Goal: Transaction & Acquisition: Obtain resource

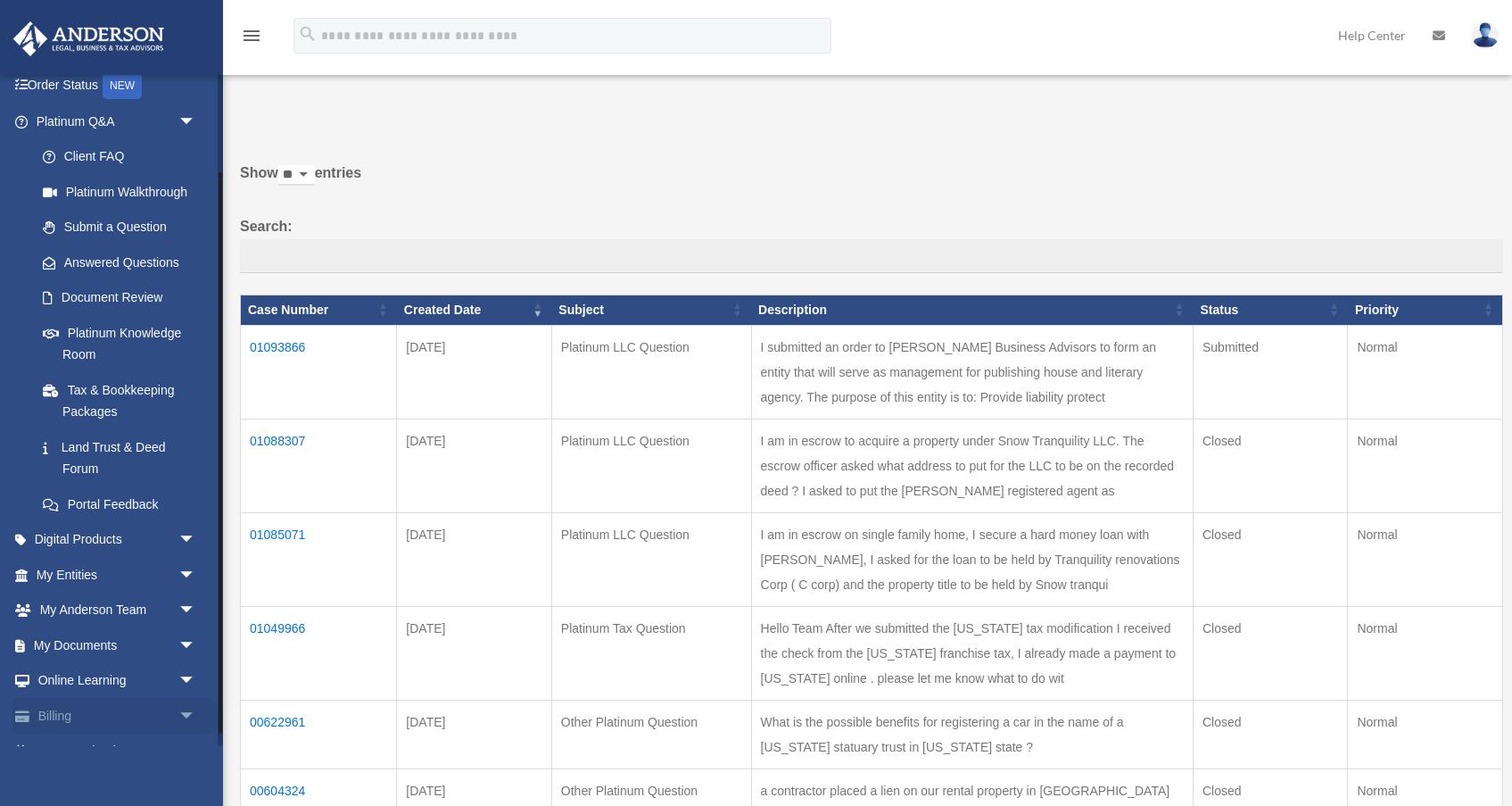
scroll to position [118, 0]
click at [185, 605] on span "arrow_drop_down" at bounding box center [196, 609] width 36 height 37
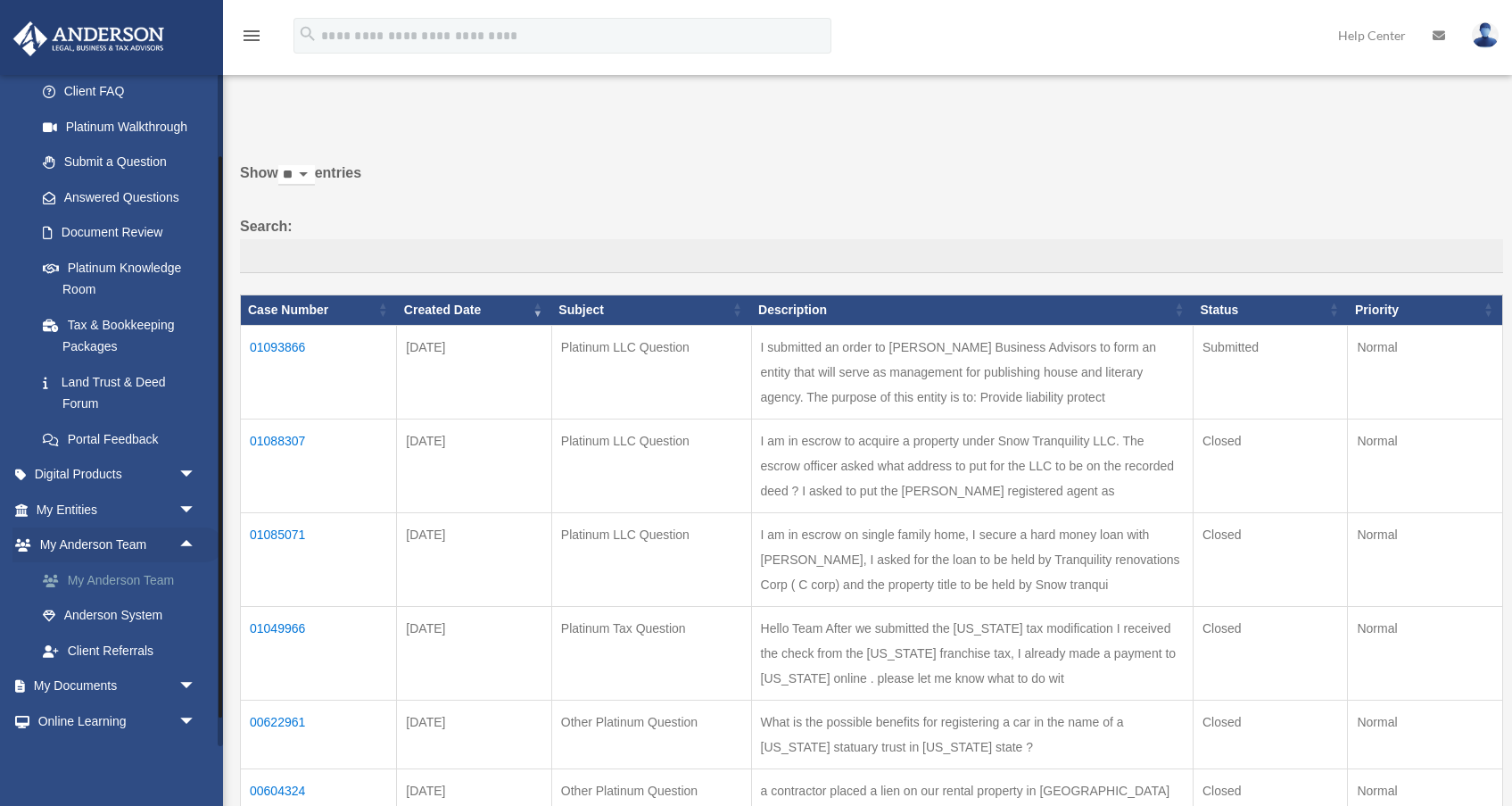
scroll to position [183, 0]
click at [121, 571] on link "My Anderson Team" at bounding box center [124, 579] width 198 height 36
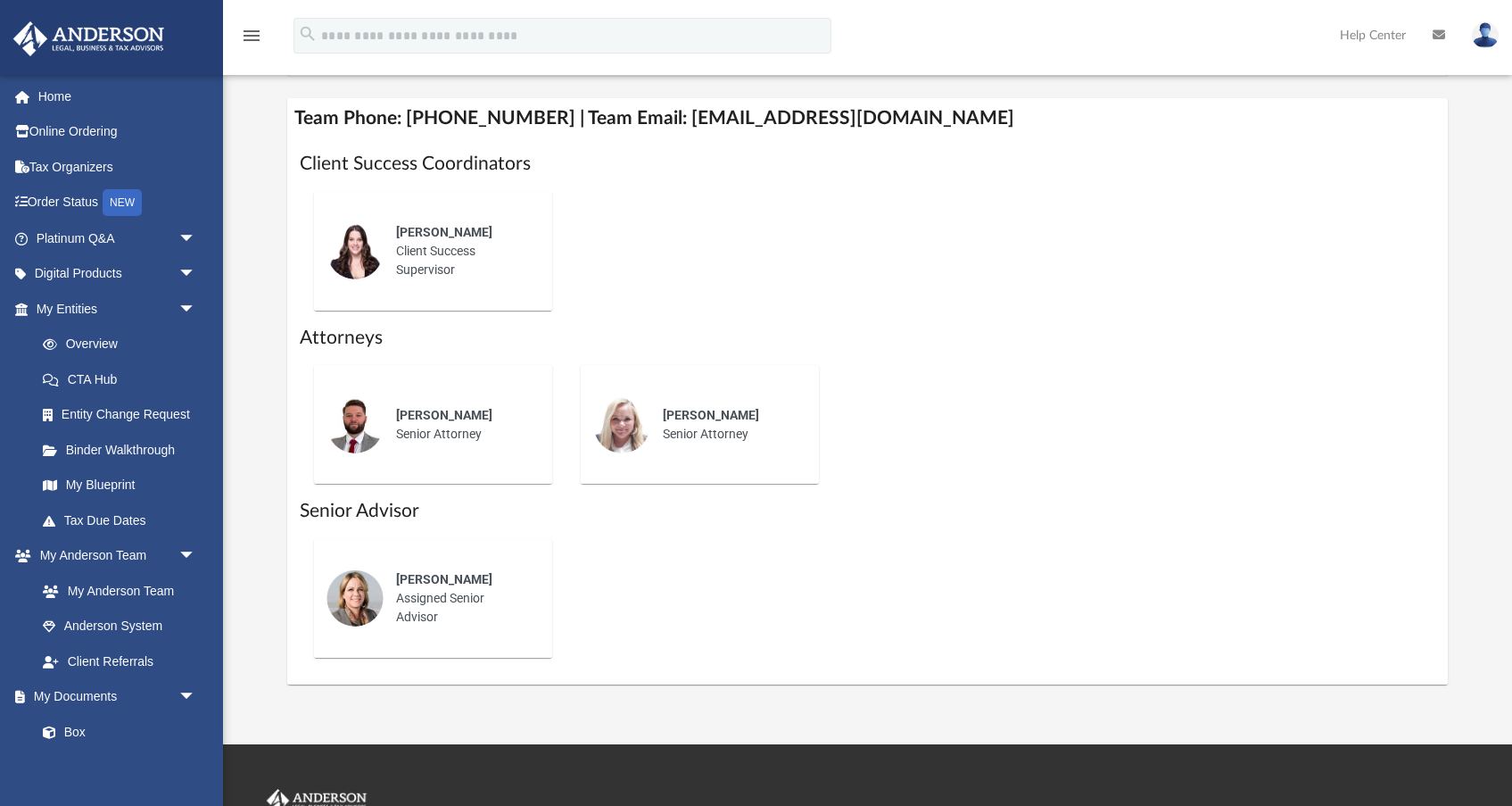
scroll to position [660, 0]
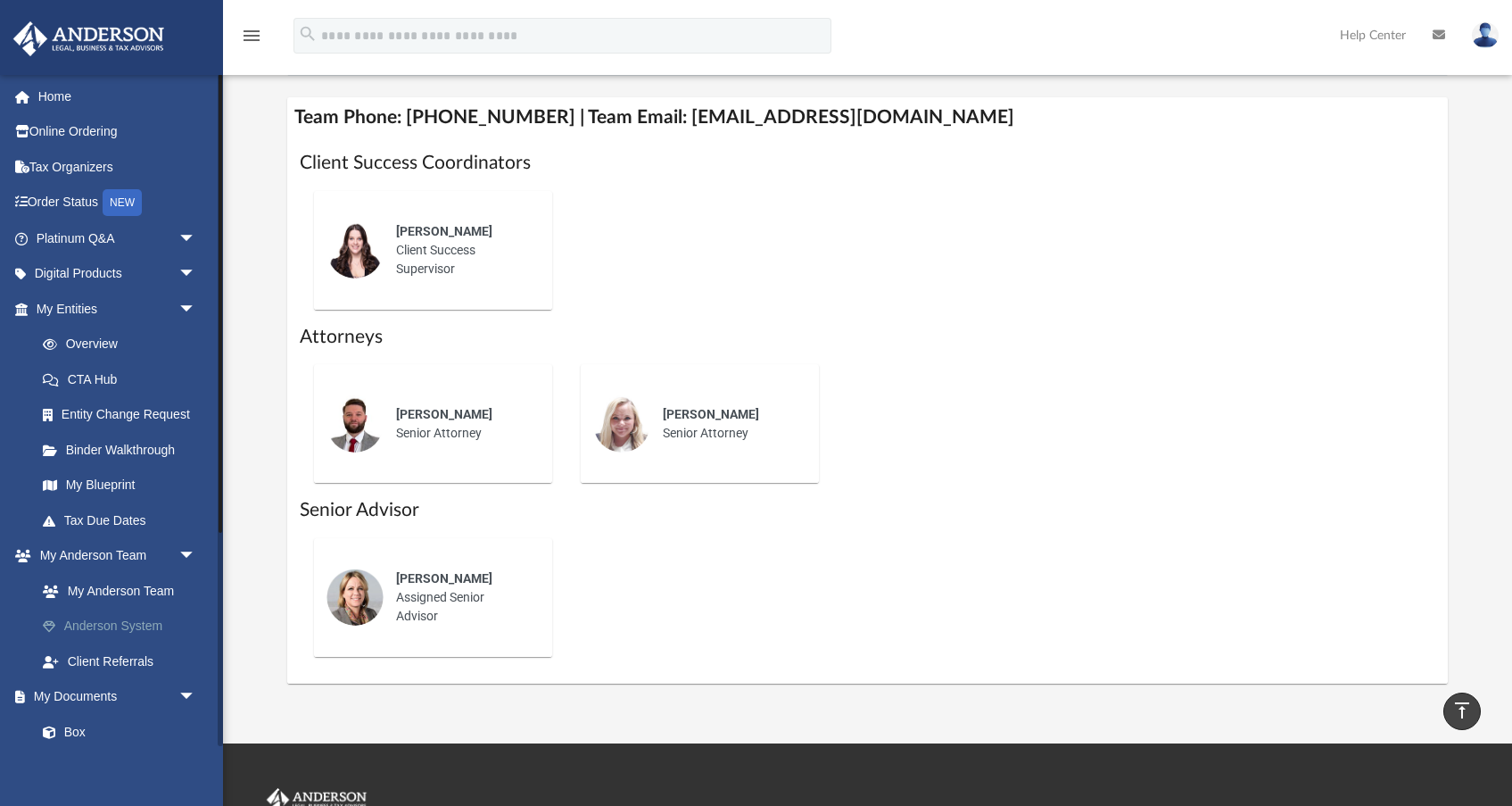
click at [135, 617] on link "Anderson System" at bounding box center [124, 626] width 198 height 36
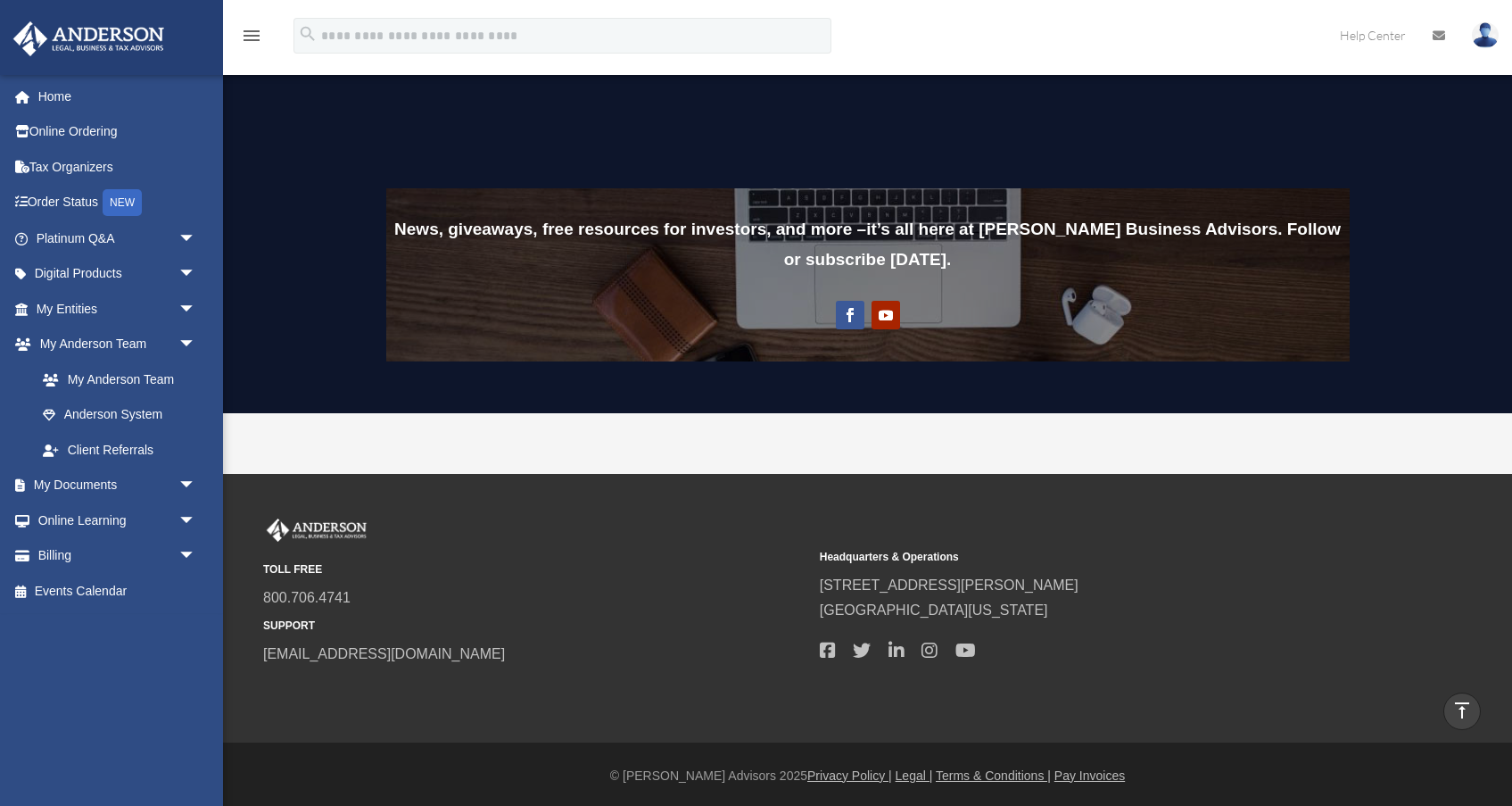
scroll to position [1320, 0]
click at [184, 512] on span "arrow_drop_down" at bounding box center [196, 520] width 36 height 37
click at [96, 622] on link "Resources" at bounding box center [124, 626] width 198 height 36
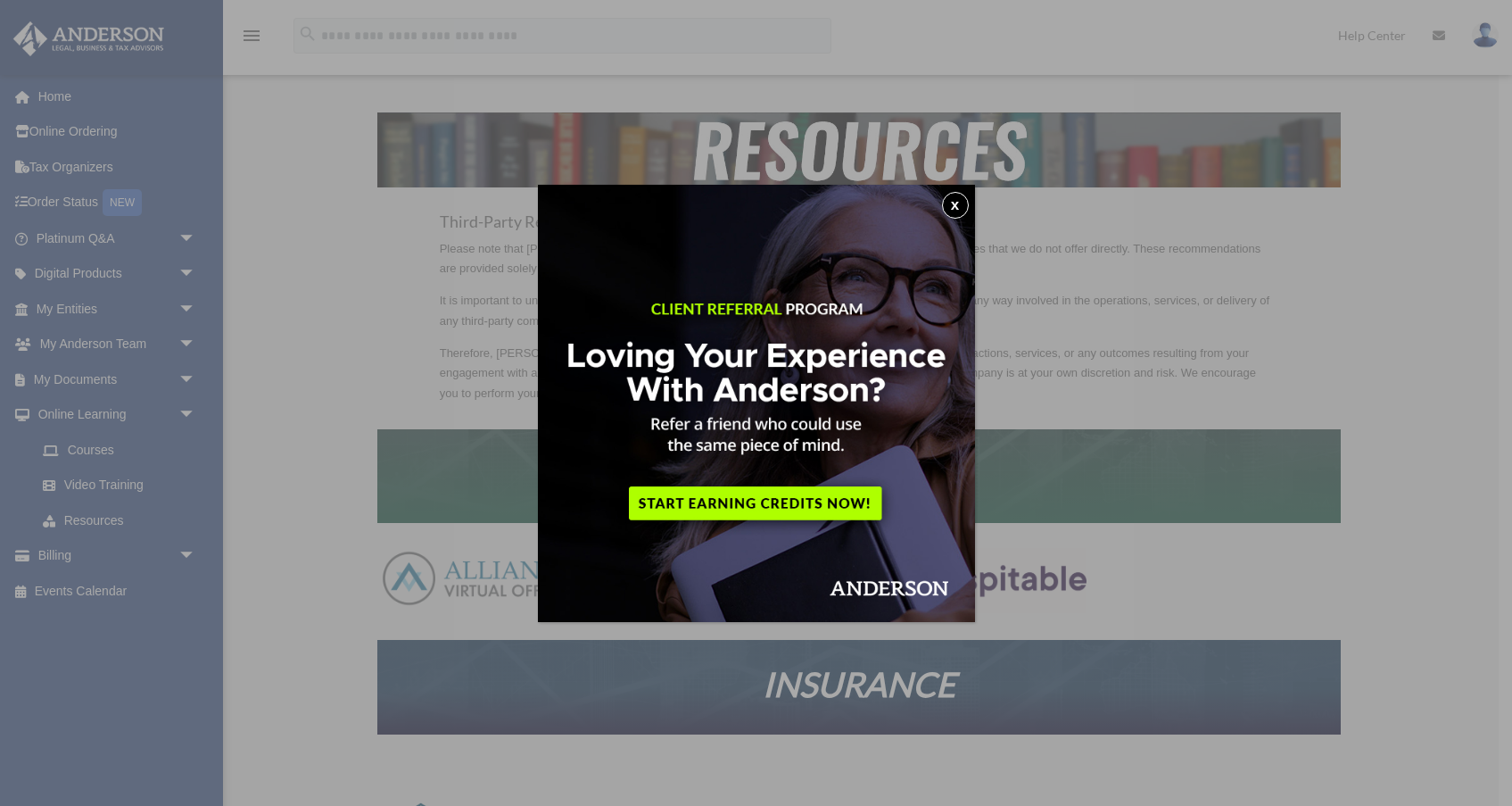
click at [954, 211] on button "x" at bounding box center [956, 206] width 27 height 27
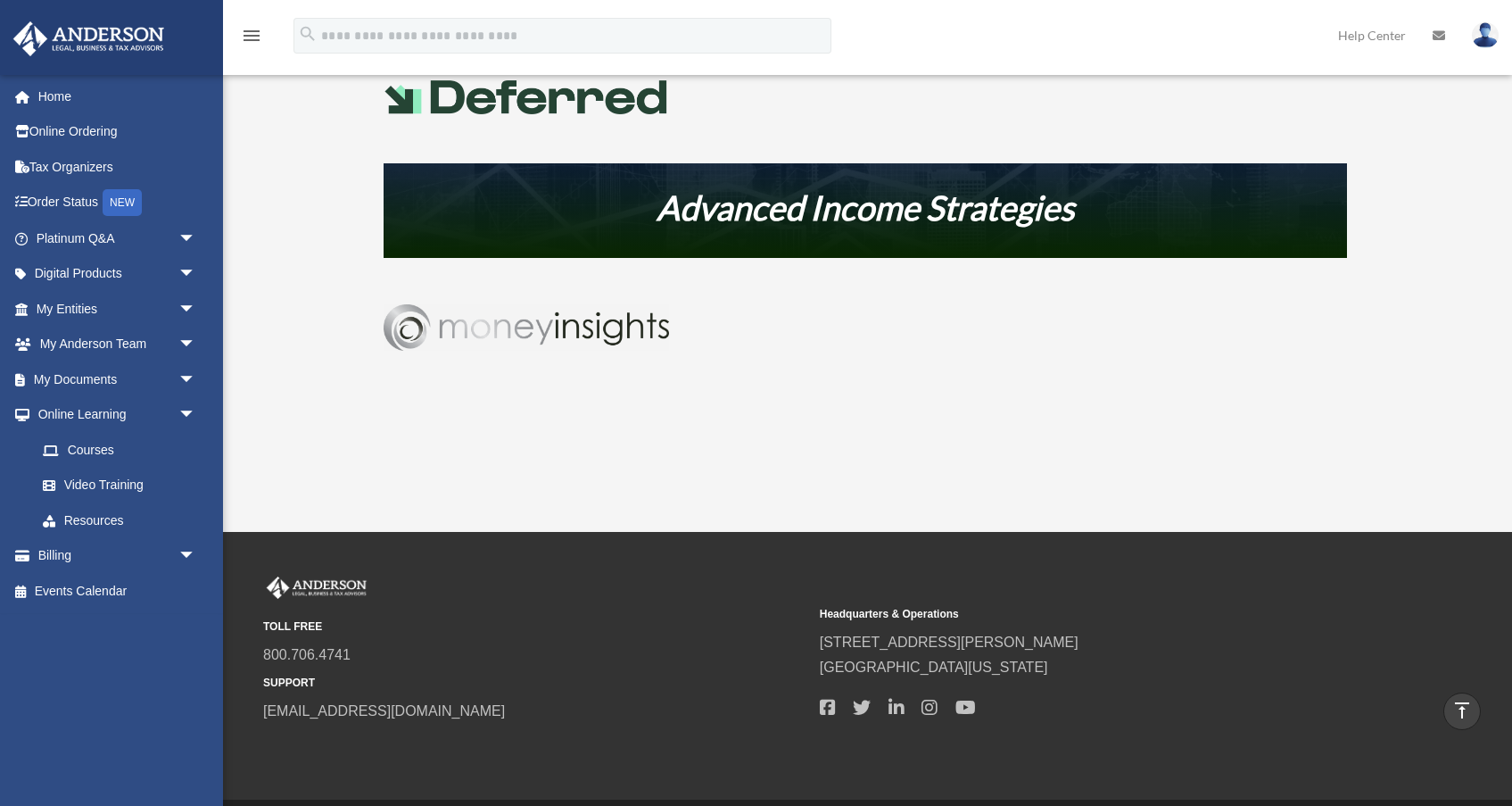
scroll to position [1004, 0]
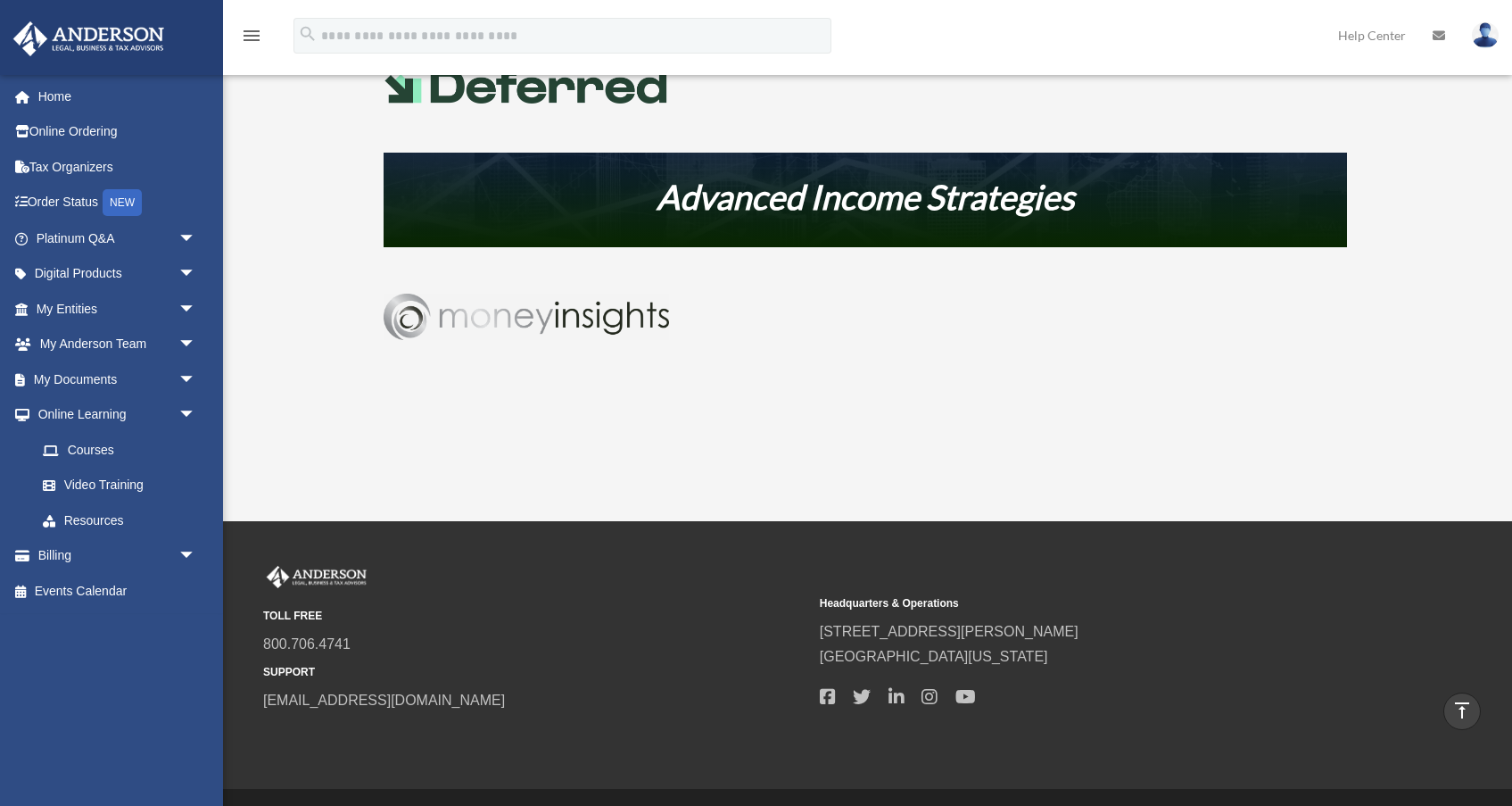
click at [537, 327] on img at bounding box center [527, 317] width 286 height 46
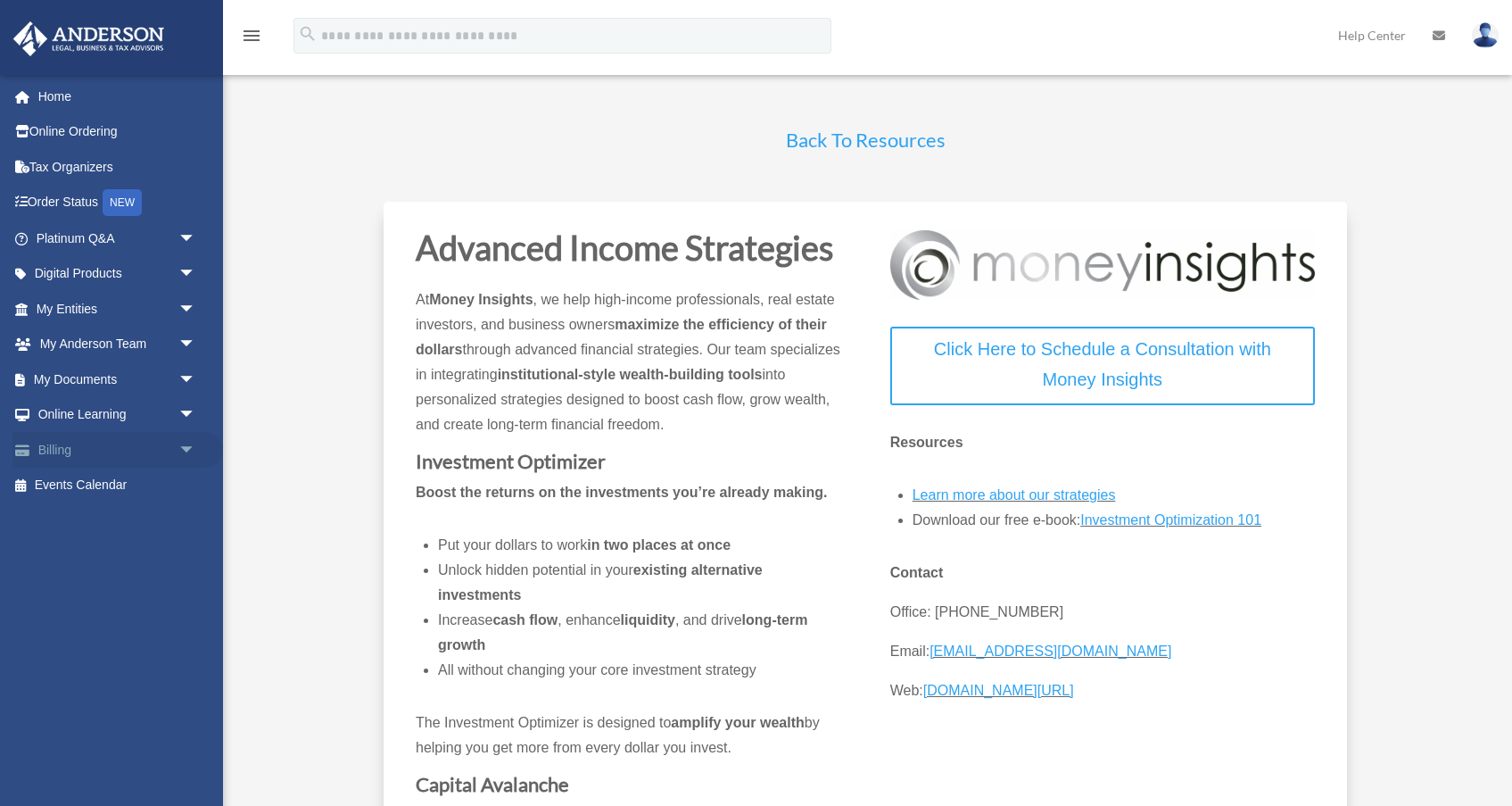
click at [182, 446] on span "arrow_drop_down" at bounding box center [196, 450] width 36 height 37
click at [183, 412] on span "arrow_drop_down" at bounding box center [196, 416] width 36 height 37
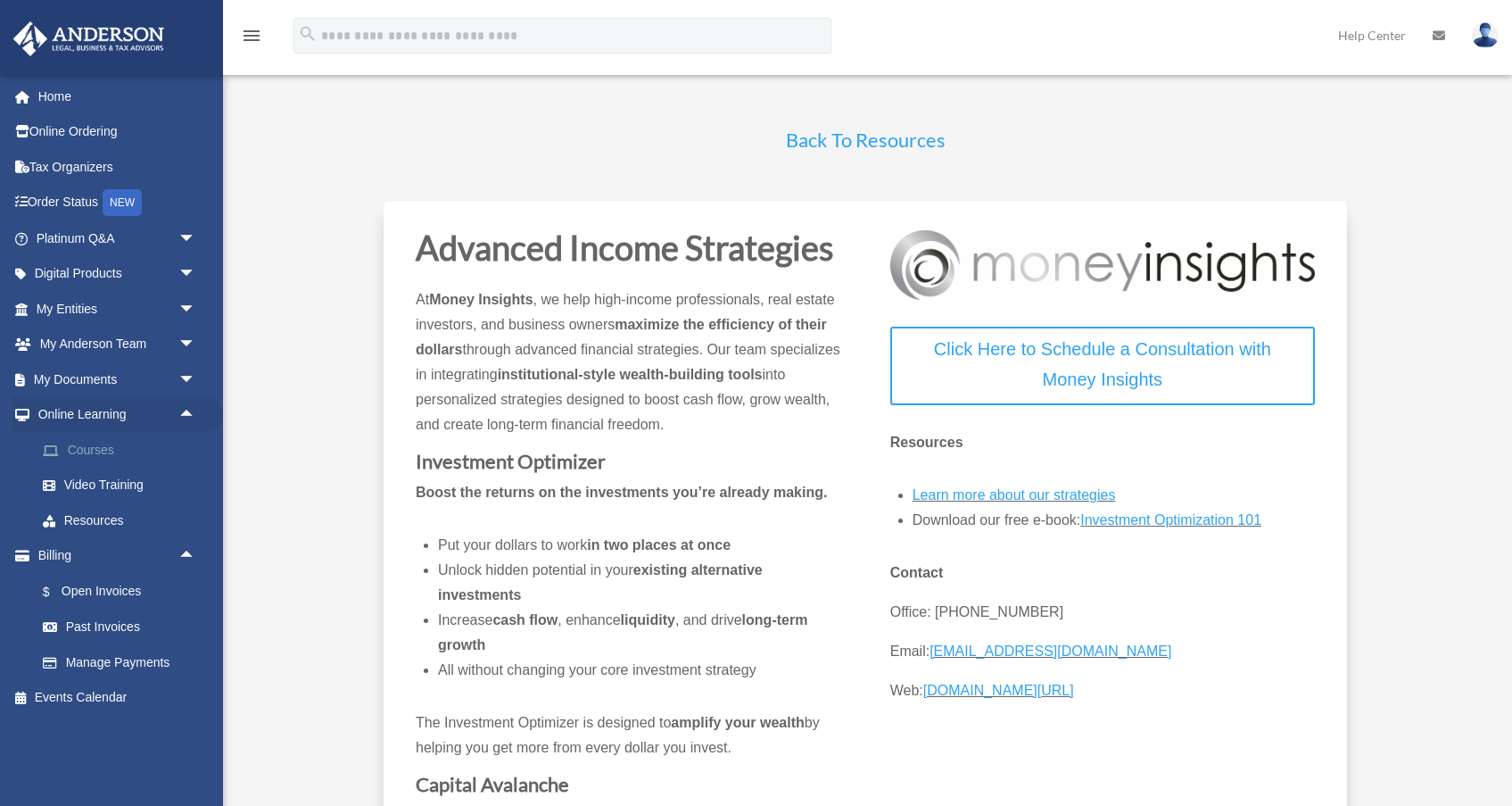
click at [106, 452] on link "Courses" at bounding box center [124, 450] width 198 height 36
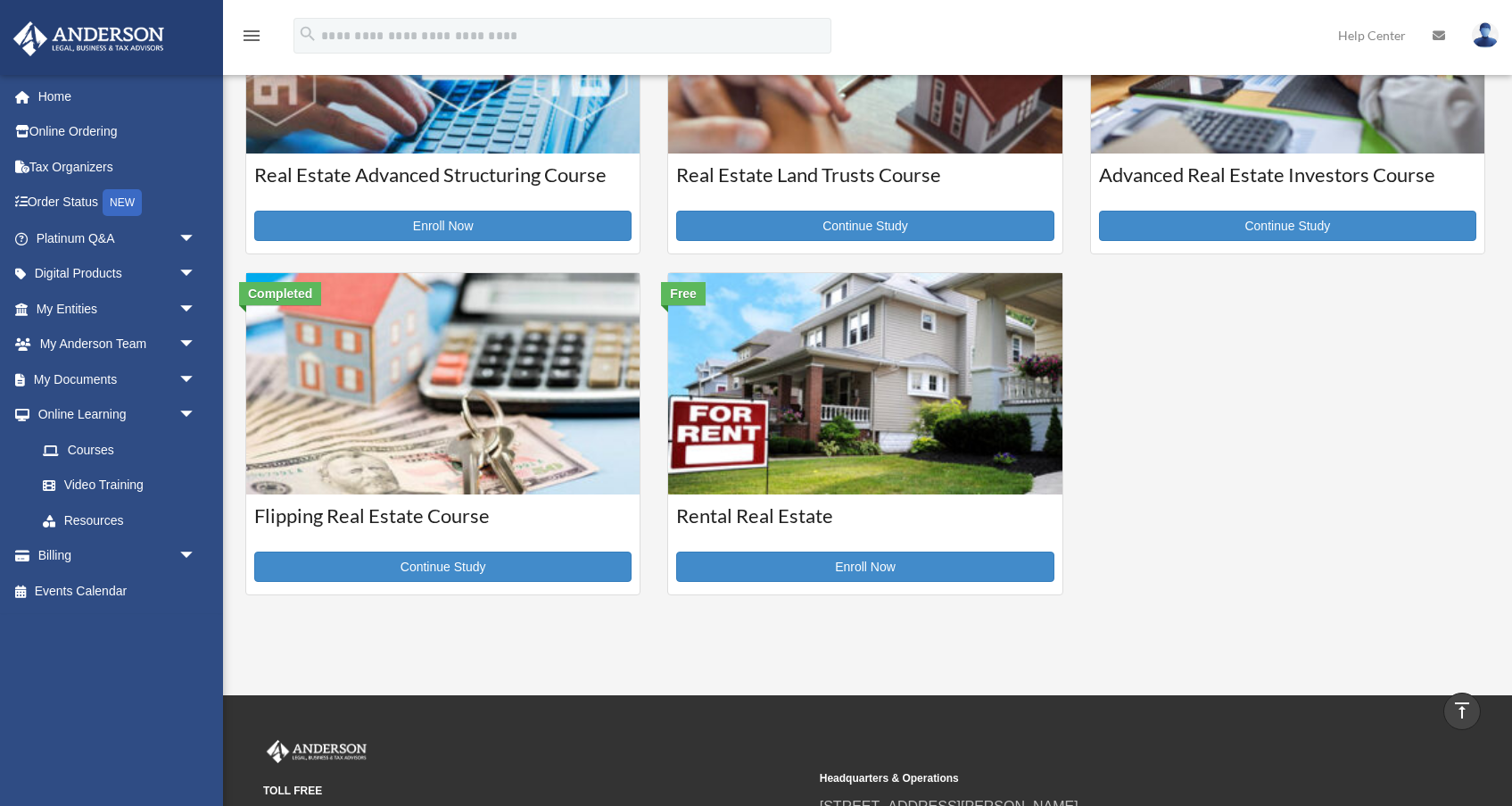
scroll to position [557, 0]
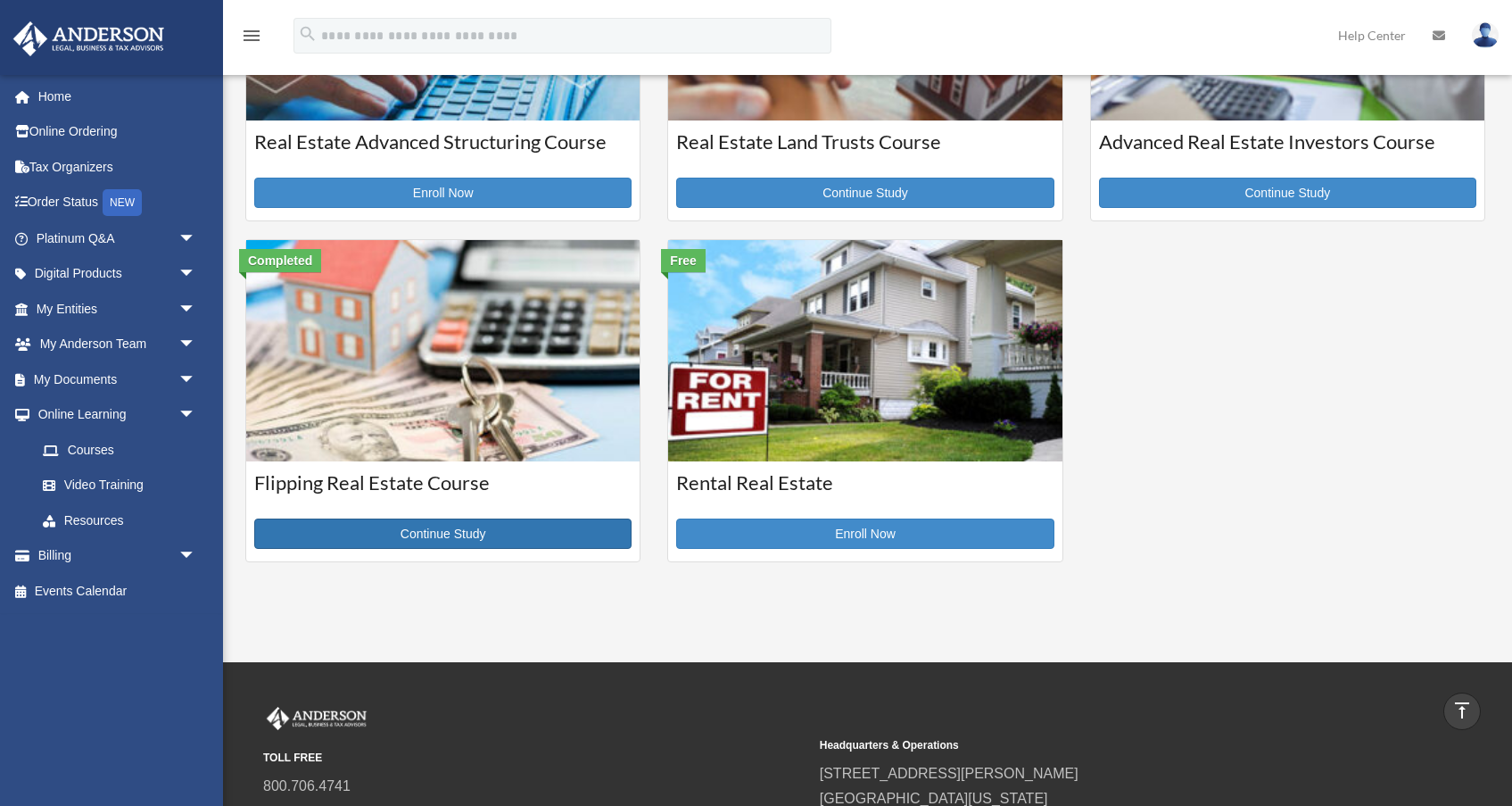
click at [452, 533] on link "Continue Study" at bounding box center [443, 533] width 378 height 30
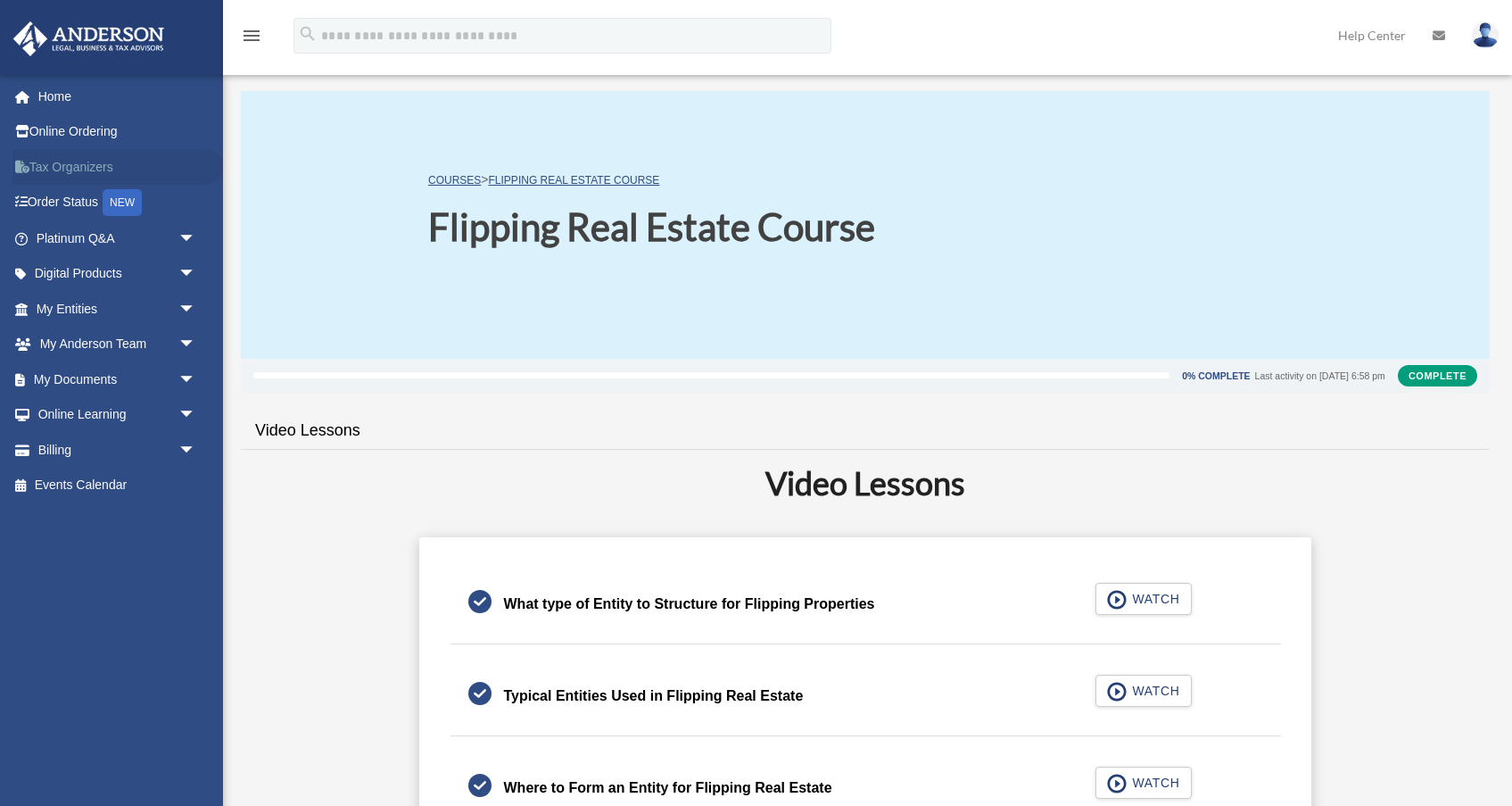
click at [84, 164] on link "Tax Organizers" at bounding box center [118, 167] width 211 height 36
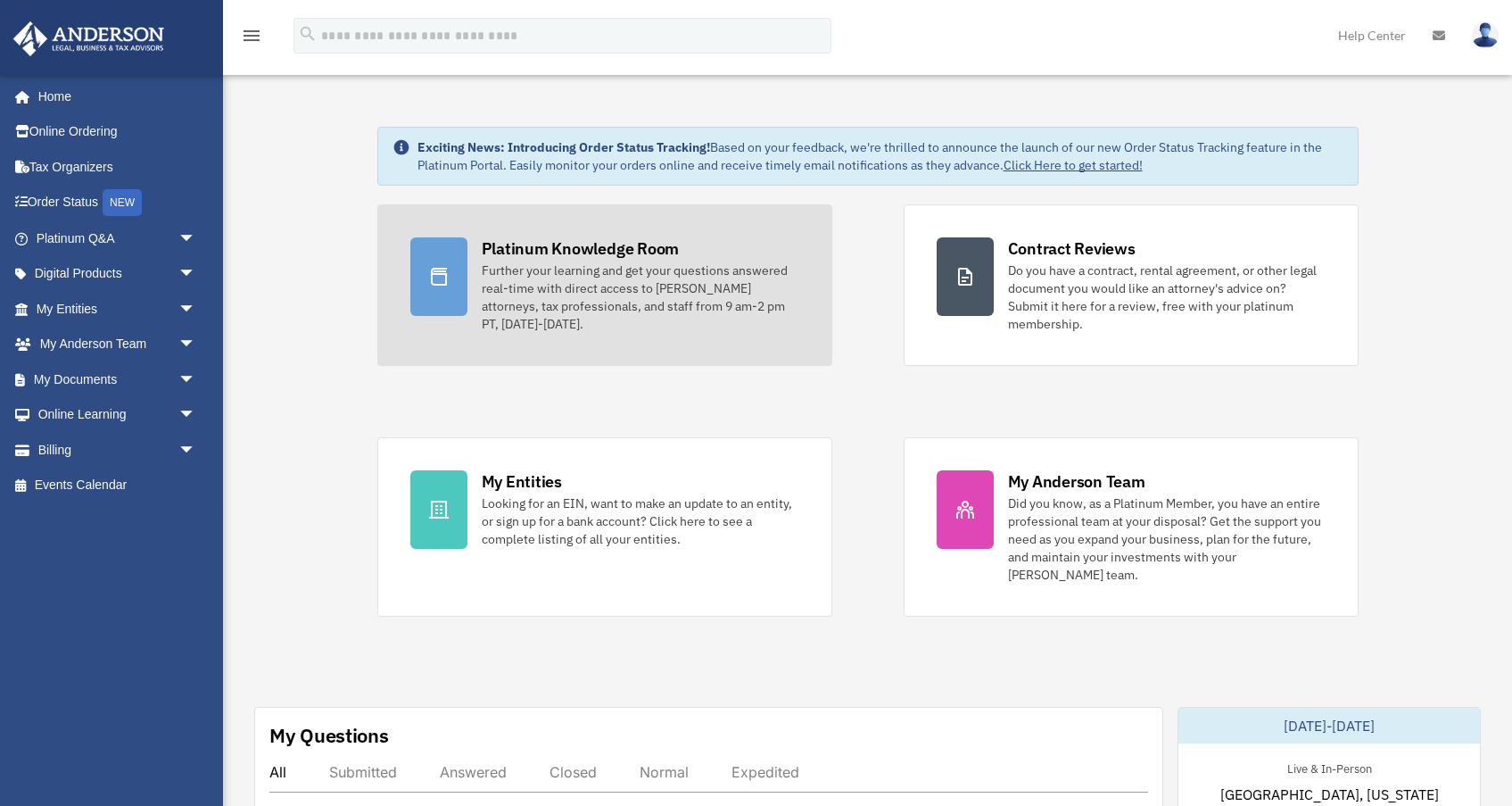
click at [588, 284] on div "Further your learning and get your questions answered real-time with direct acc…" at bounding box center [641, 298] width 318 height 71
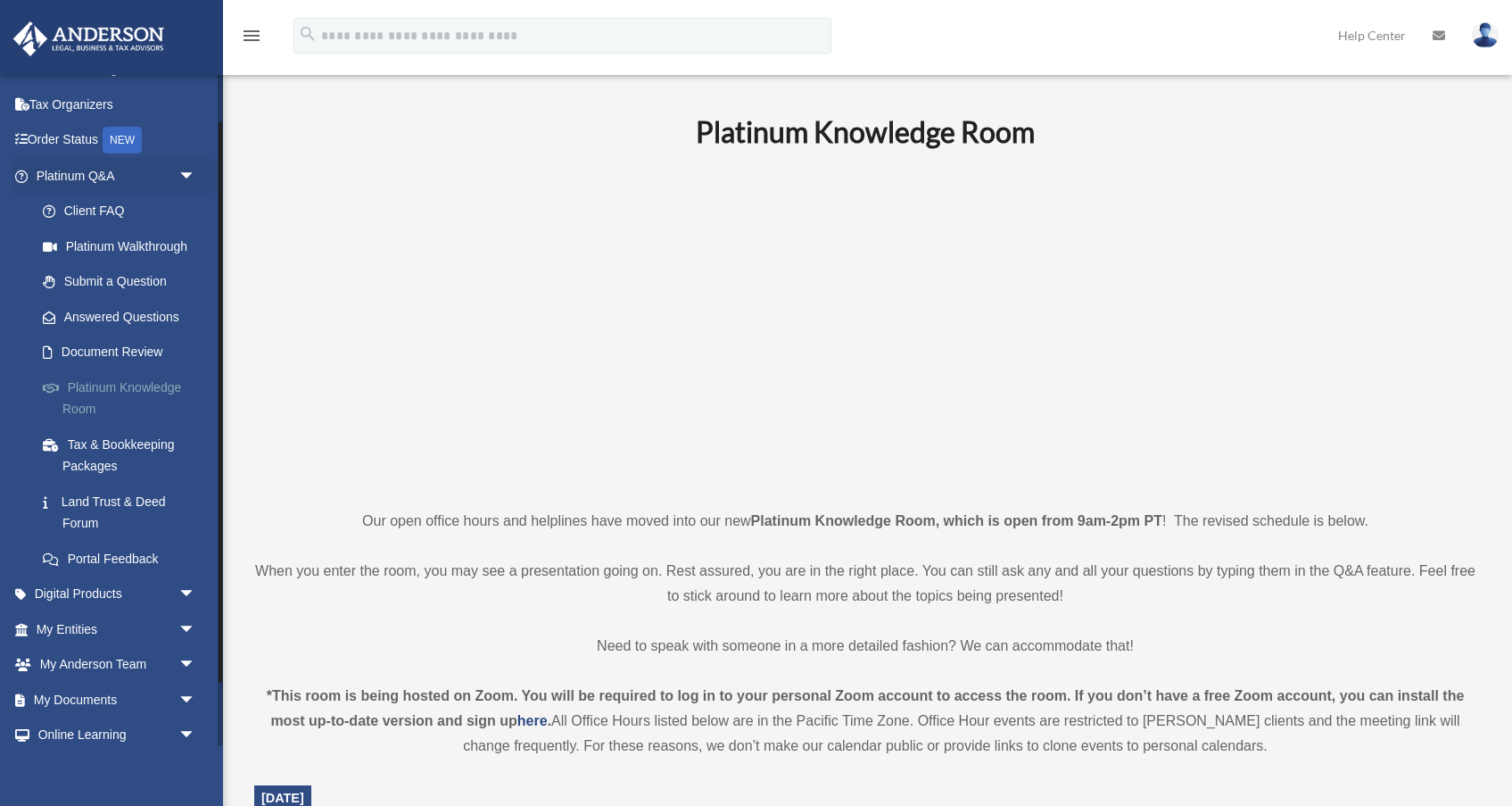
scroll to position [67, 0]
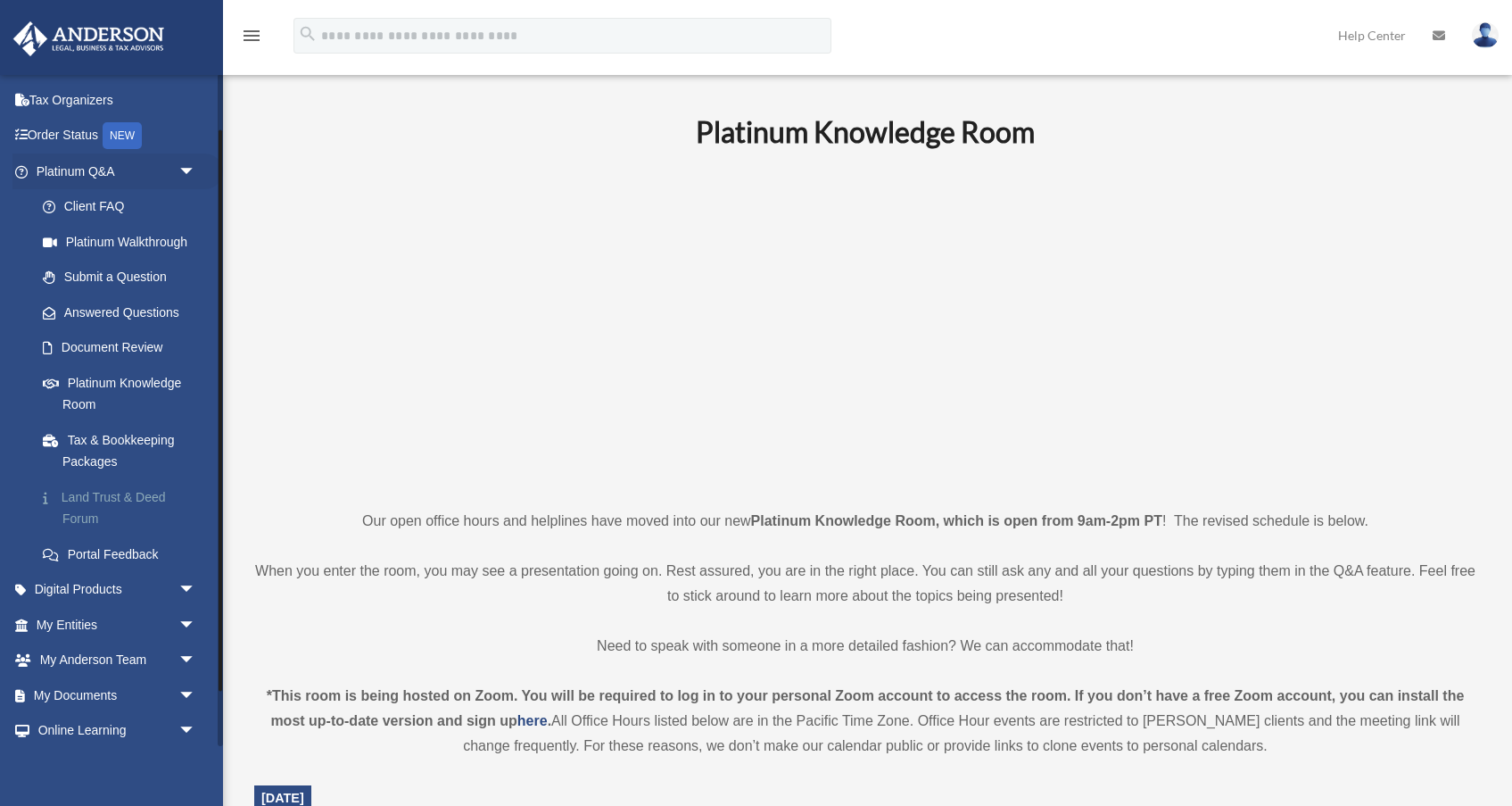
click at [114, 494] on link "Land Trust & Deed Forum" at bounding box center [124, 508] width 198 height 57
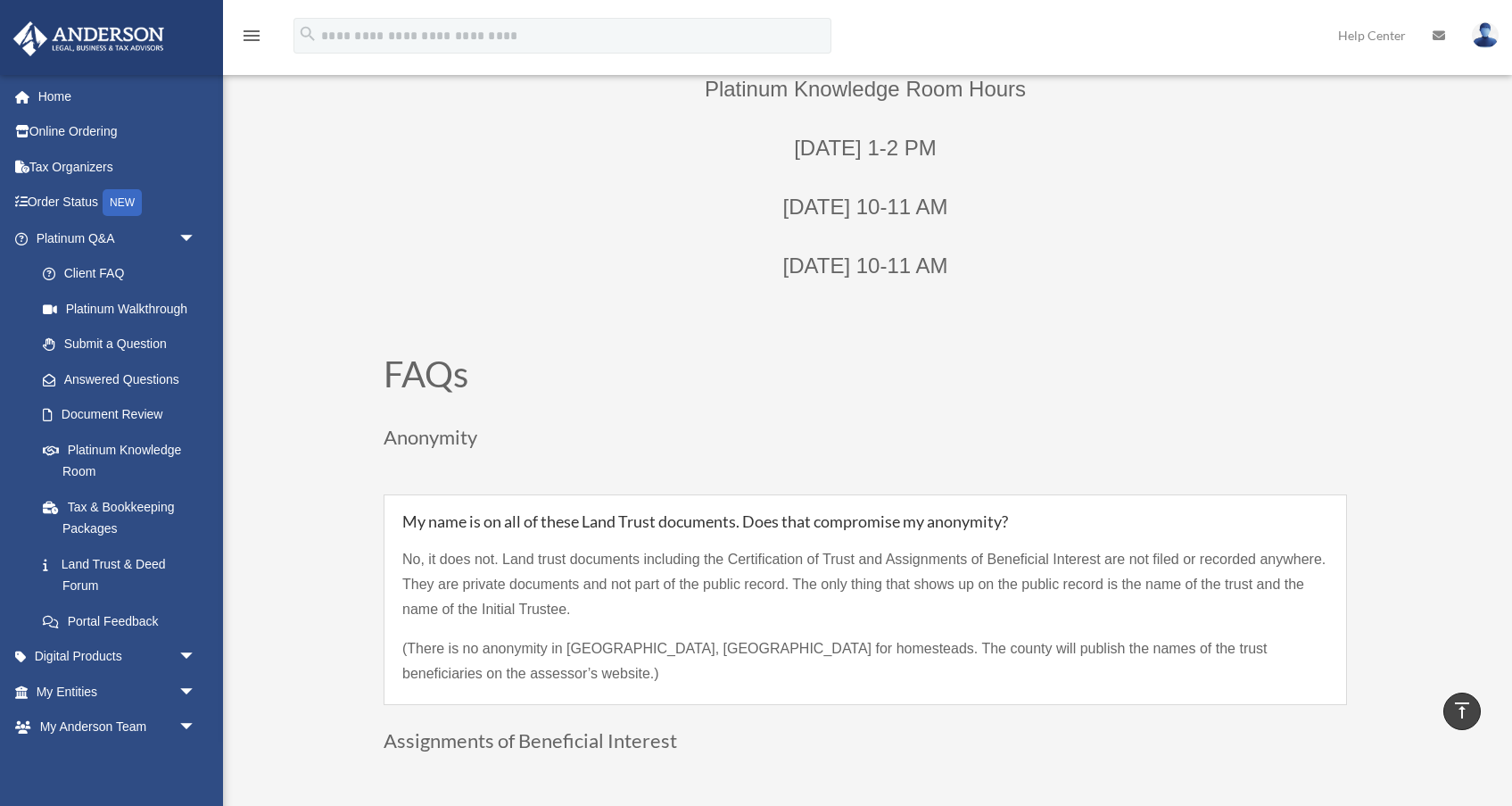
scroll to position [162, 0]
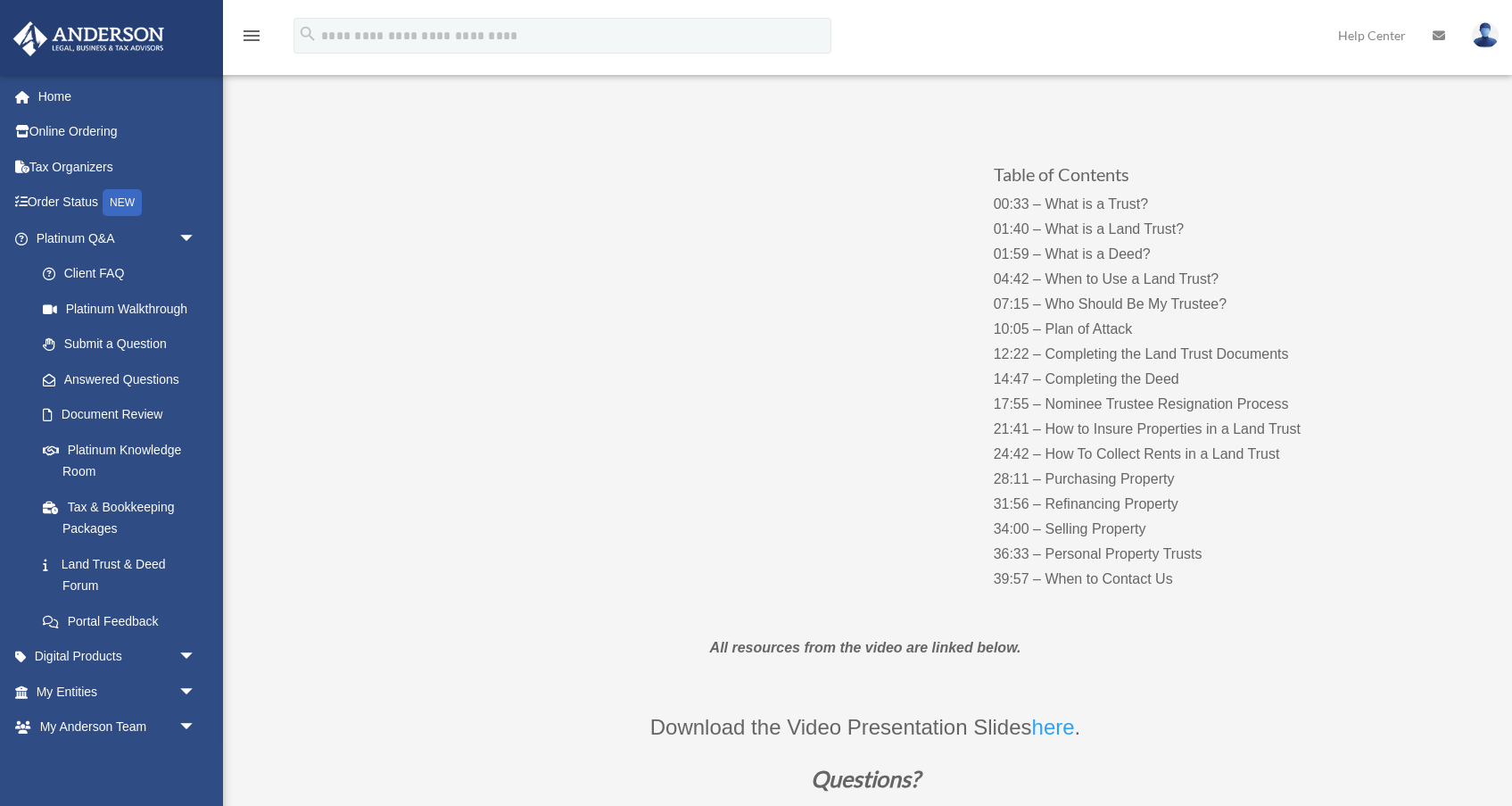
click at [1098, 581] on p "00:33 – What is a Trust? 01:40 – What is a Land Trust? 01:59 – What is a Deed? …" at bounding box center [1170, 392] width 353 height 400
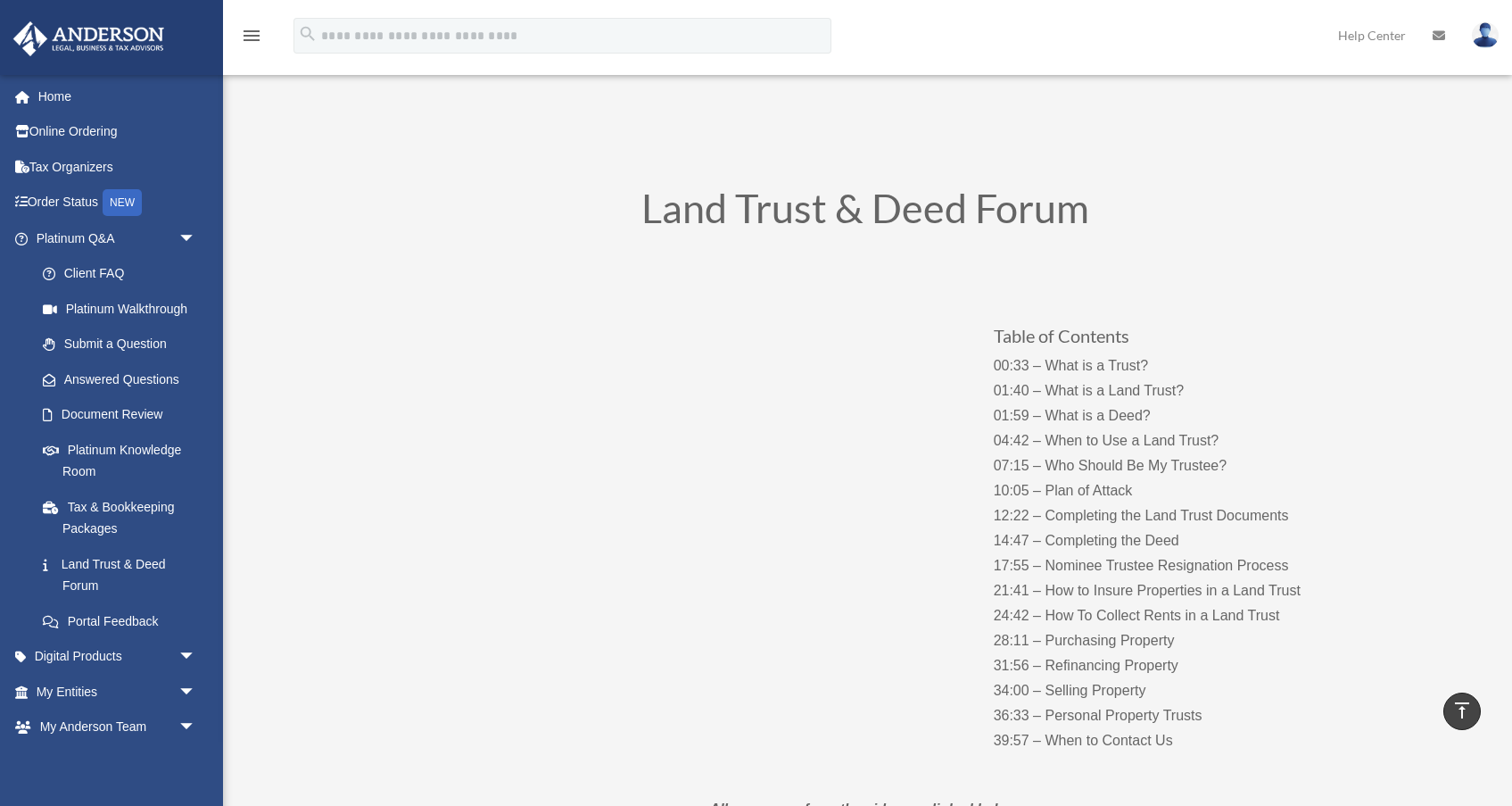
scroll to position [0, 0]
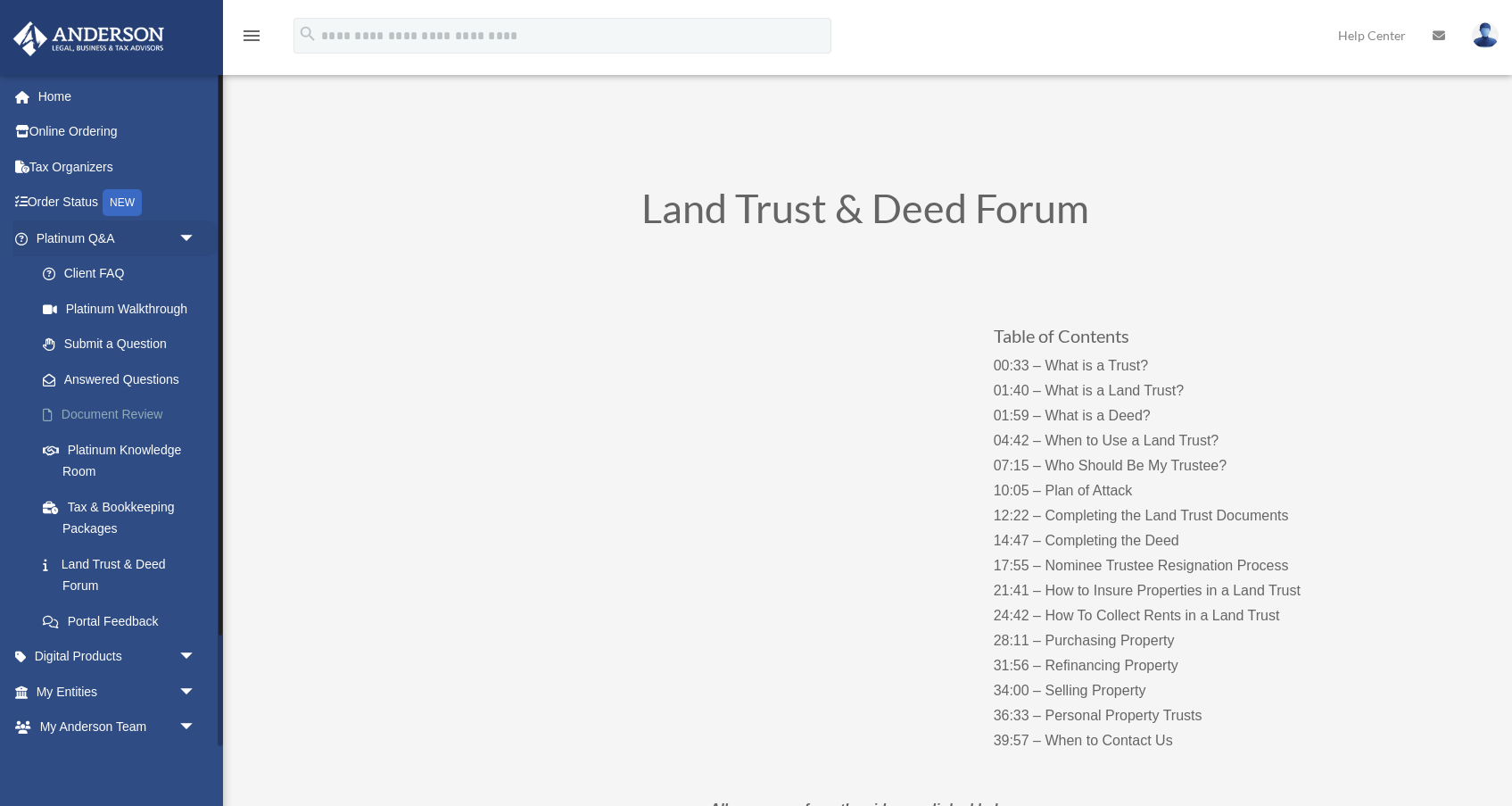
click at [136, 416] on link "Document Review" at bounding box center [124, 416] width 198 height 36
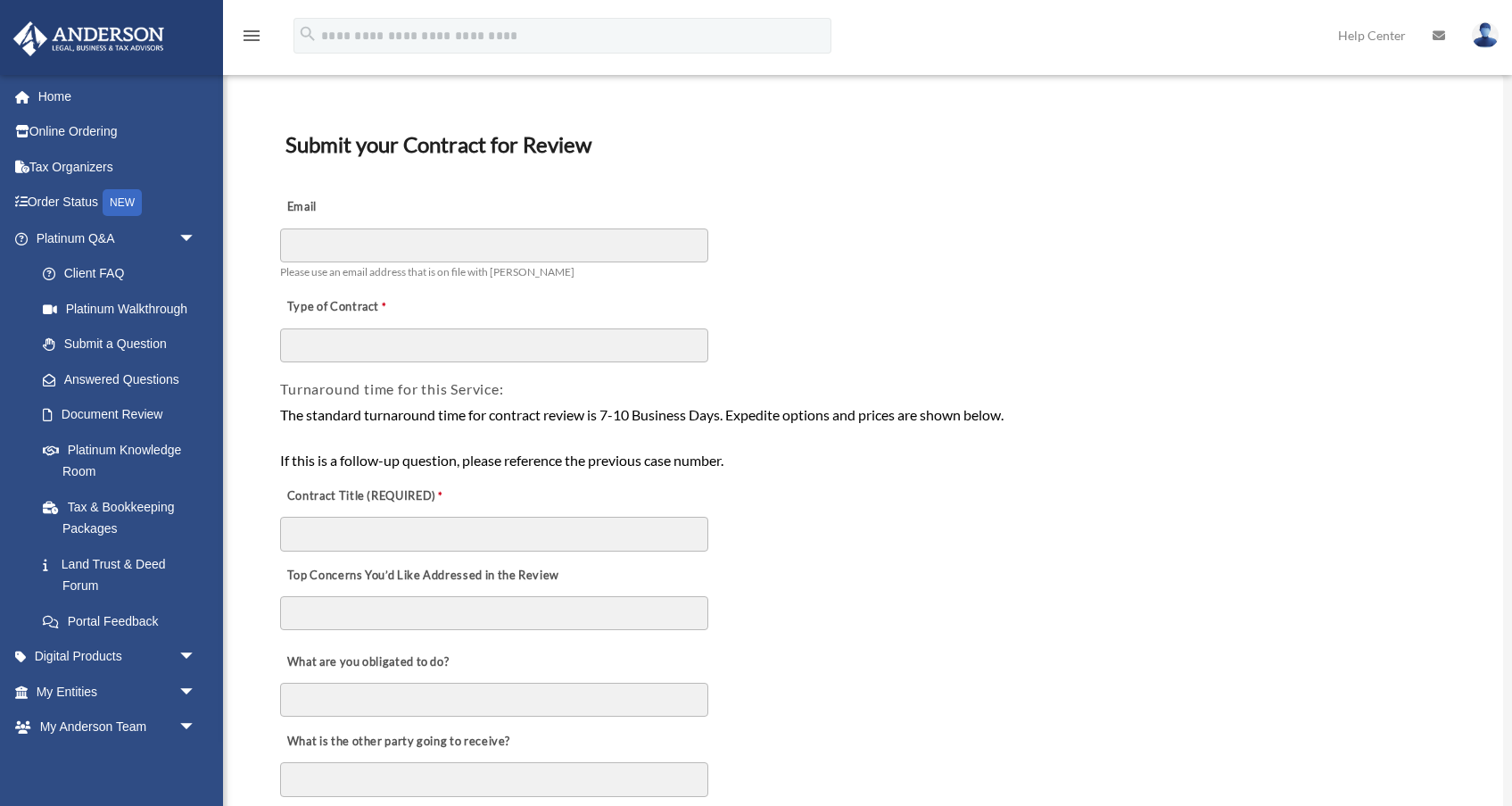
scroll to position [80, 0]
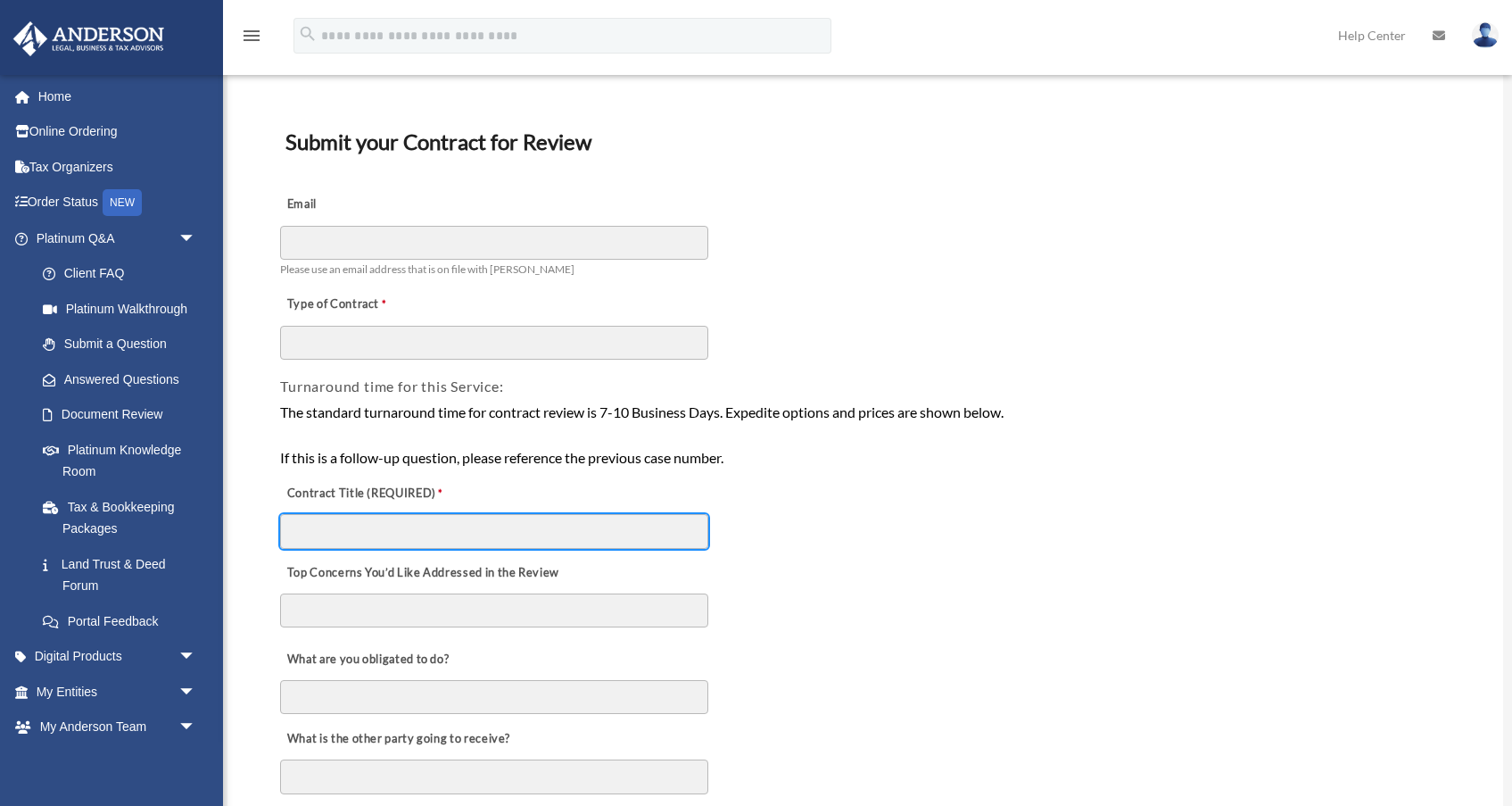
click at [347, 528] on input "Contract Title (REQUIRED)" at bounding box center [495, 531] width 429 height 34
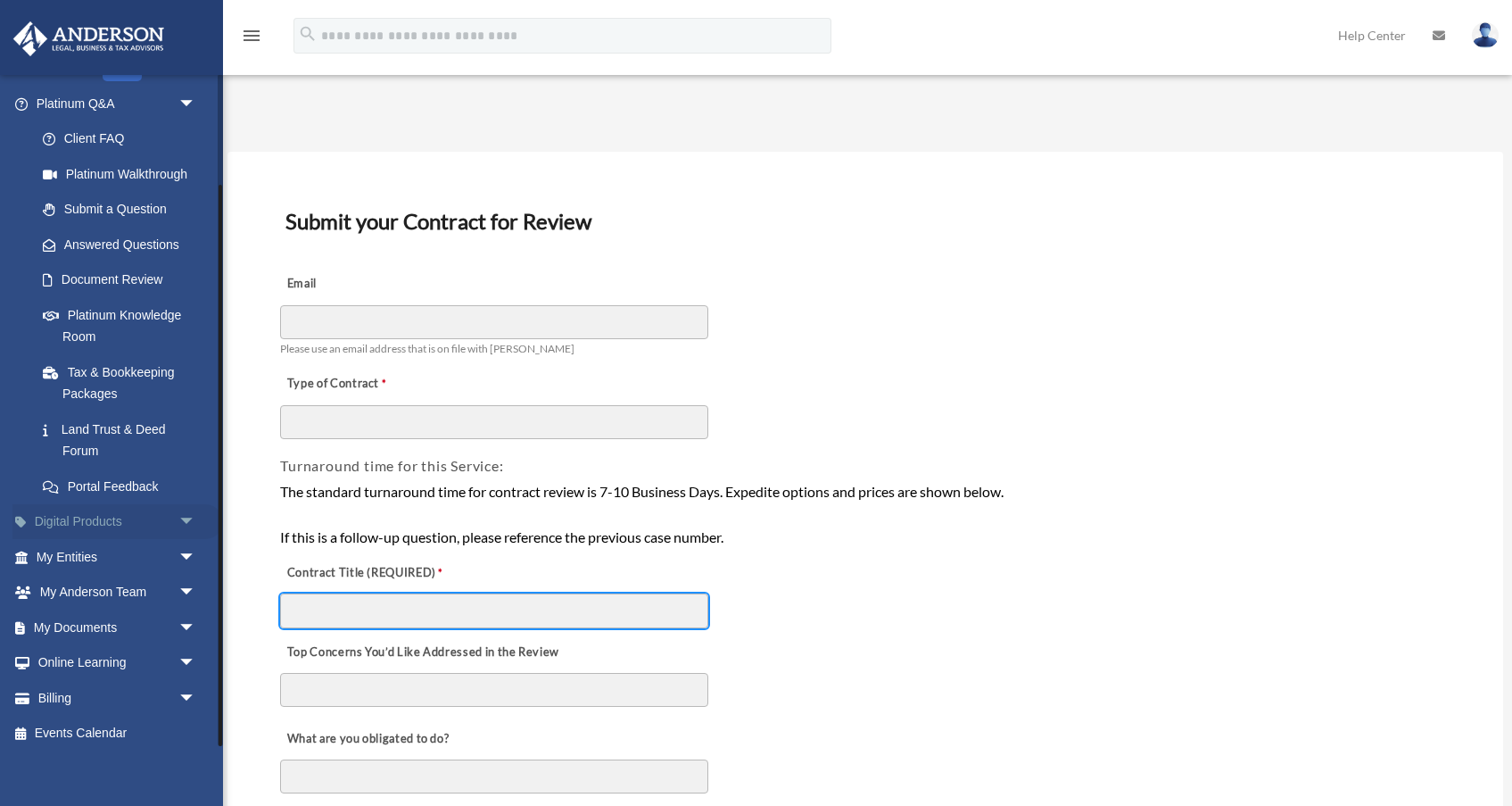
scroll to position [133, 0]
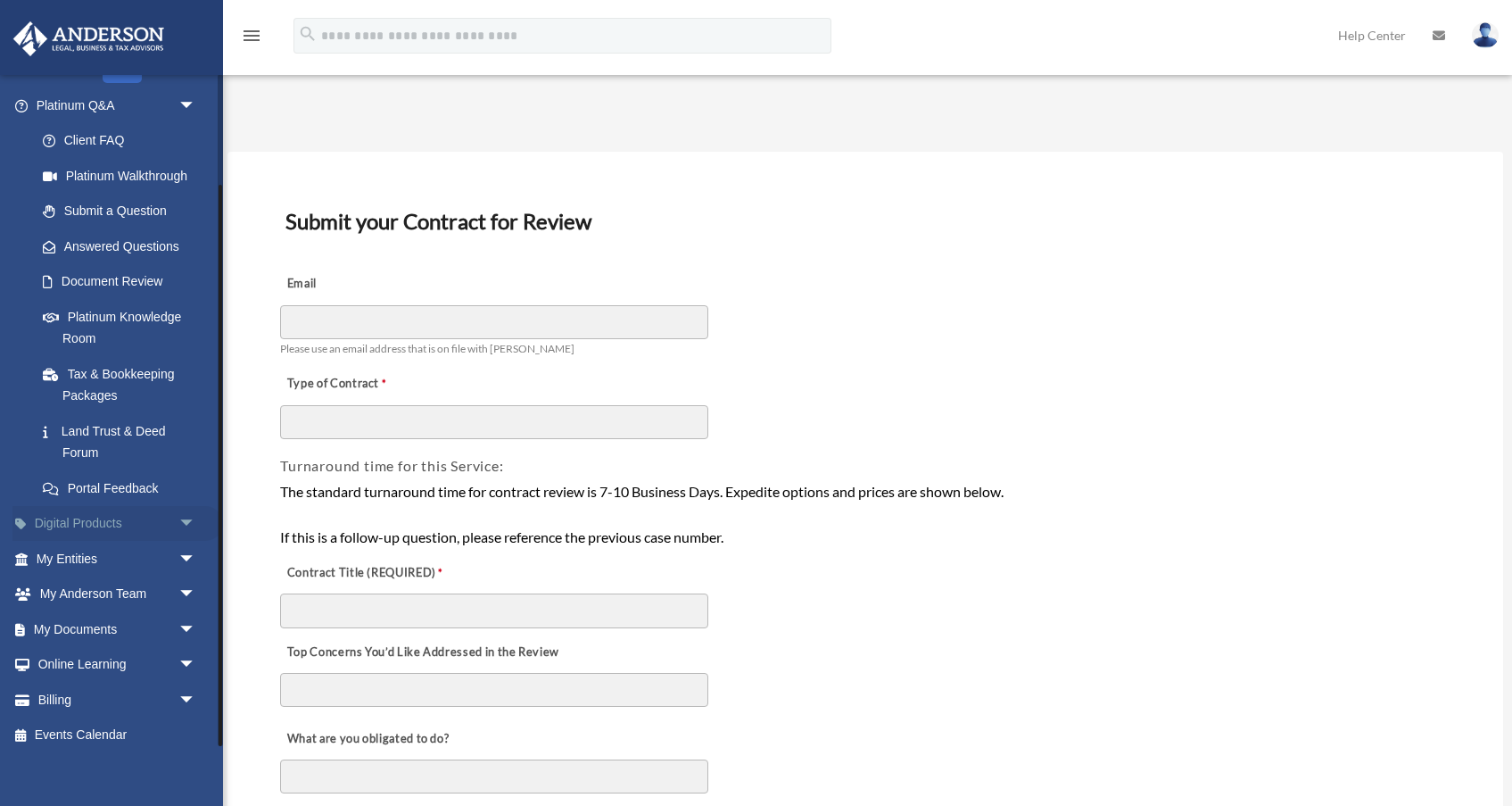
click at [184, 514] on span "arrow_drop_down" at bounding box center [196, 524] width 36 height 37
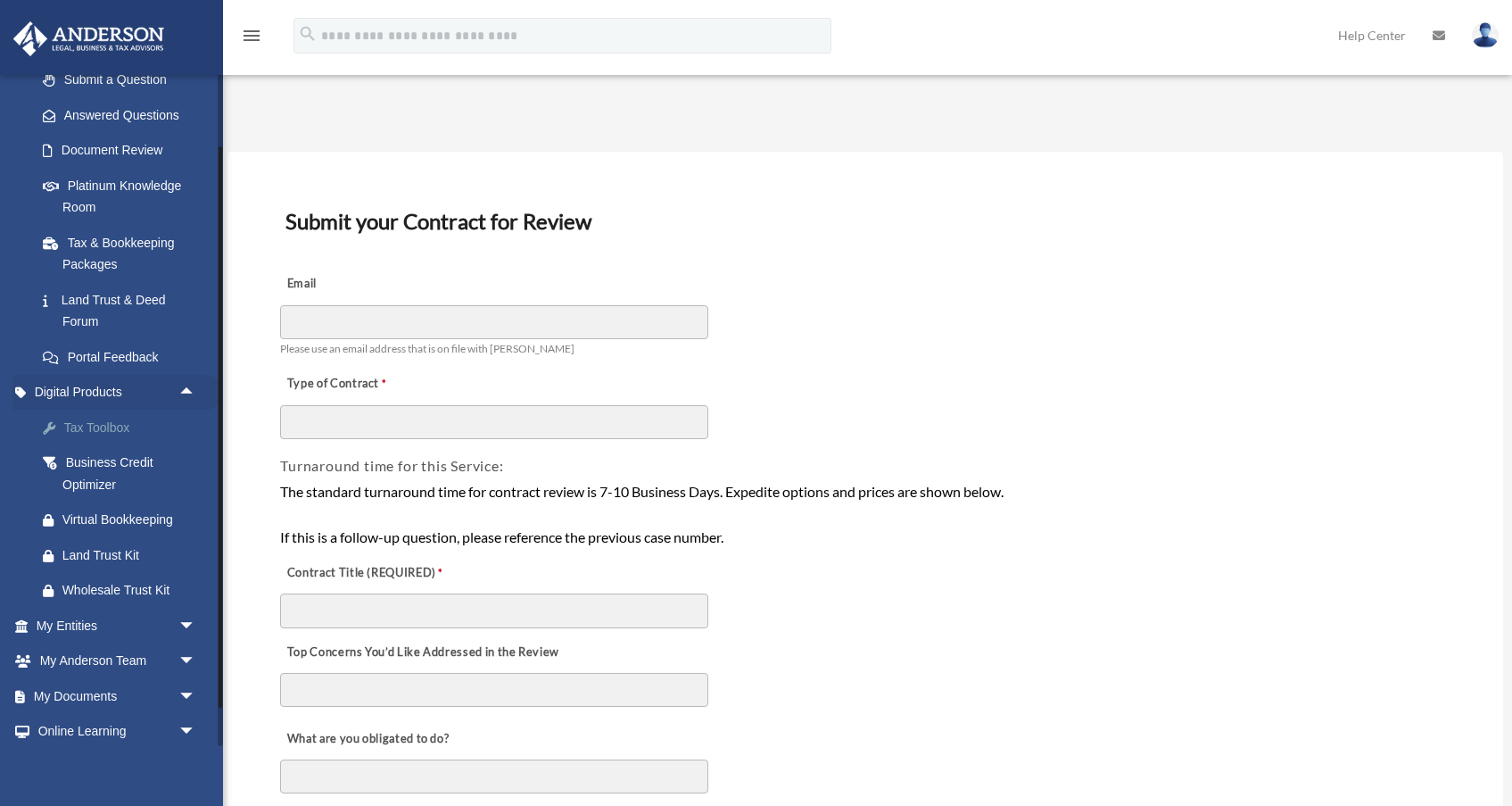
scroll to position [304, 0]
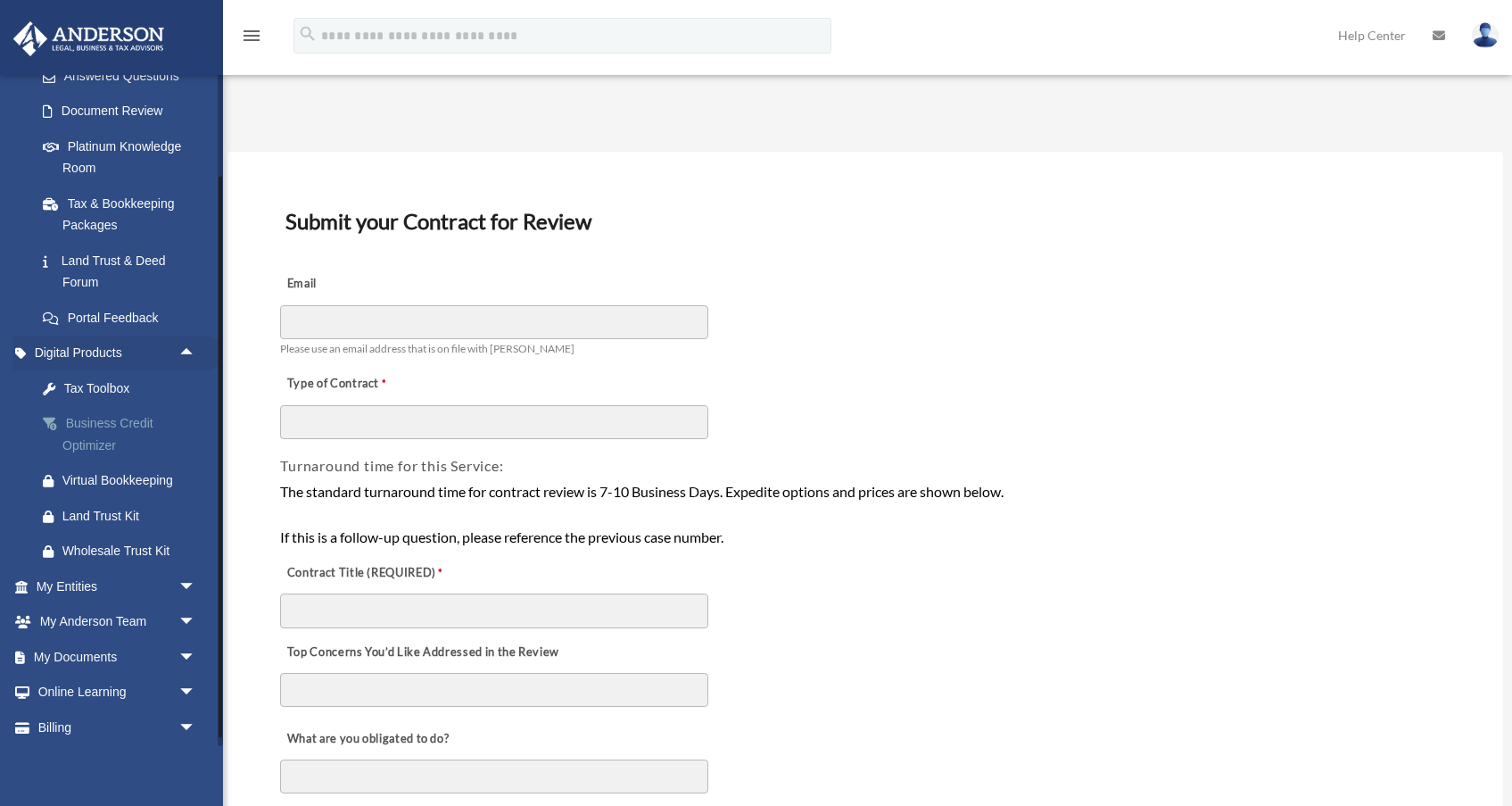
click at [100, 421] on div "Business Credit Optimizer" at bounding box center [131, 434] width 138 height 44
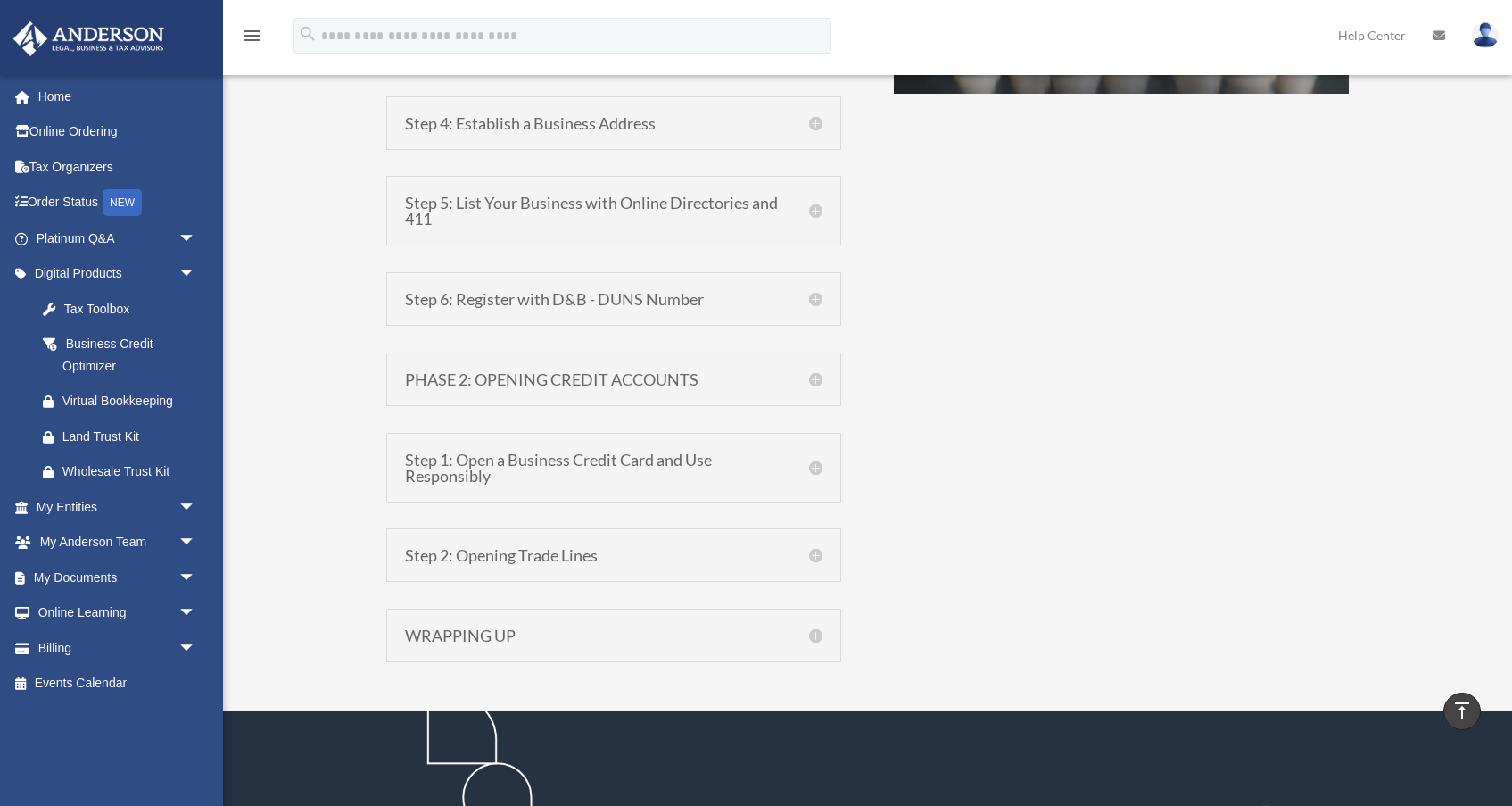
scroll to position [1552, 0]
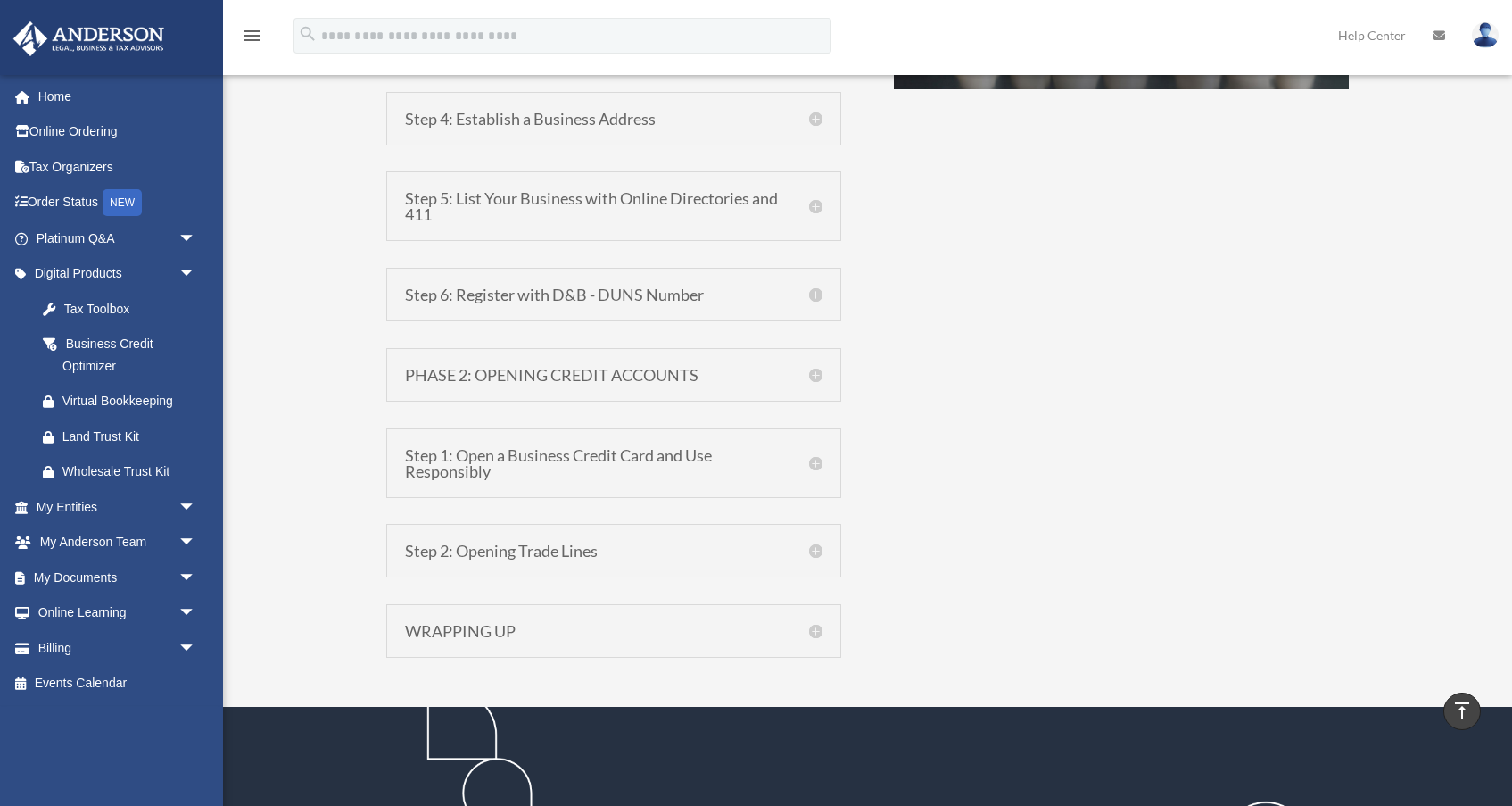
click at [816, 548] on h5 "Step 2: Opening Trade Lines" at bounding box center [614, 550] width 418 height 16
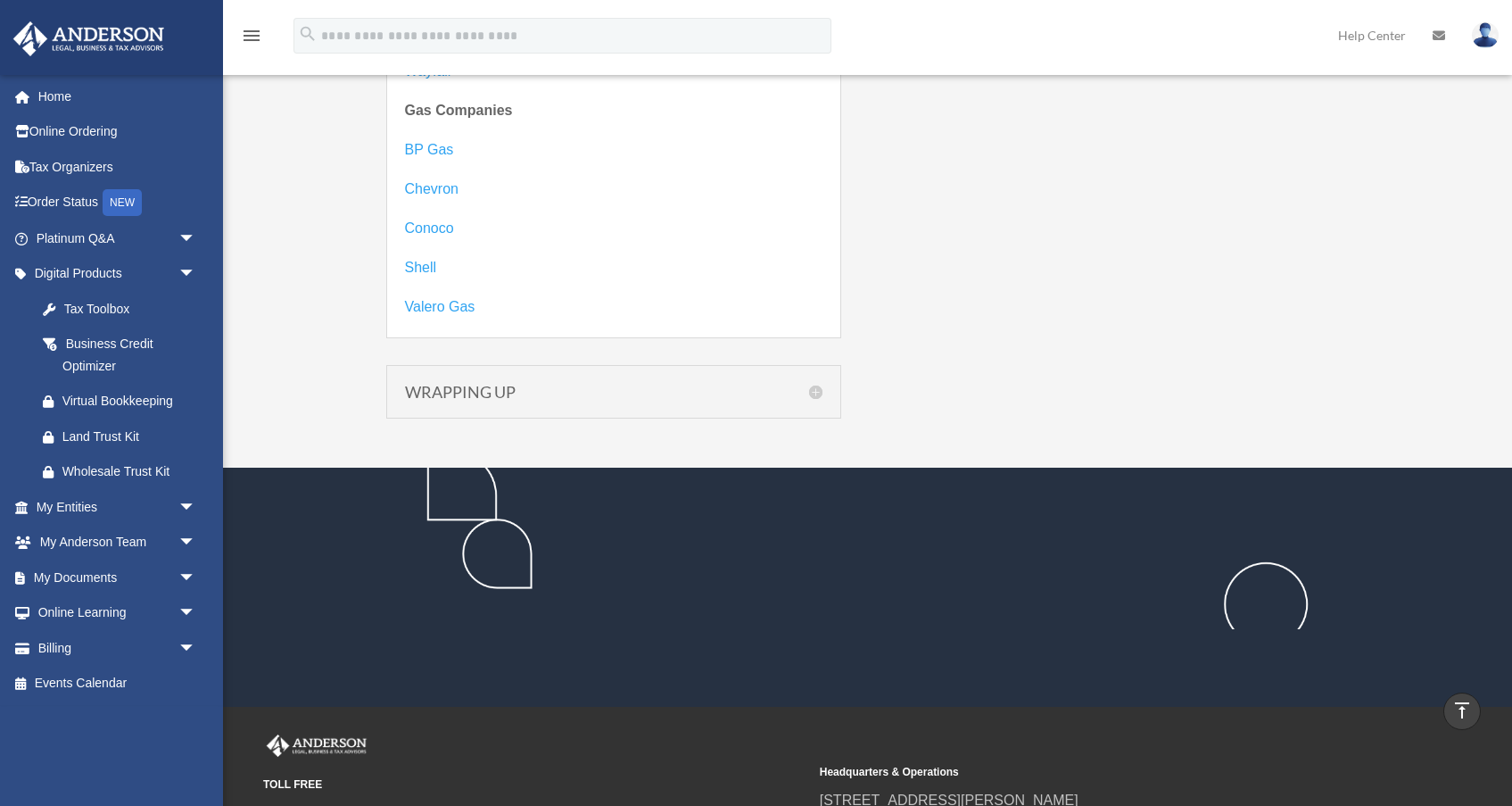
scroll to position [3825, 0]
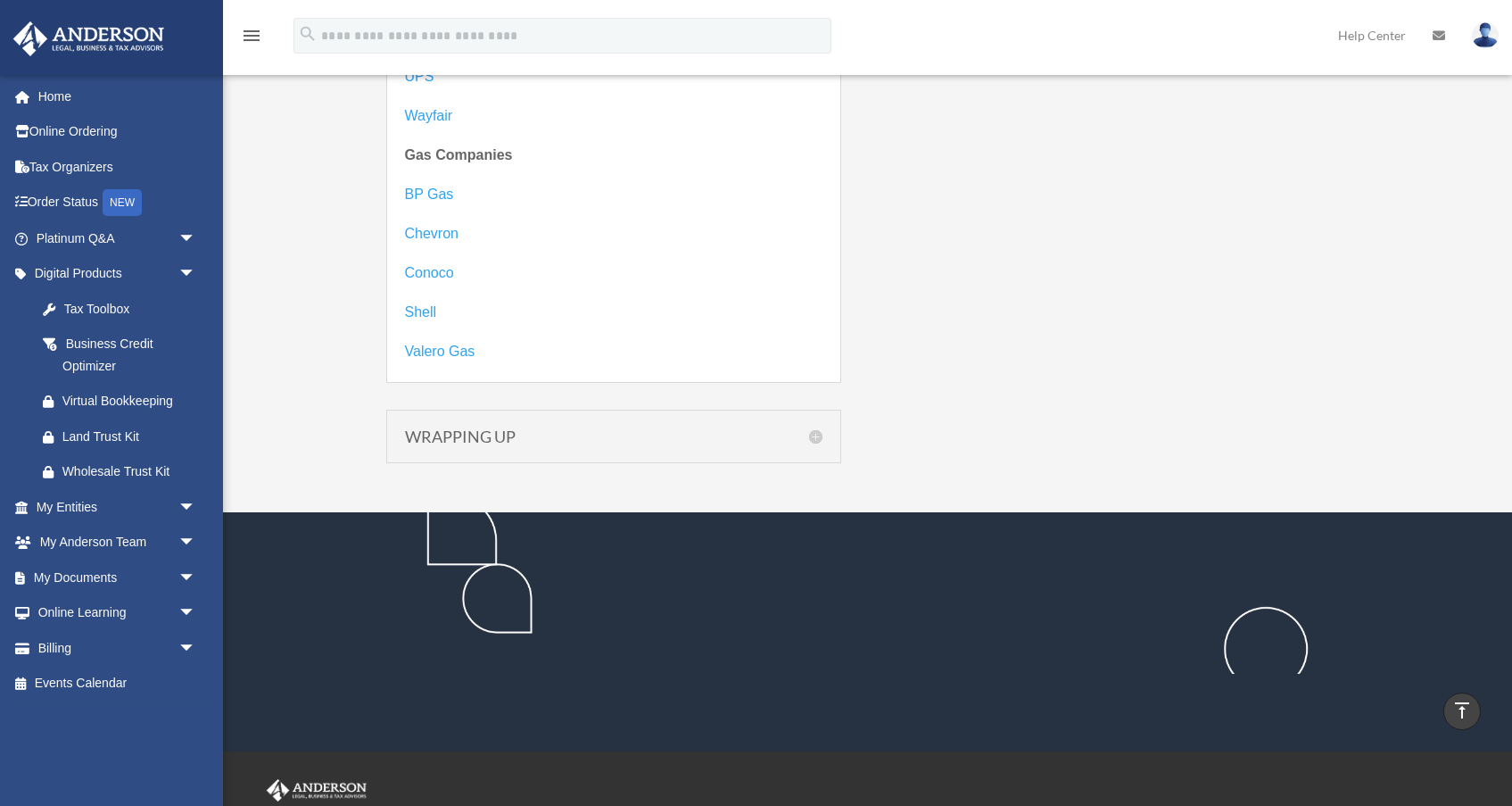
click at [806, 434] on h5 "WRAPPING UP" at bounding box center [614, 437] width 418 height 16
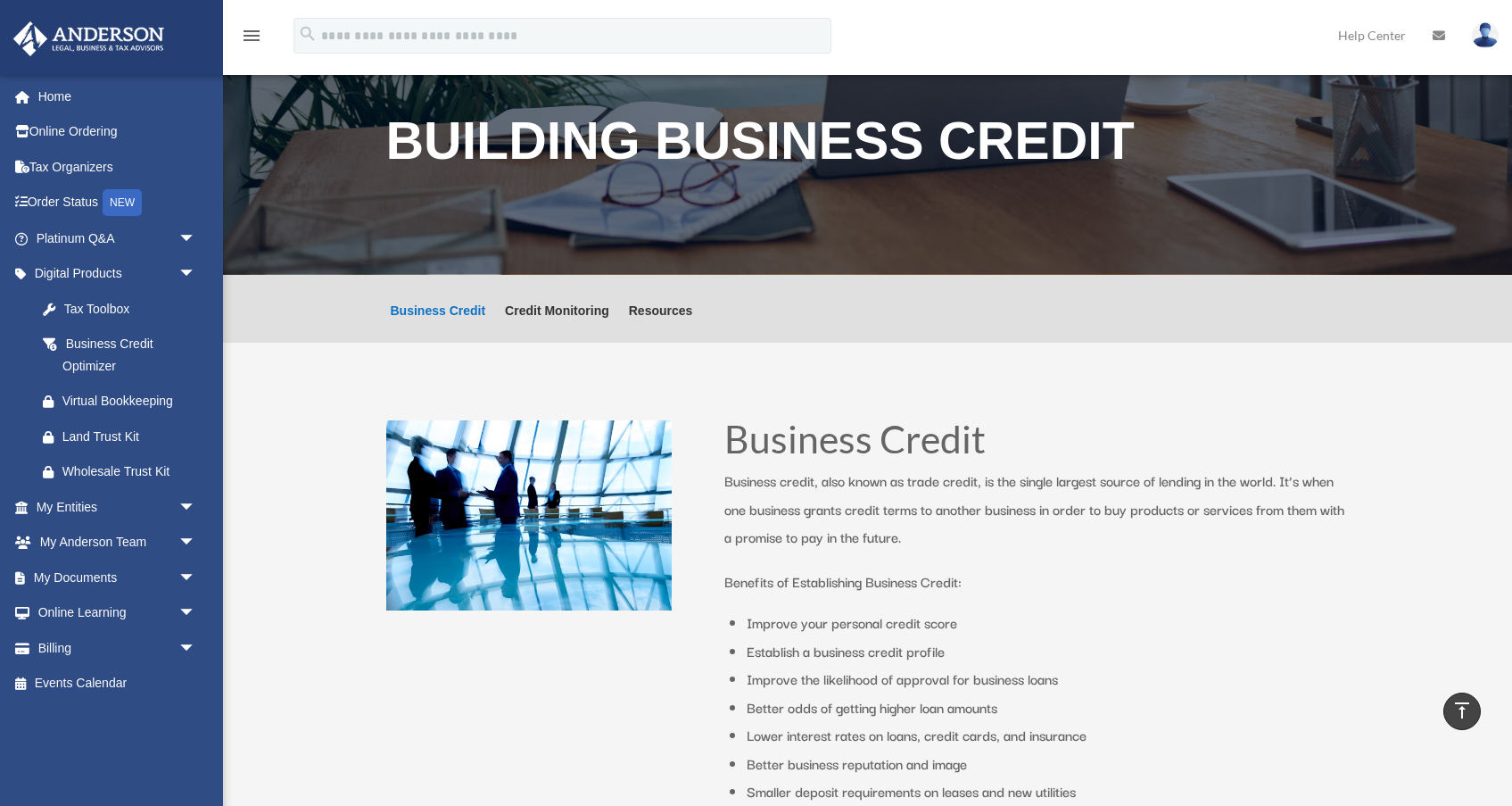
scroll to position [0, 0]
click at [120, 466] on div "Wholesale Trust Kit" at bounding box center [131, 472] width 138 height 22
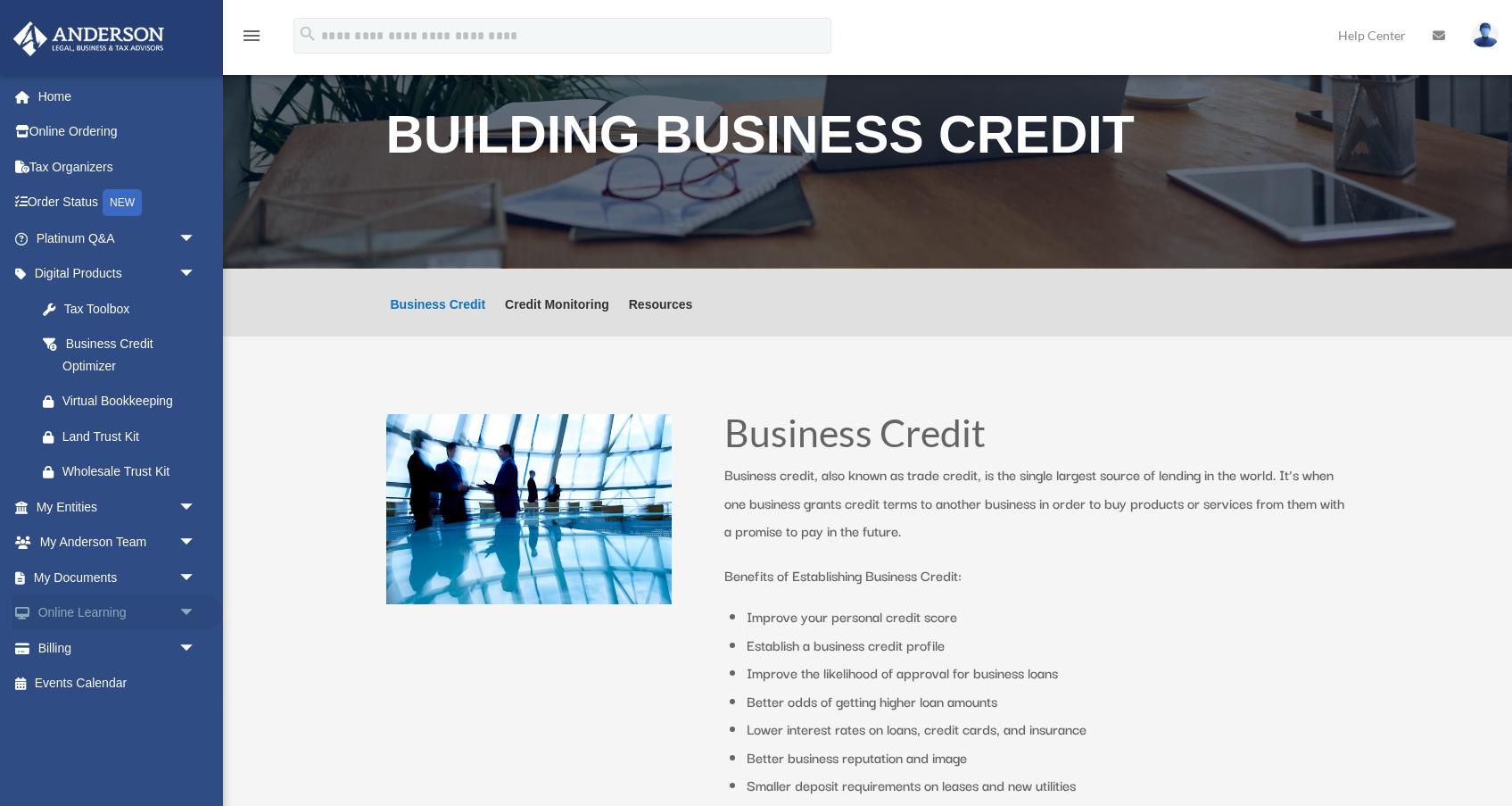
click at [187, 615] on span "arrow_drop_down" at bounding box center [196, 613] width 36 height 37
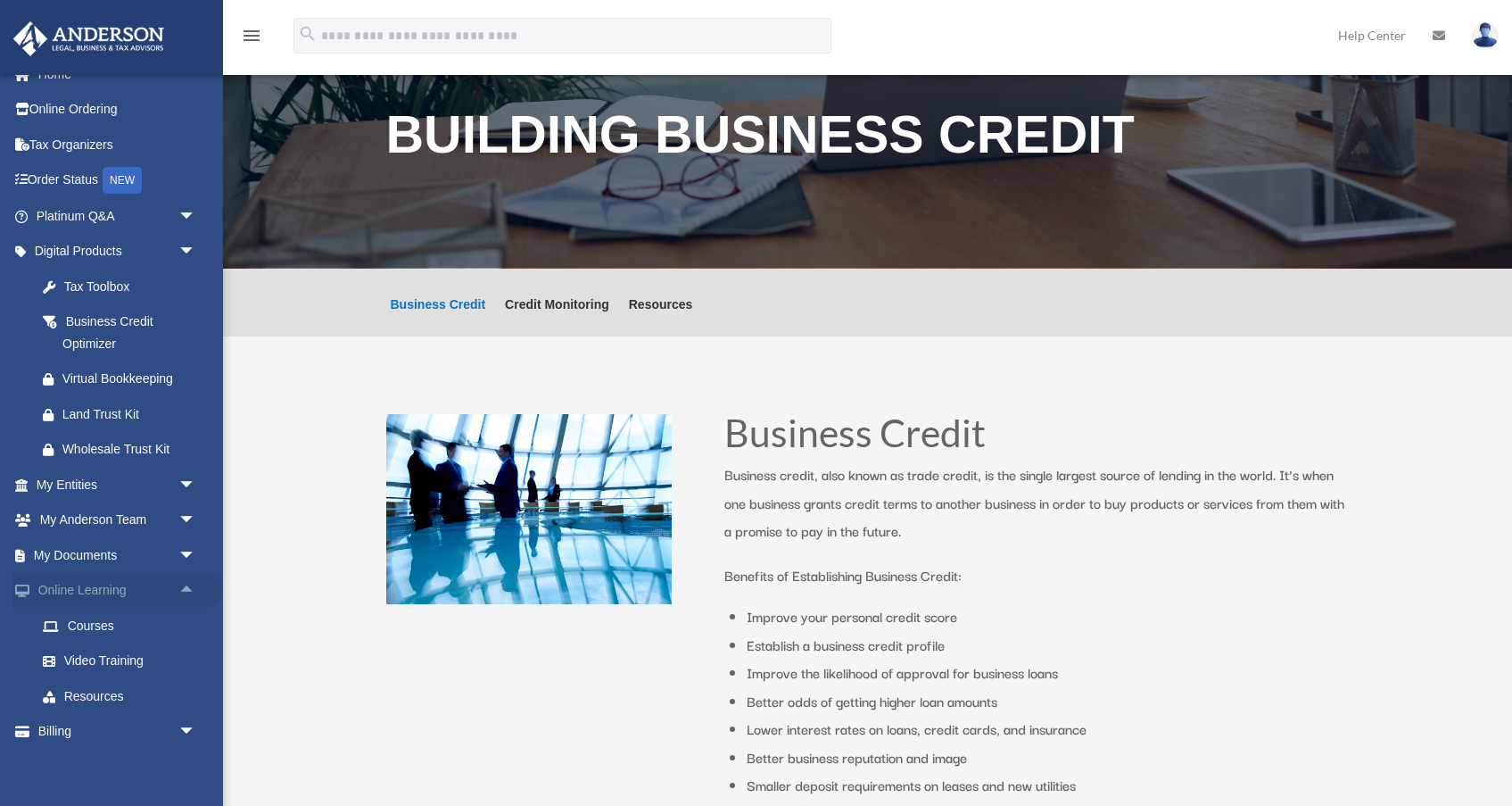
scroll to position [23, 0]
click at [190, 539] on span "arrow_drop_down" at bounding box center [196, 554] width 36 height 37
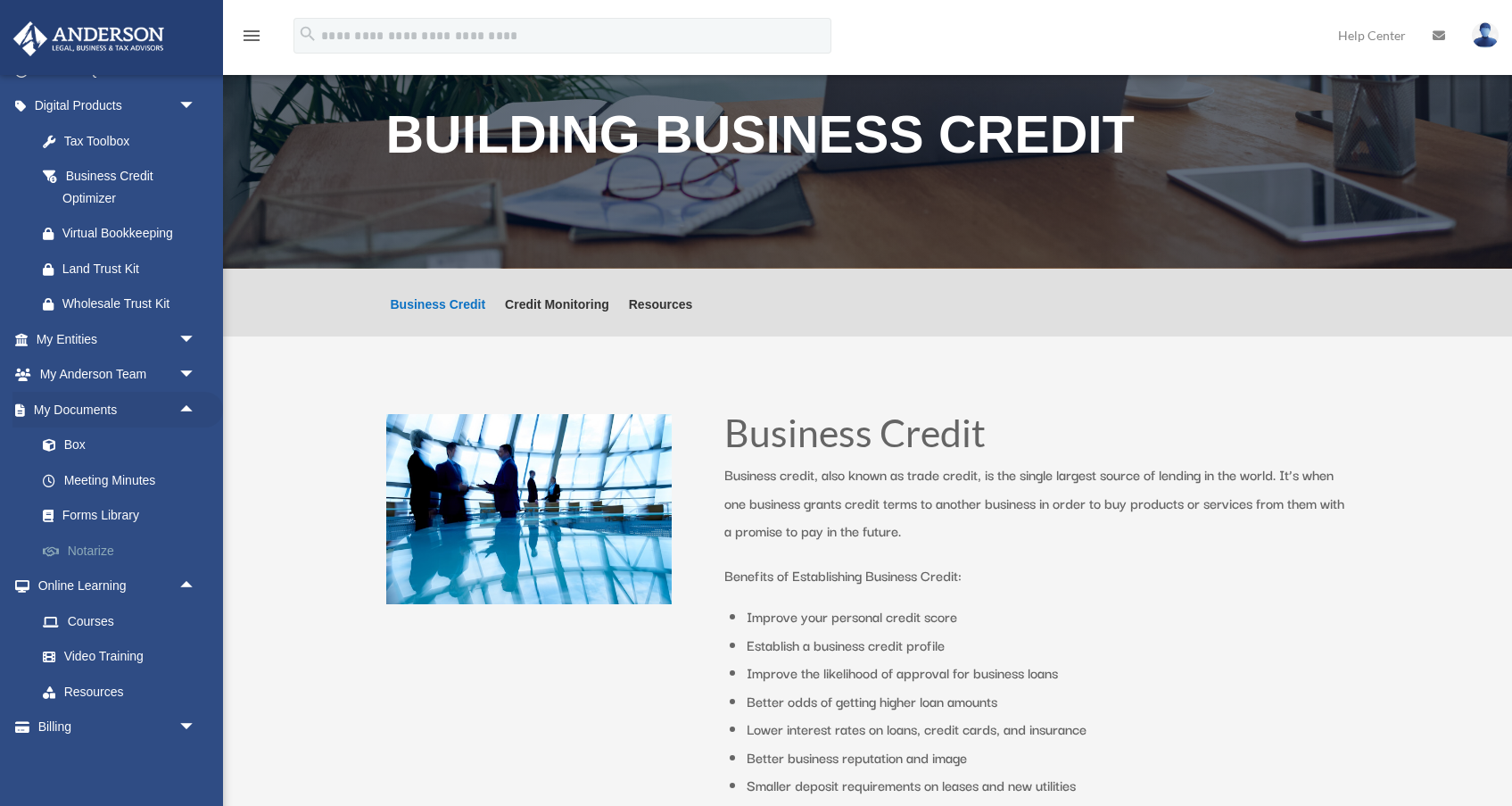
scroll to position [178, 0]
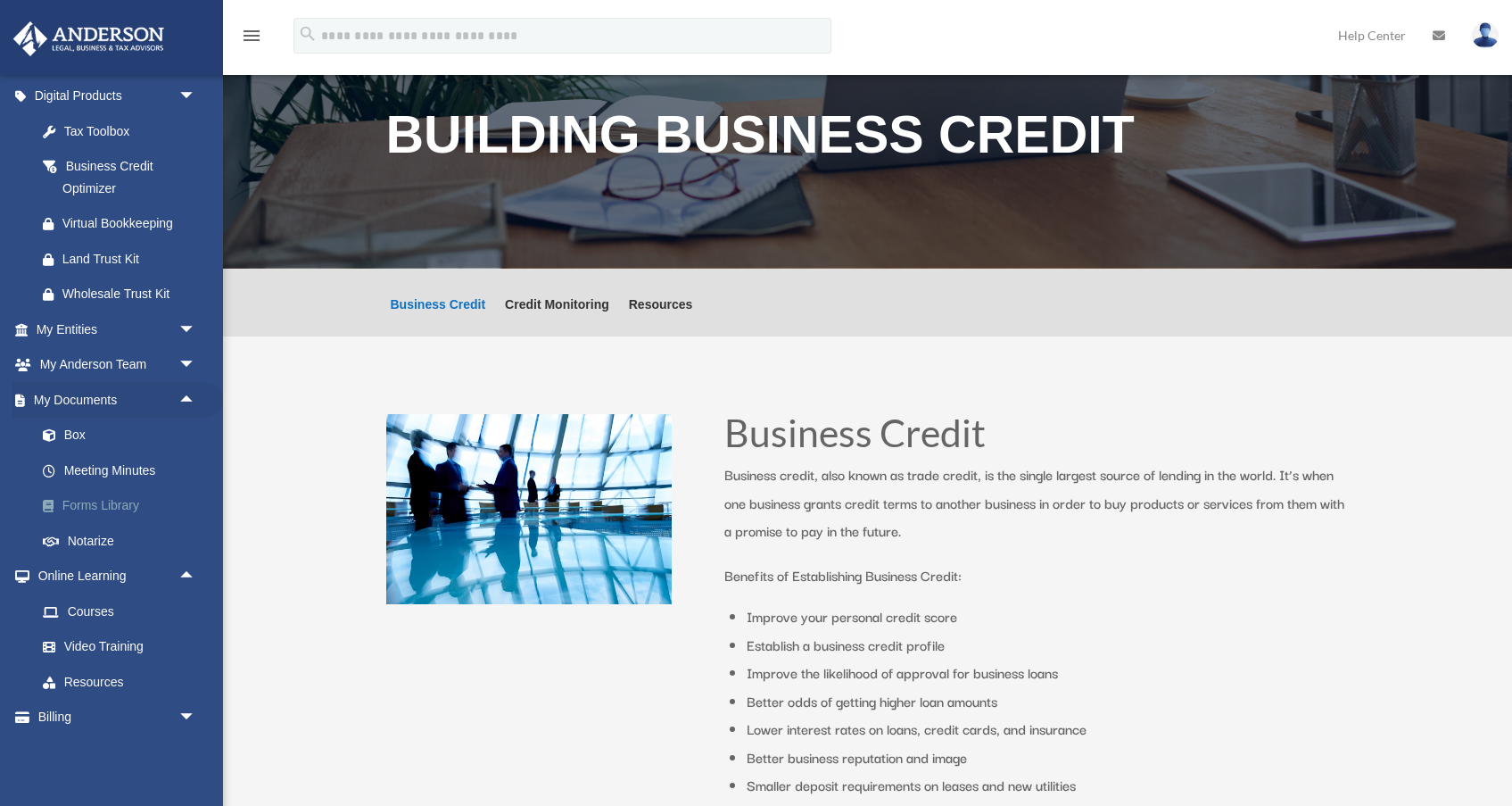
click at [113, 498] on link "Forms Library" at bounding box center [124, 507] width 198 height 36
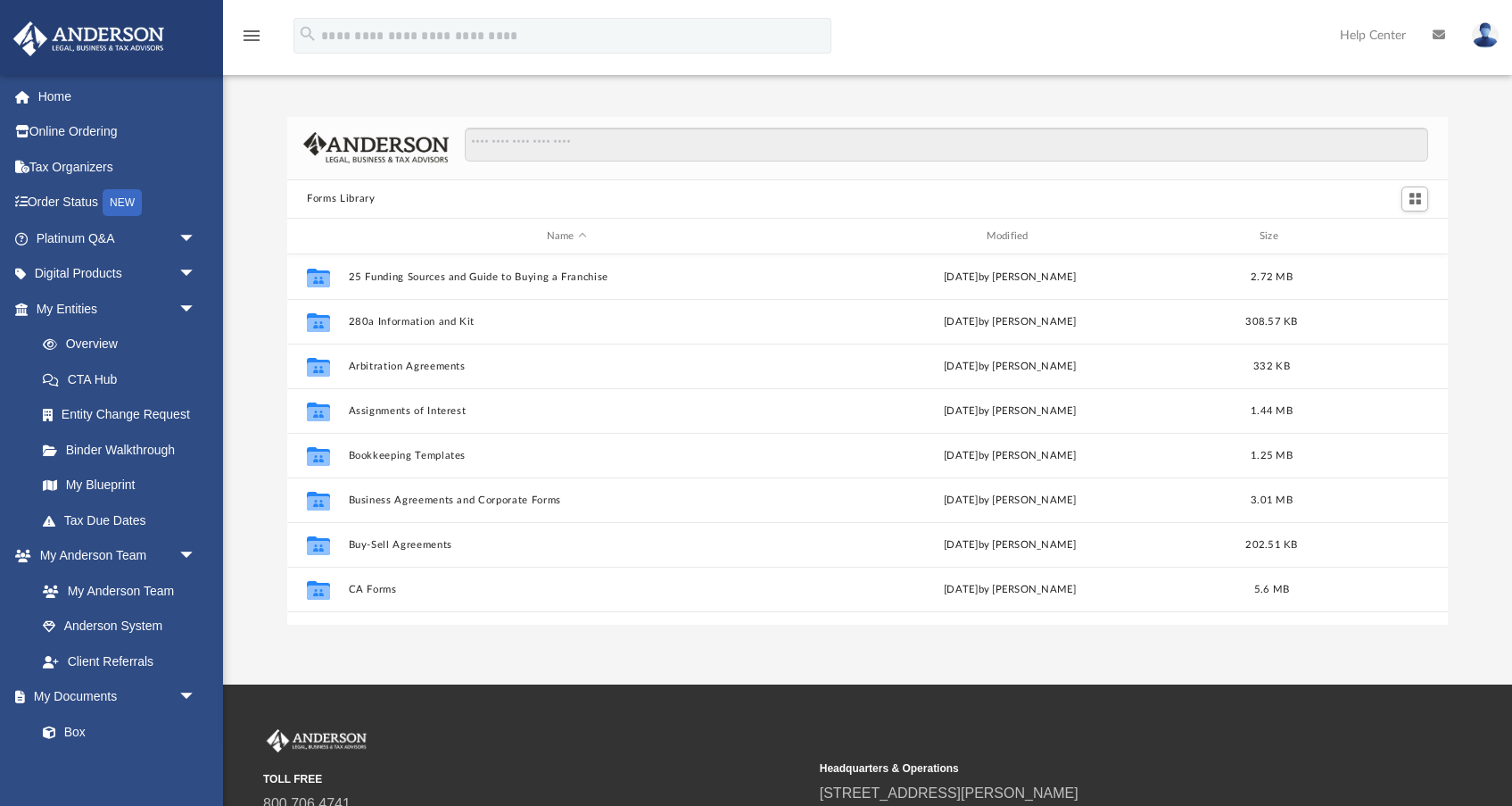
scroll to position [407, 1160]
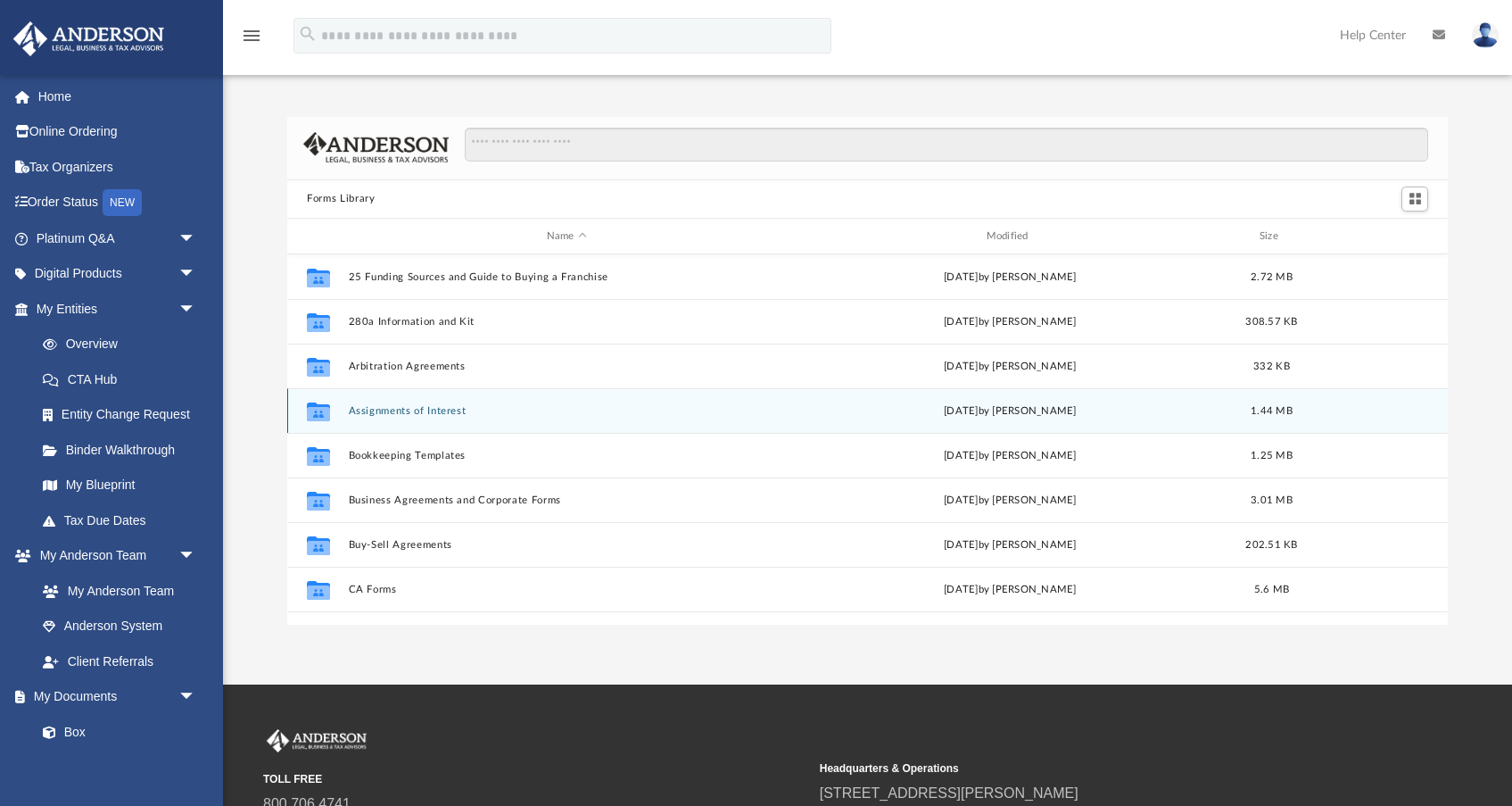
click at [440, 410] on button "Assignments of Interest" at bounding box center [567, 411] width 437 height 12
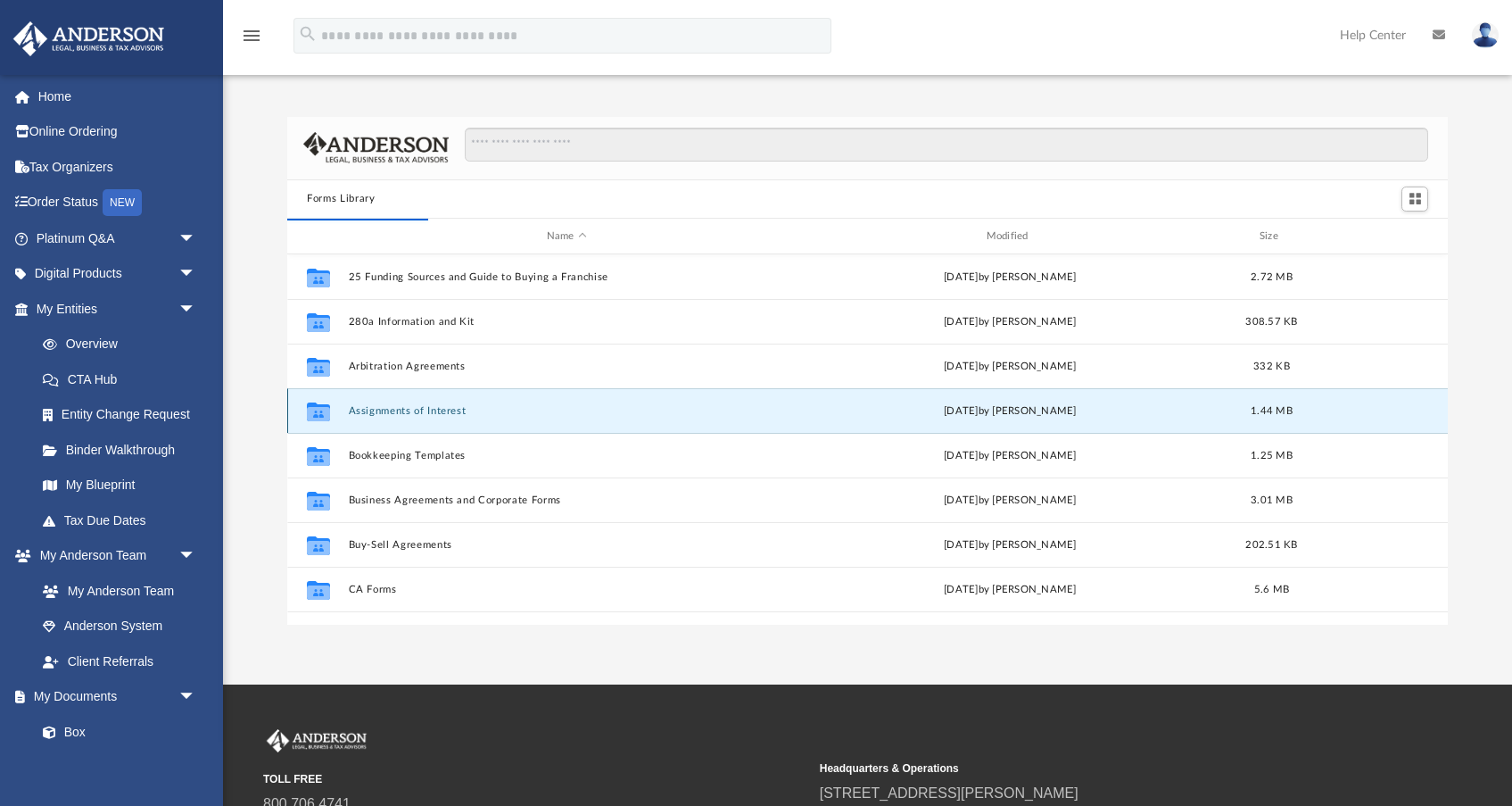
click at [417, 408] on button "Assignments of Interest" at bounding box center [567, 411] width 437 height 12
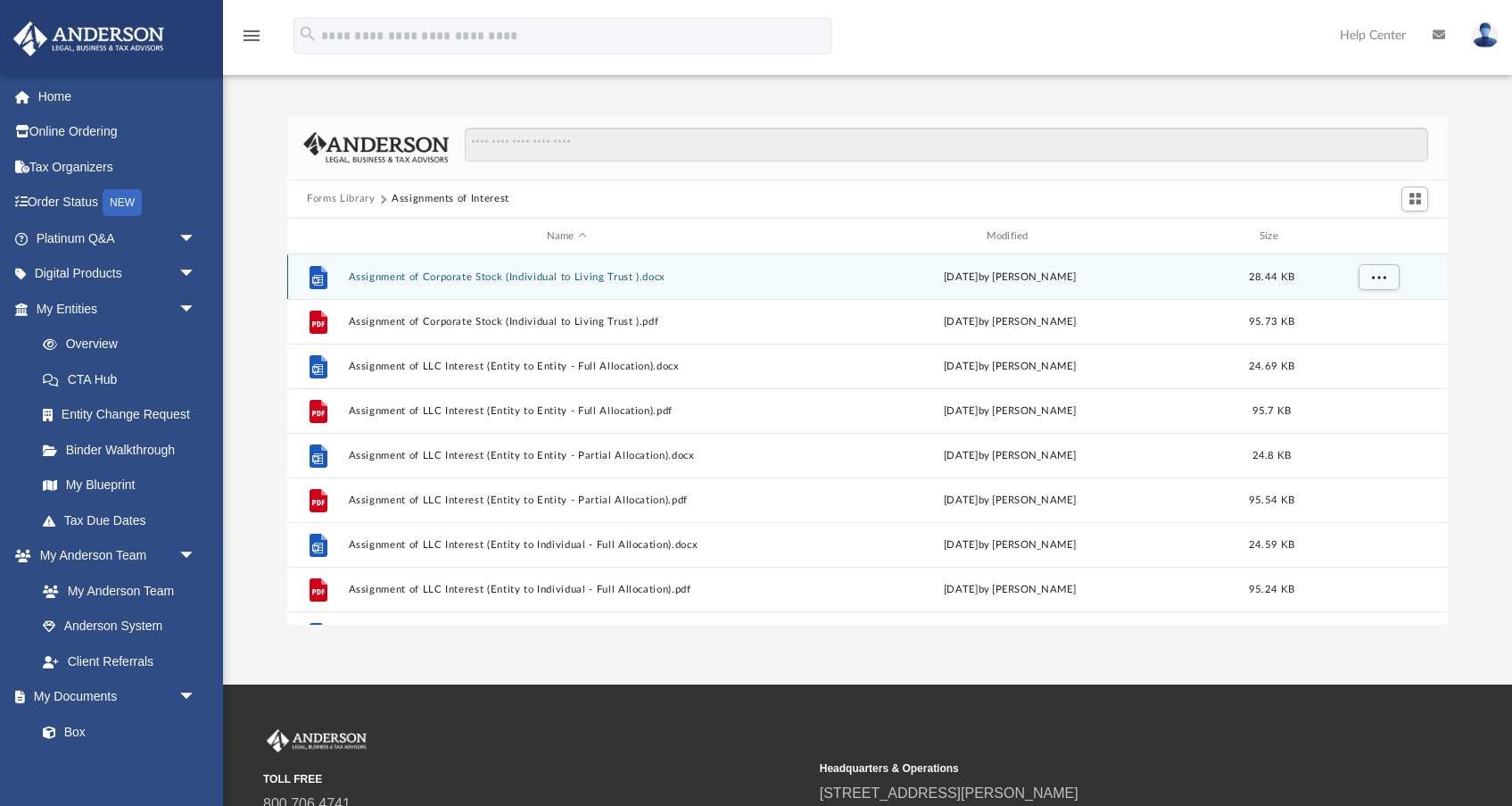
scroll to position [0, 0]
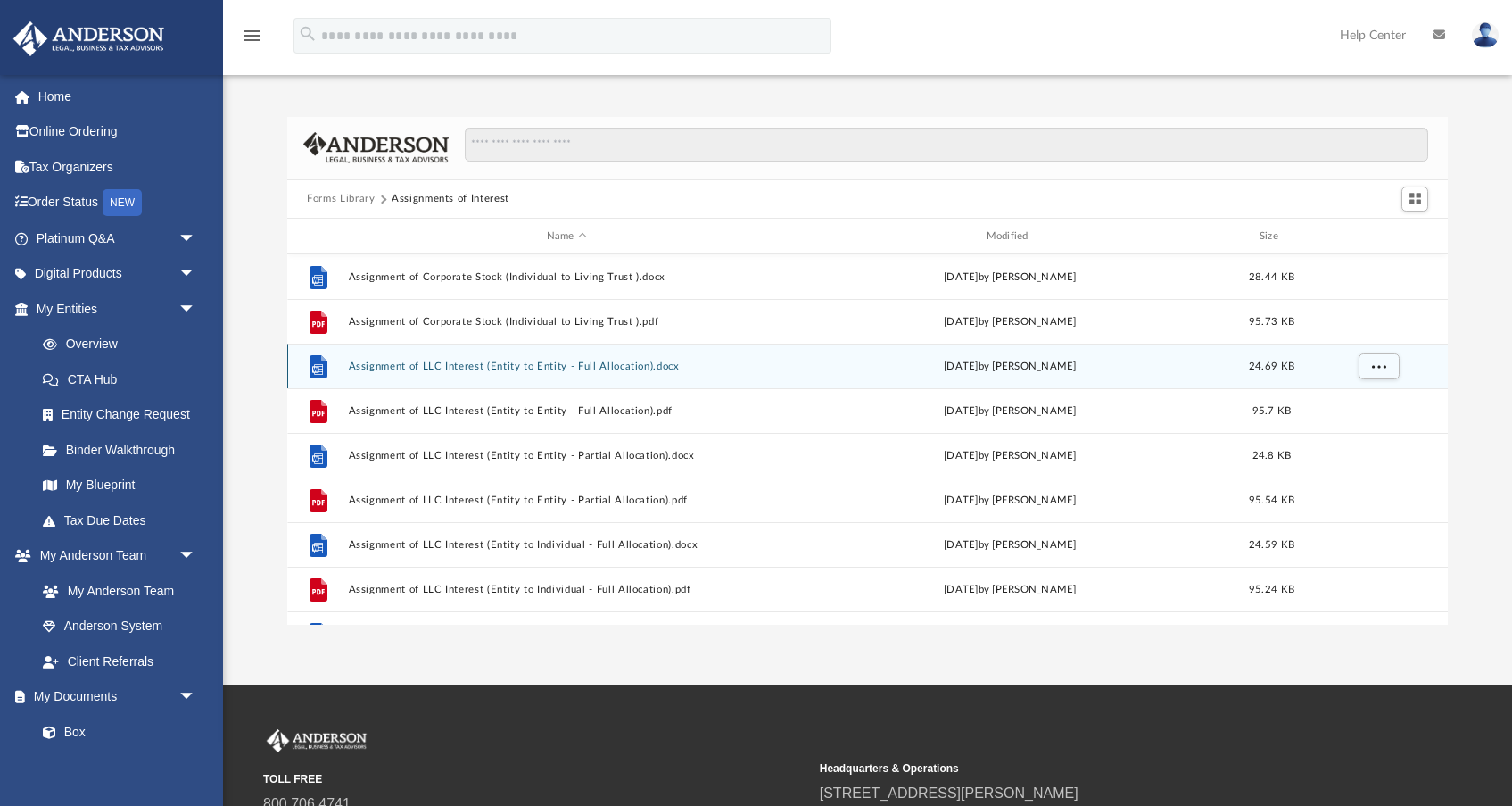
click at [484, 367] on button "Assignment of LLC Interest (Entity to Entity - Full Allocation).docx" at bounding box center [567, 366] width 437 height 12
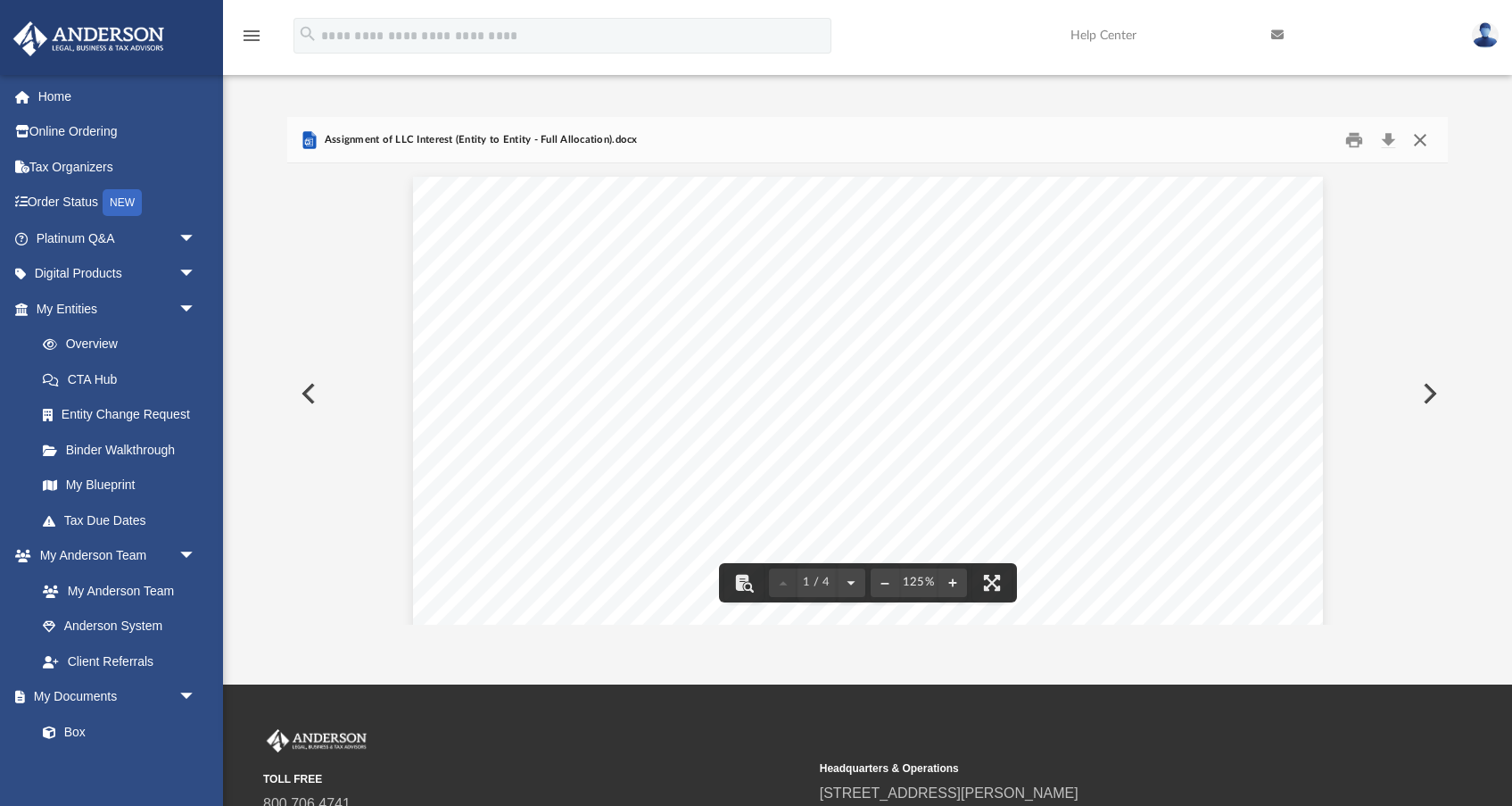
click at [1424, 128] on button "Close" at bounding box center [1420, 139] width 32 height 28
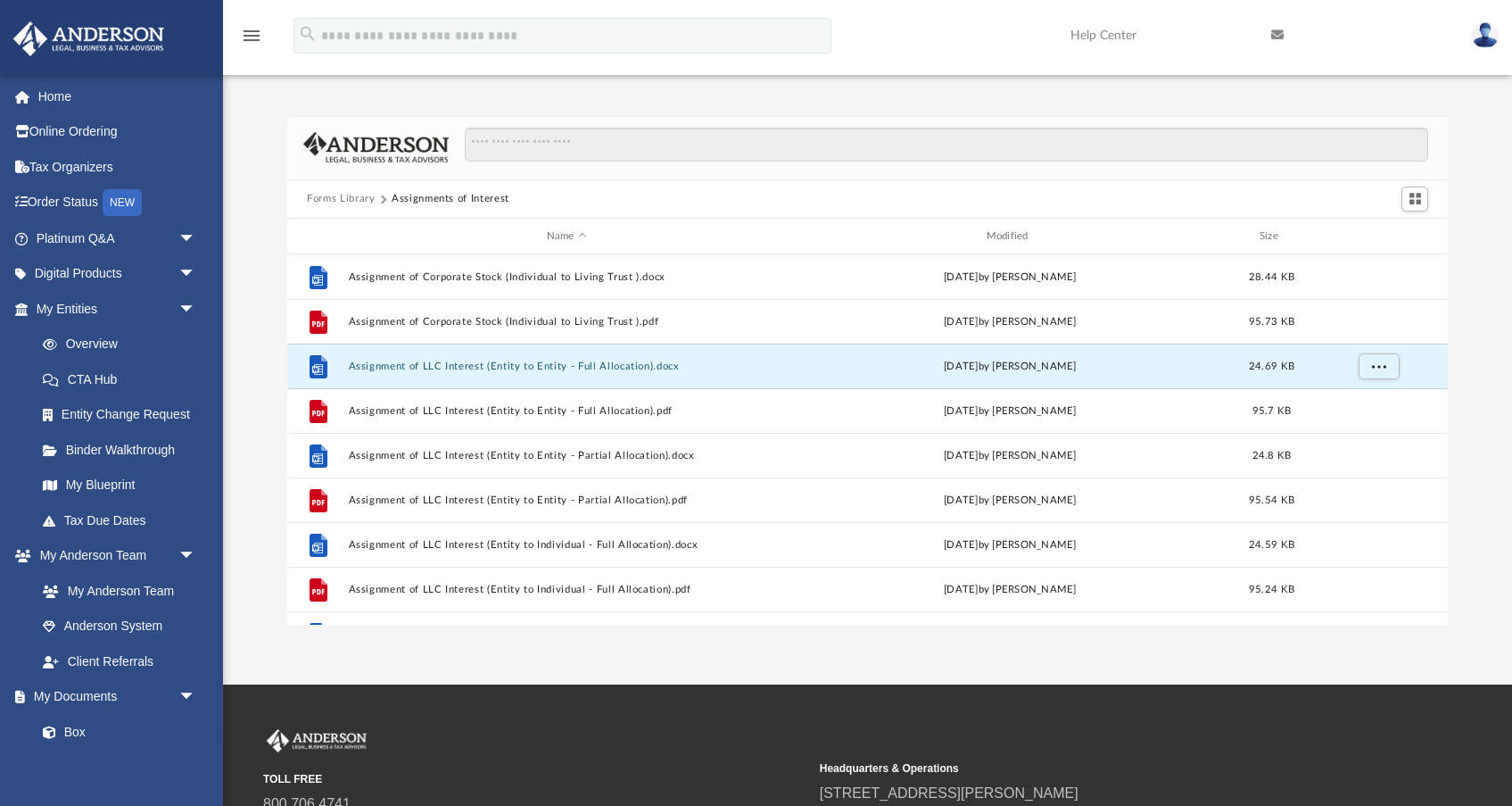
click at [348, 197] on button "Forms Library" at bounding box center [341, 199] width 68 height 16
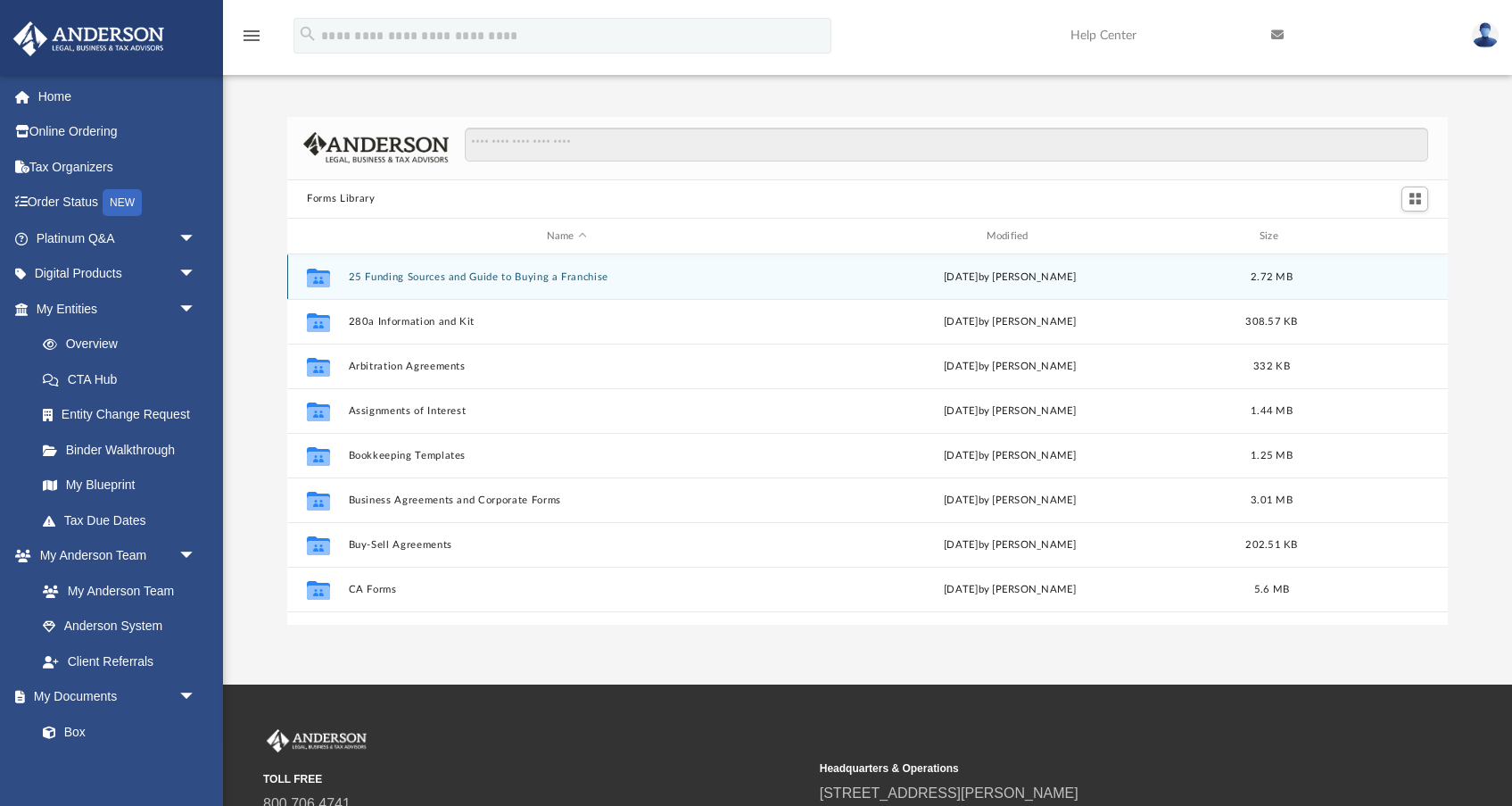
click at [439, 280] on button "25 Funding Sources and Guide to Buying a Franchise" at bounding box center [567, 277] width 437 height 12
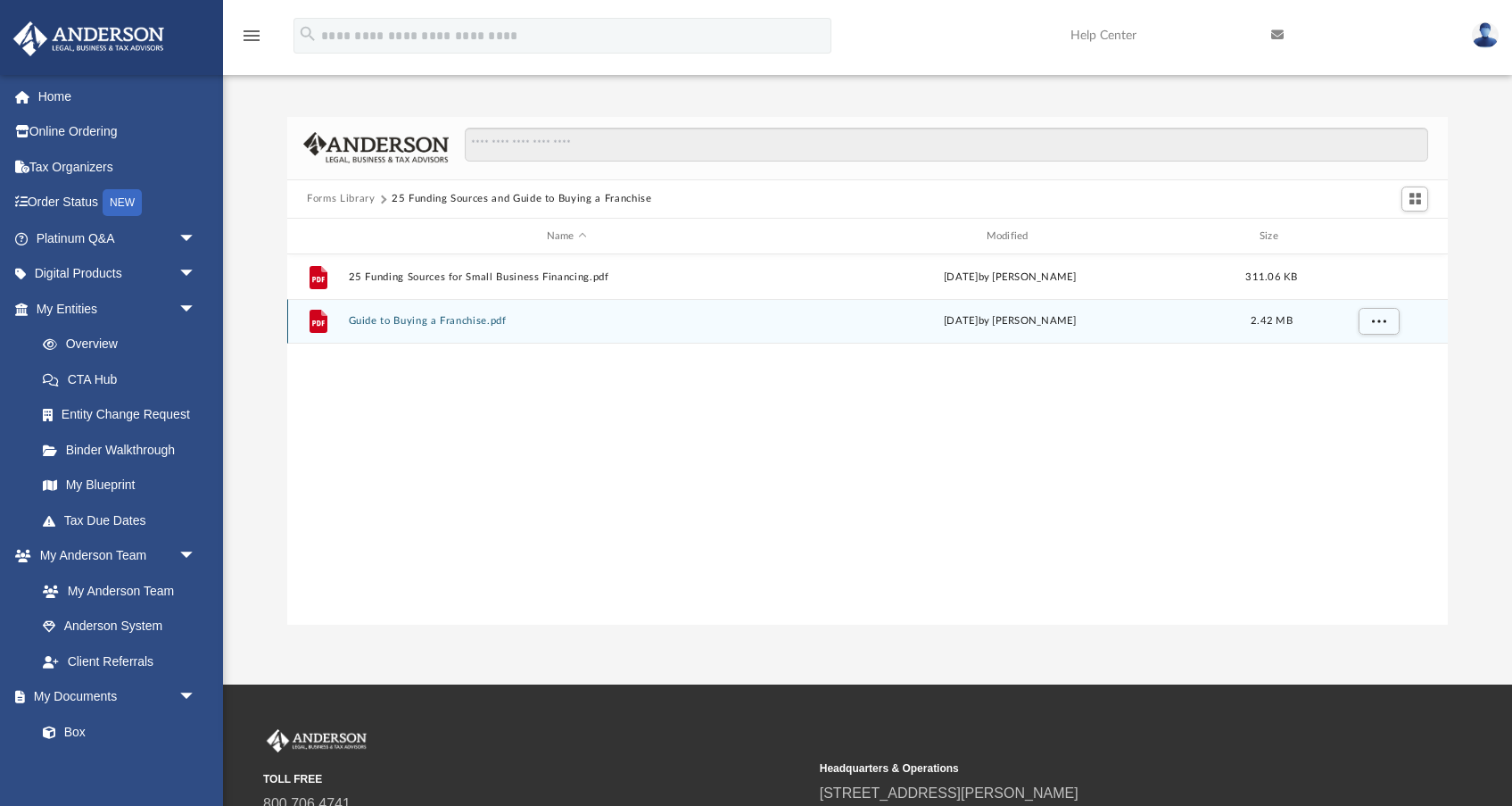
click at [420, 324] on button "Guide to Buying a Franchise.pdf" at bounding box center [567, 322] width 437 height 12
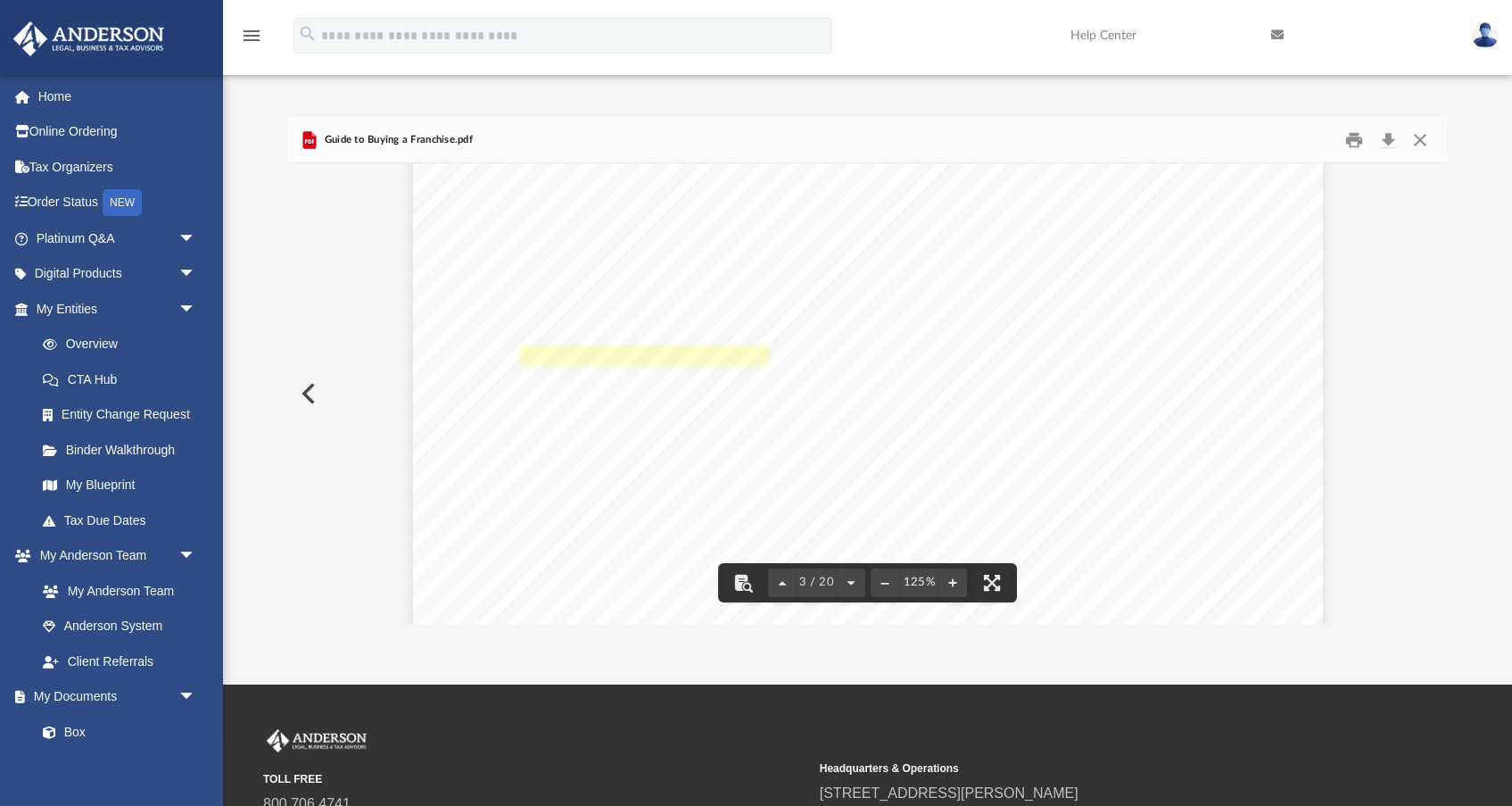
scroll to position [2892, 0]
click at [1423, 147] on button "Close" at bounding box center [1420, 139] width 32 height 28
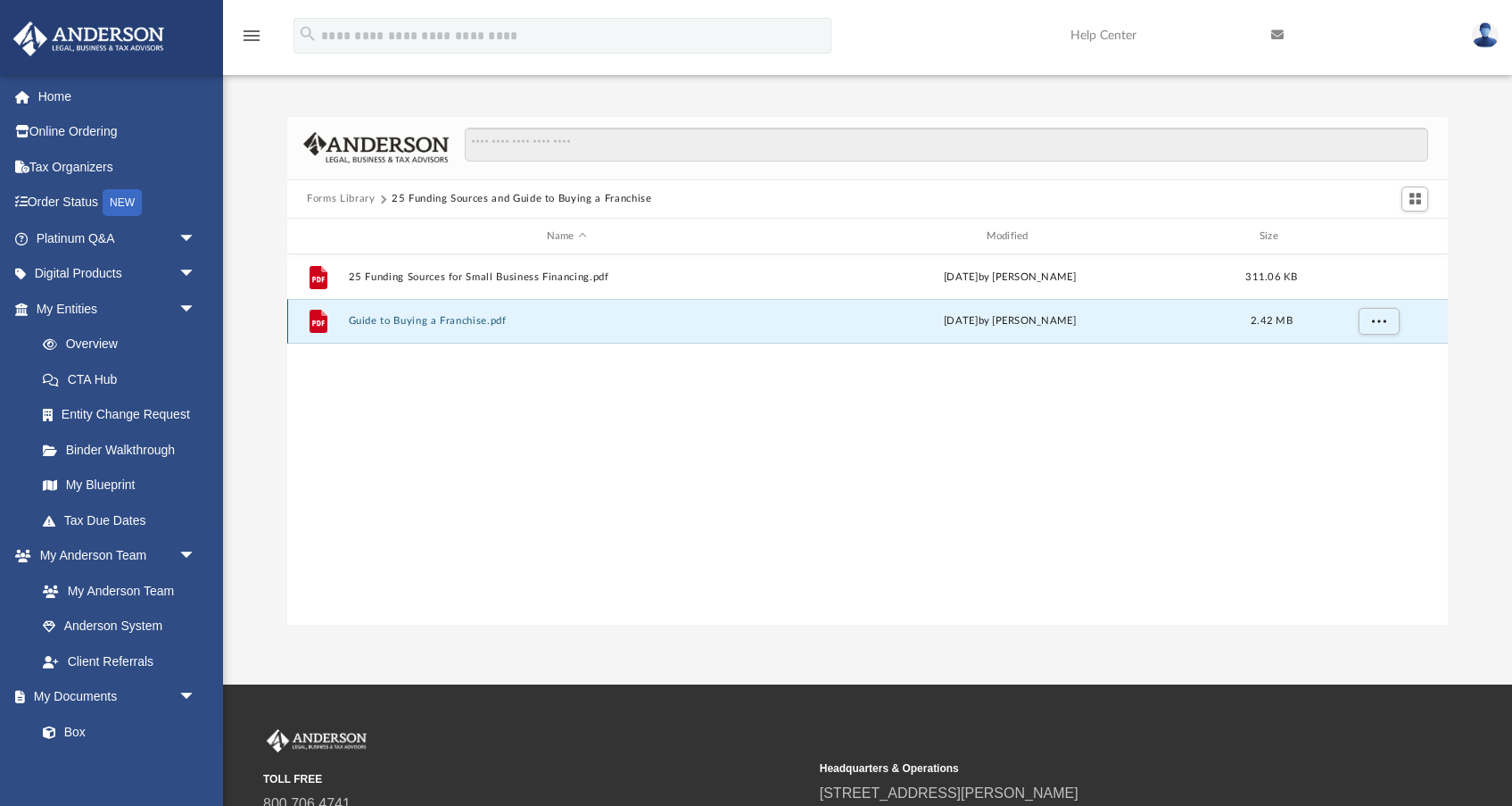
scroll to position [3, 0]
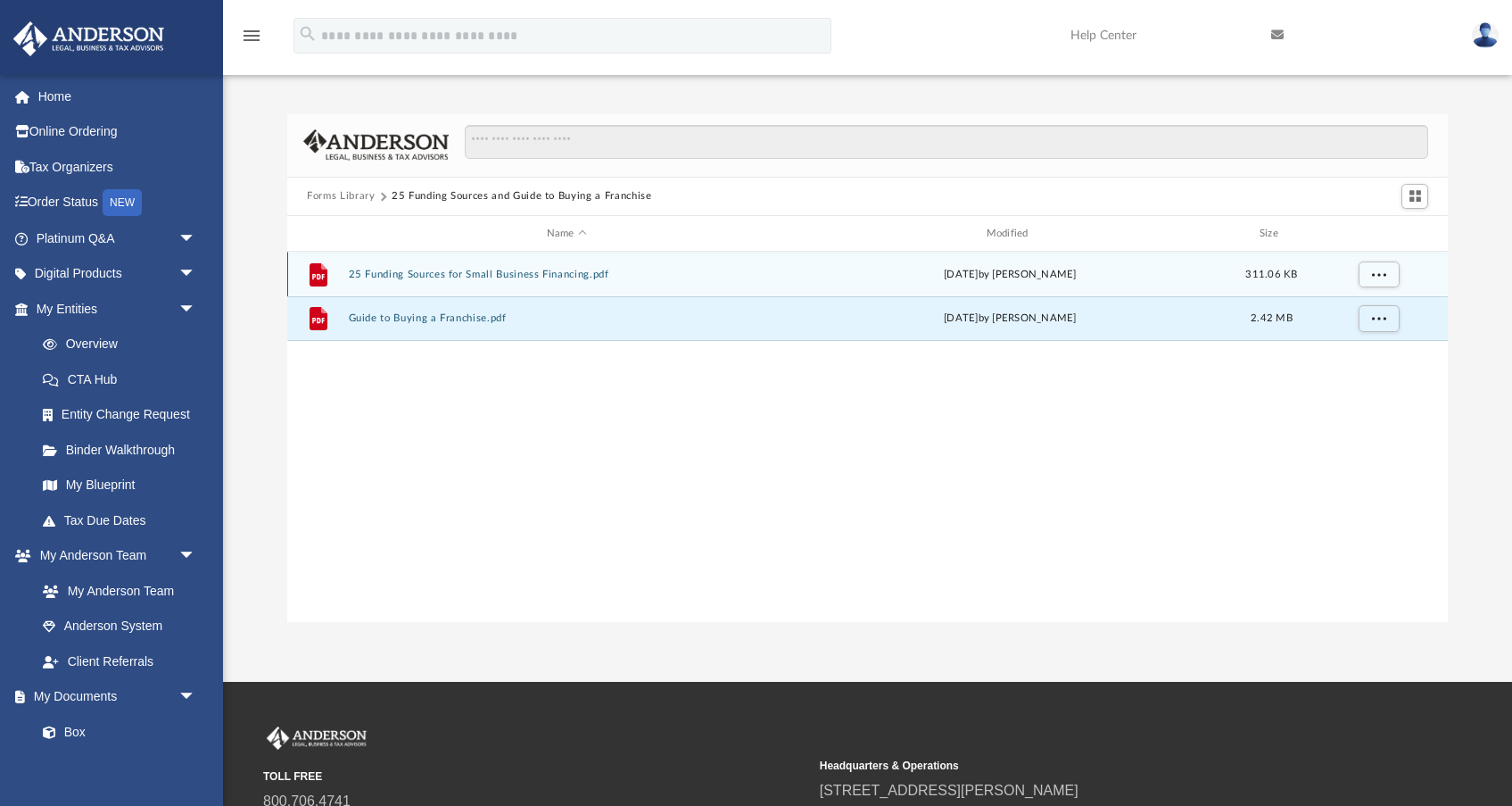
click at [488, 280] on button "25 Funding Sources for Small Business Financing.pdf" at bounding box center [567, 274] width 437 height 12
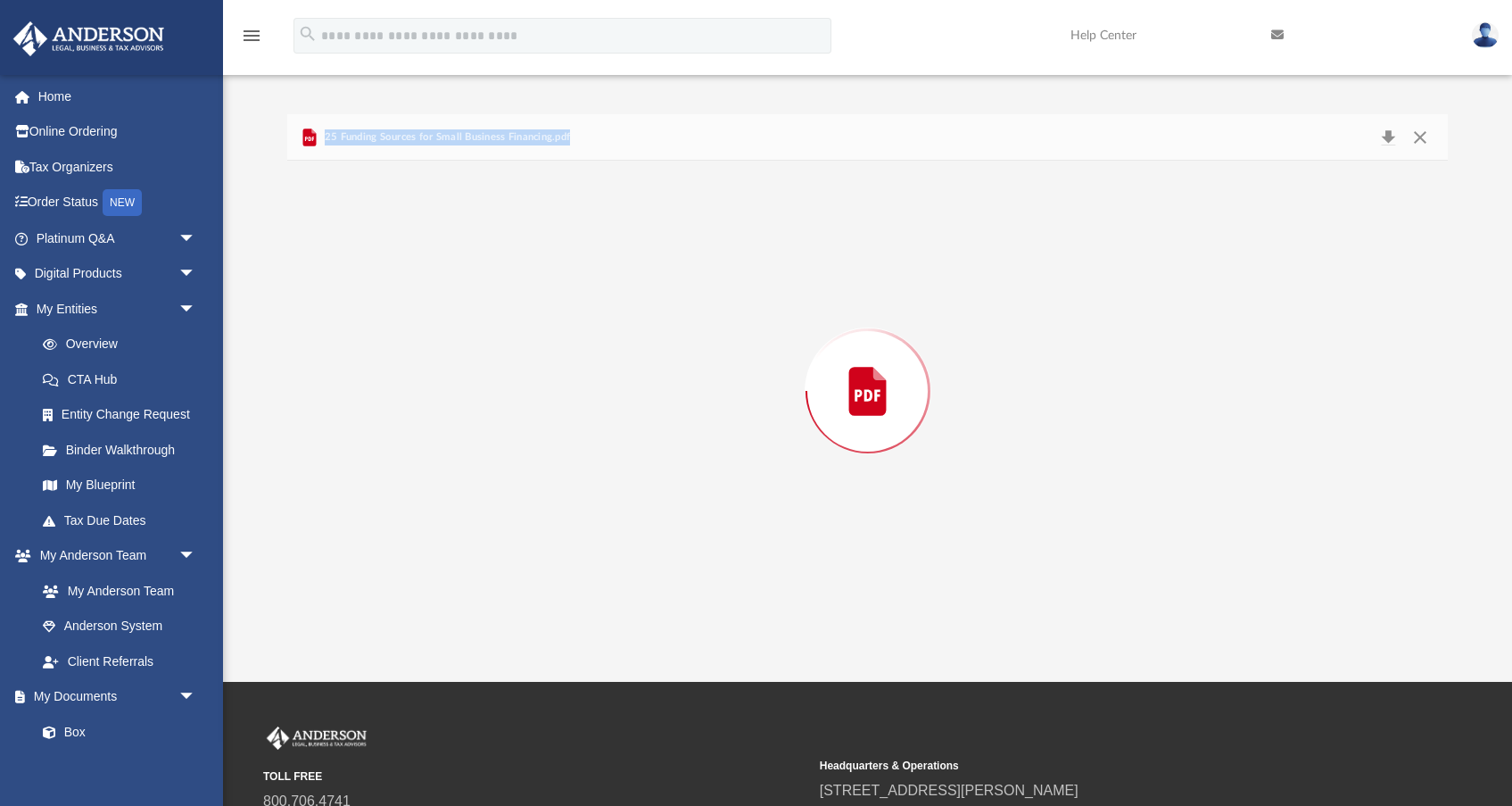
click at [488, 280] on div "Preview" at bounding box center [868, 391] width 1161 height 461
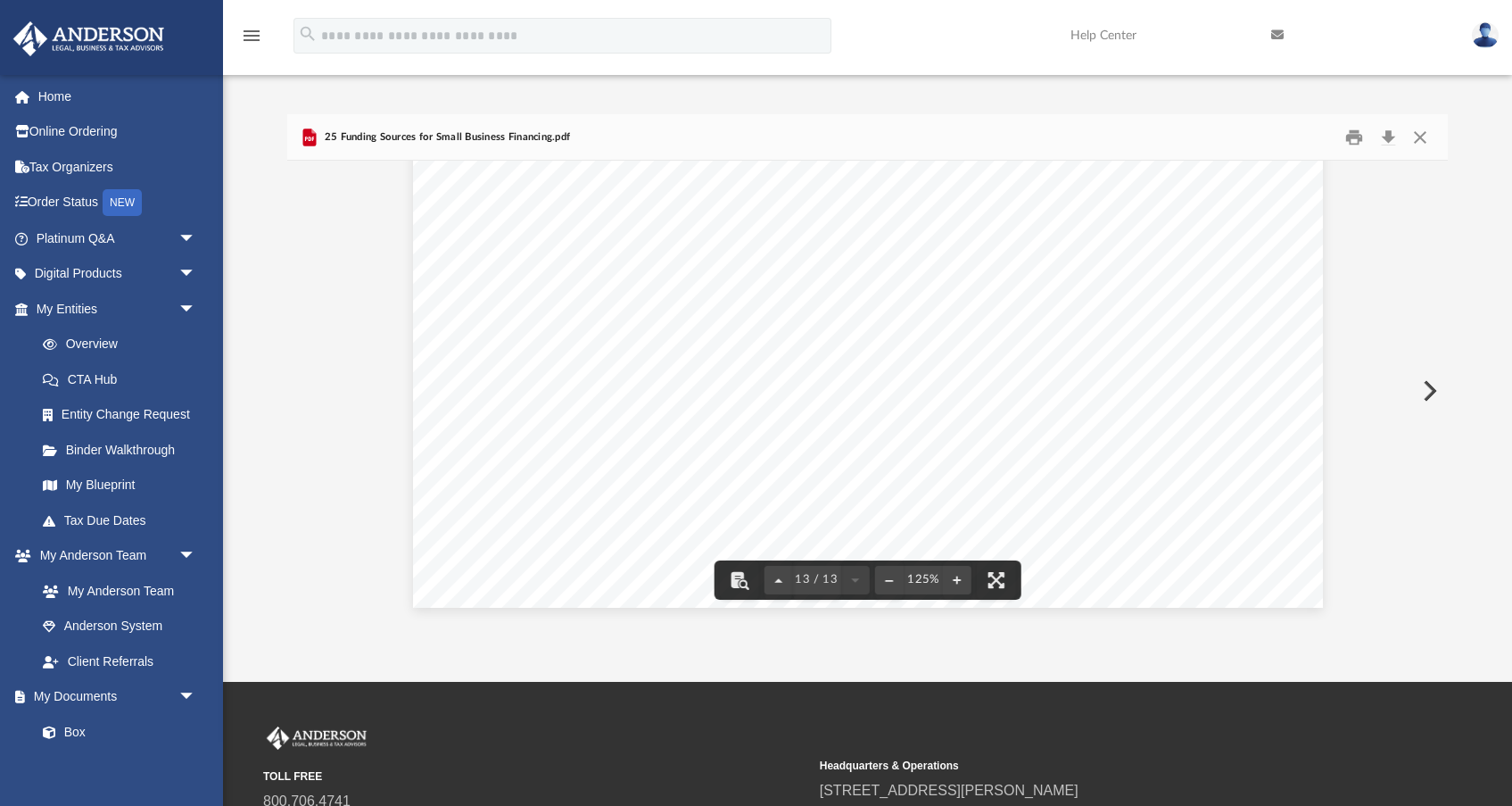
scroll to position [15207, 0]
click at [1423, 135] on button "Close" at bounding box center [1420, 137] width 32 height 28
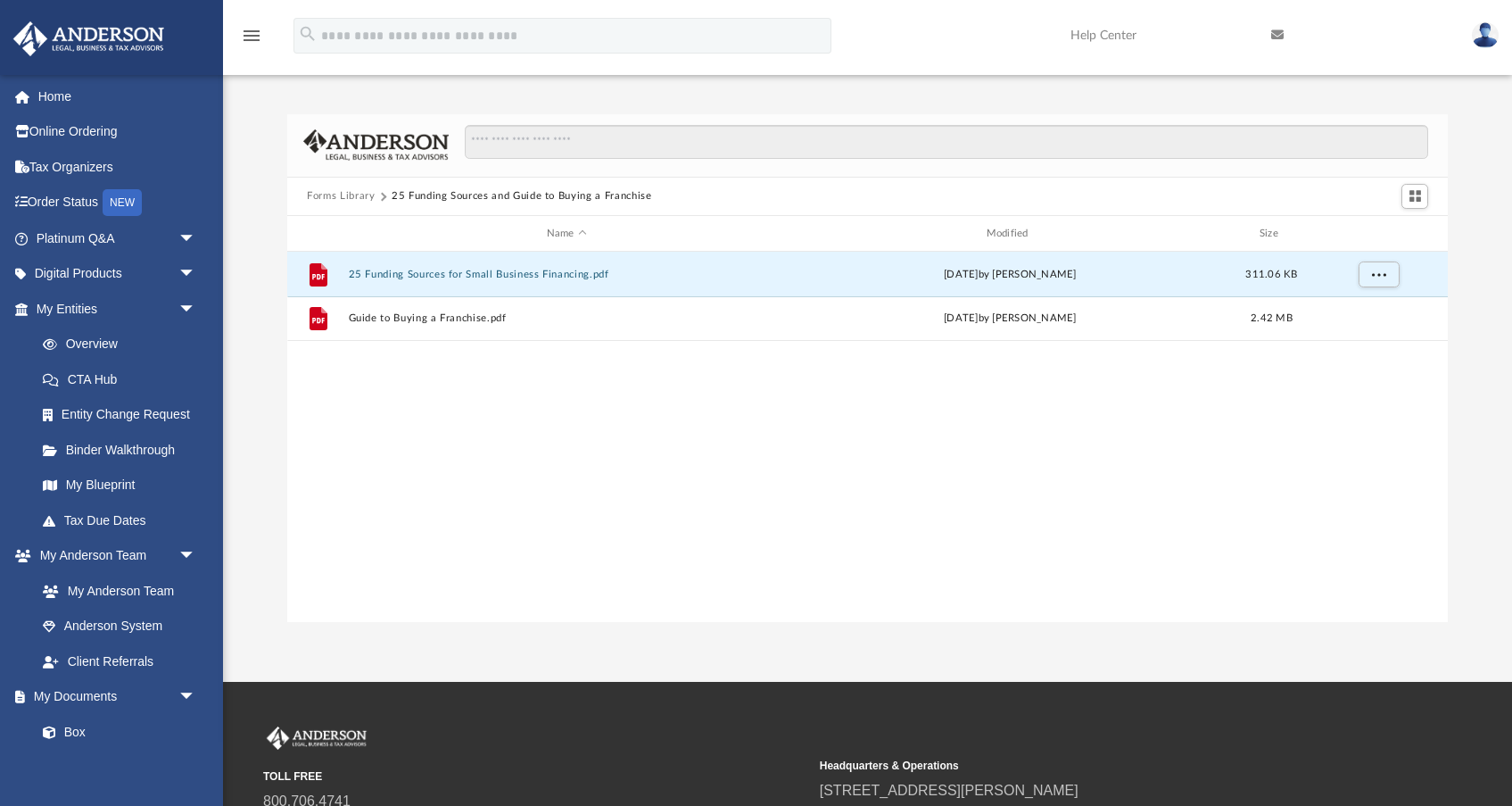
click at [342, 195] on button "Forms Library" at bounding box center [341, 197] width 68 height 16
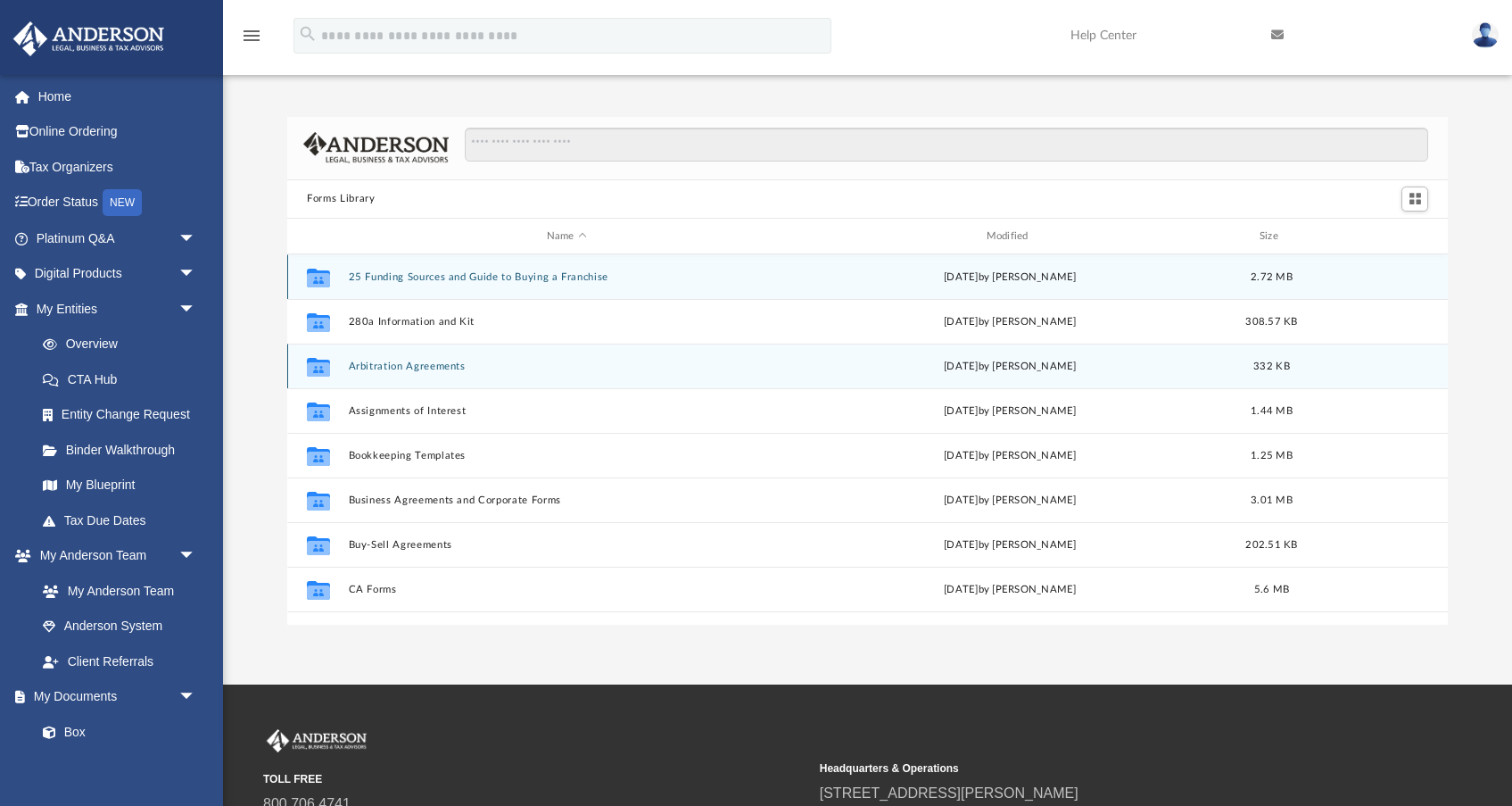
scroll to position [0, 0]
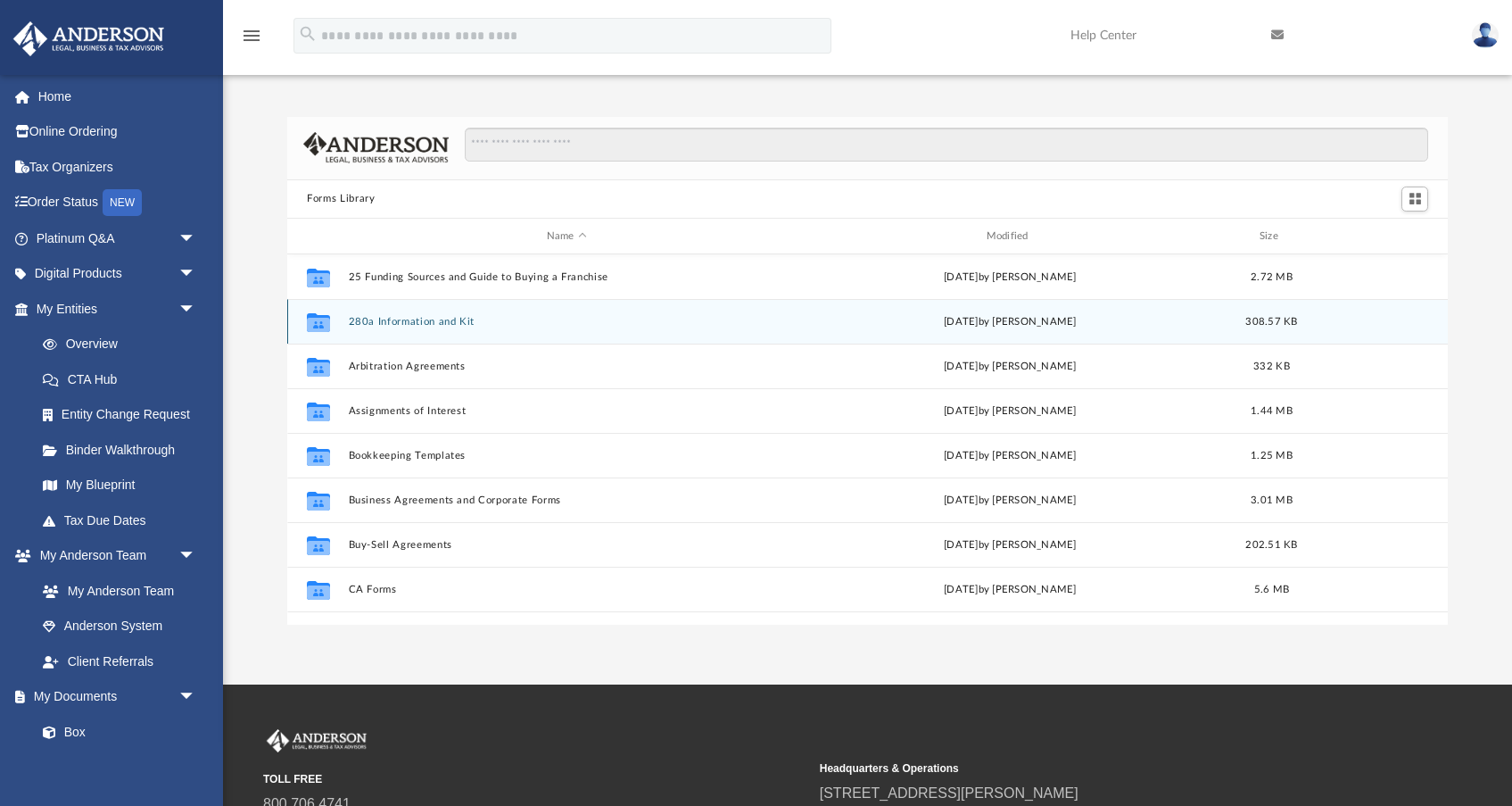
click at [474, 322] on button "280a Information and Kit" at bounding box center [567, 322] width 437 height 12
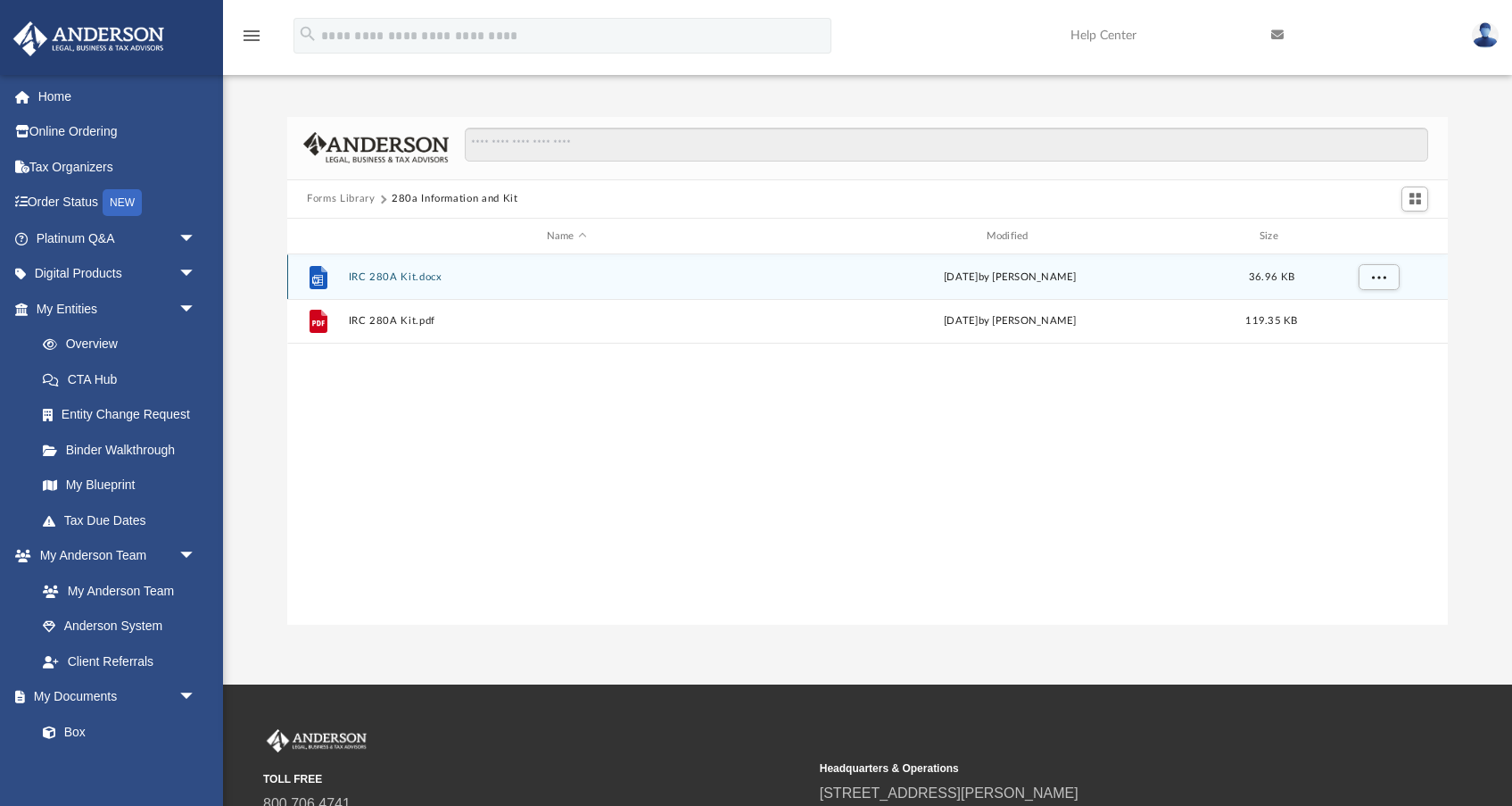
click at [431, 275] on button "IRC 280A Kit.docx" at bounding box center [567, 277] width 437 height 12
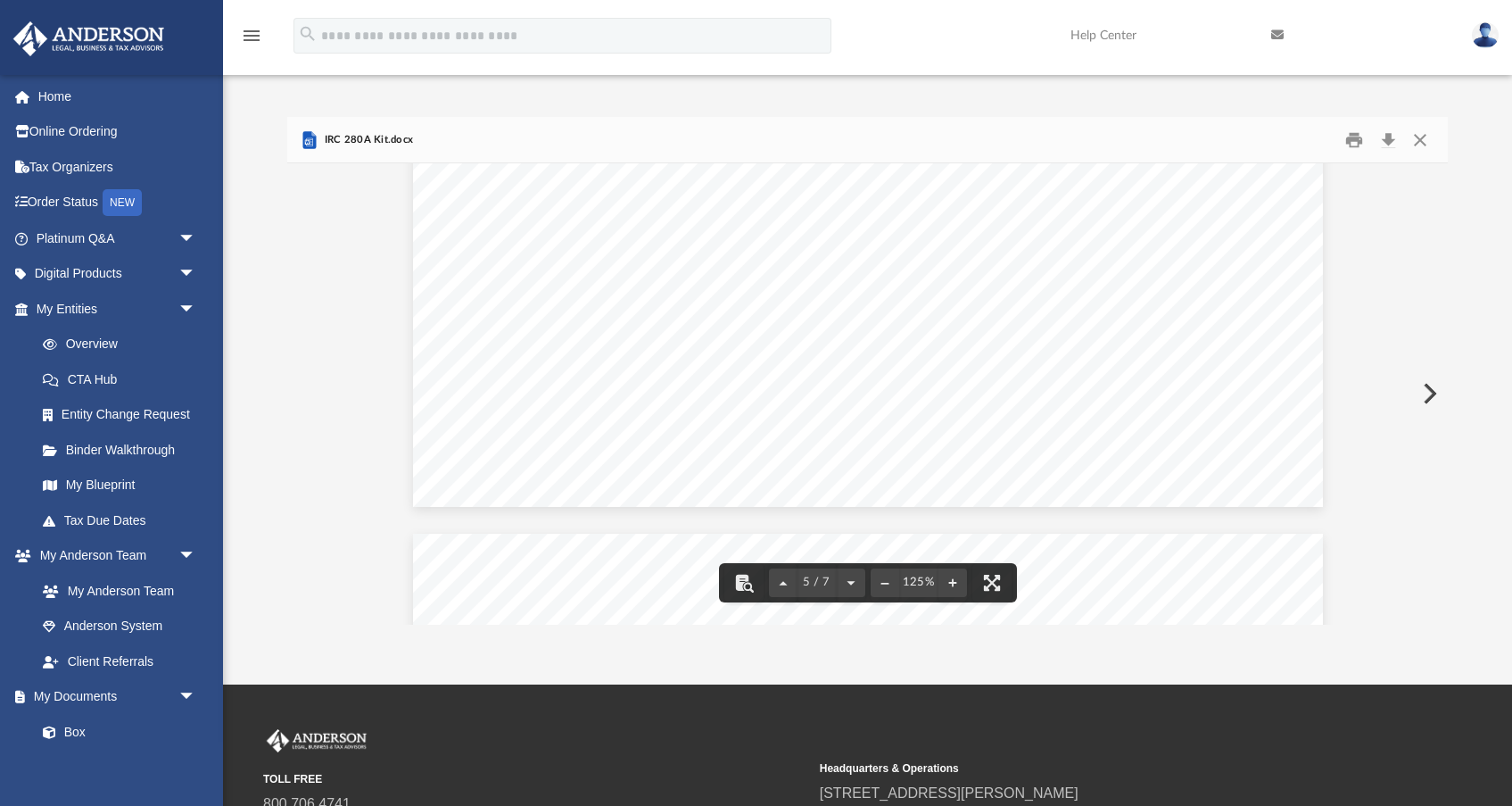
scroll to position [6267, 0]
click at [1421, 138] on button "Close" at bounding box center [1420, 139] width 32 height 28
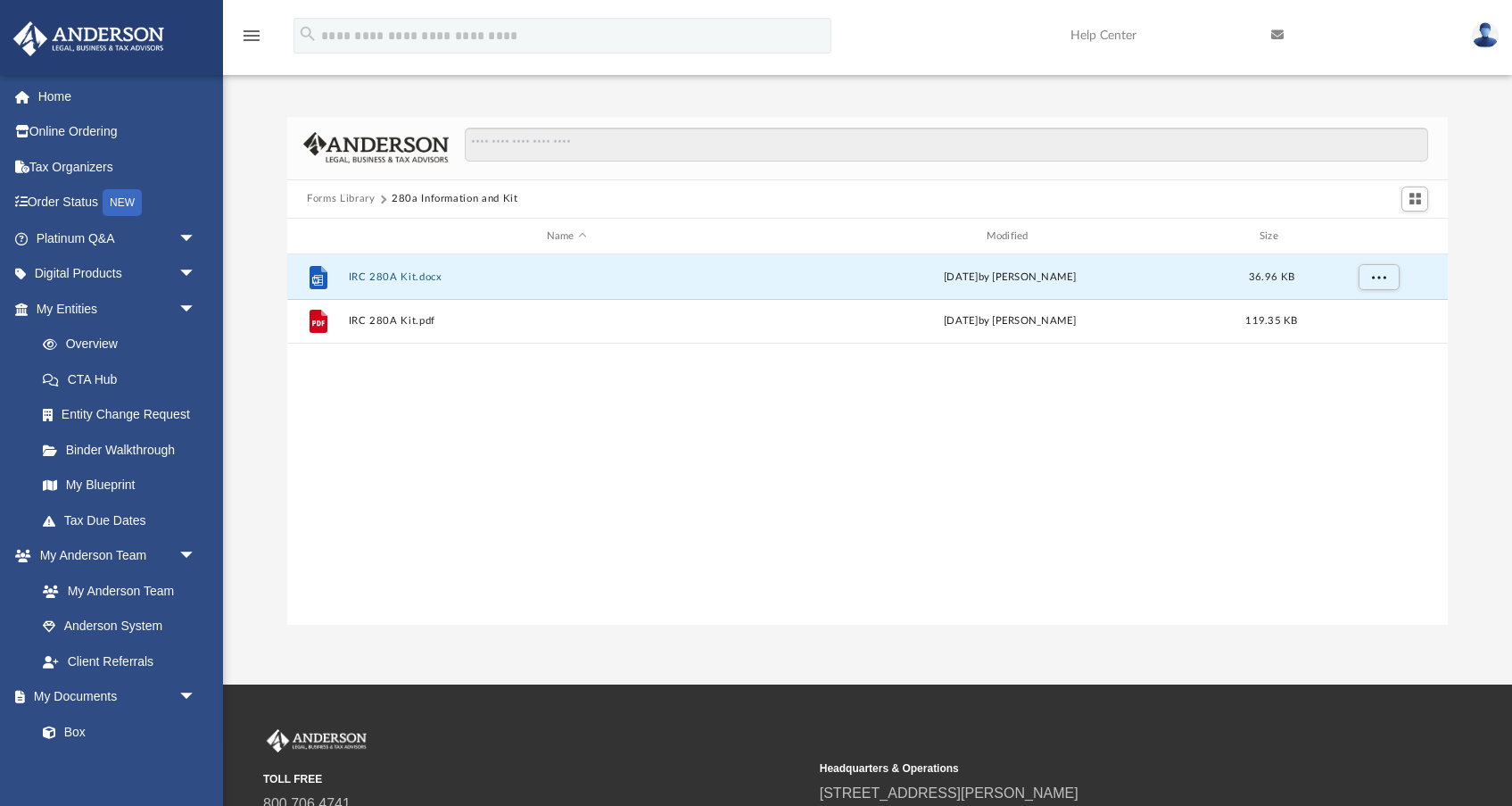
click at [325, 193] on button "Forms Library" at bounding box center [341, 199] width 68 height 16
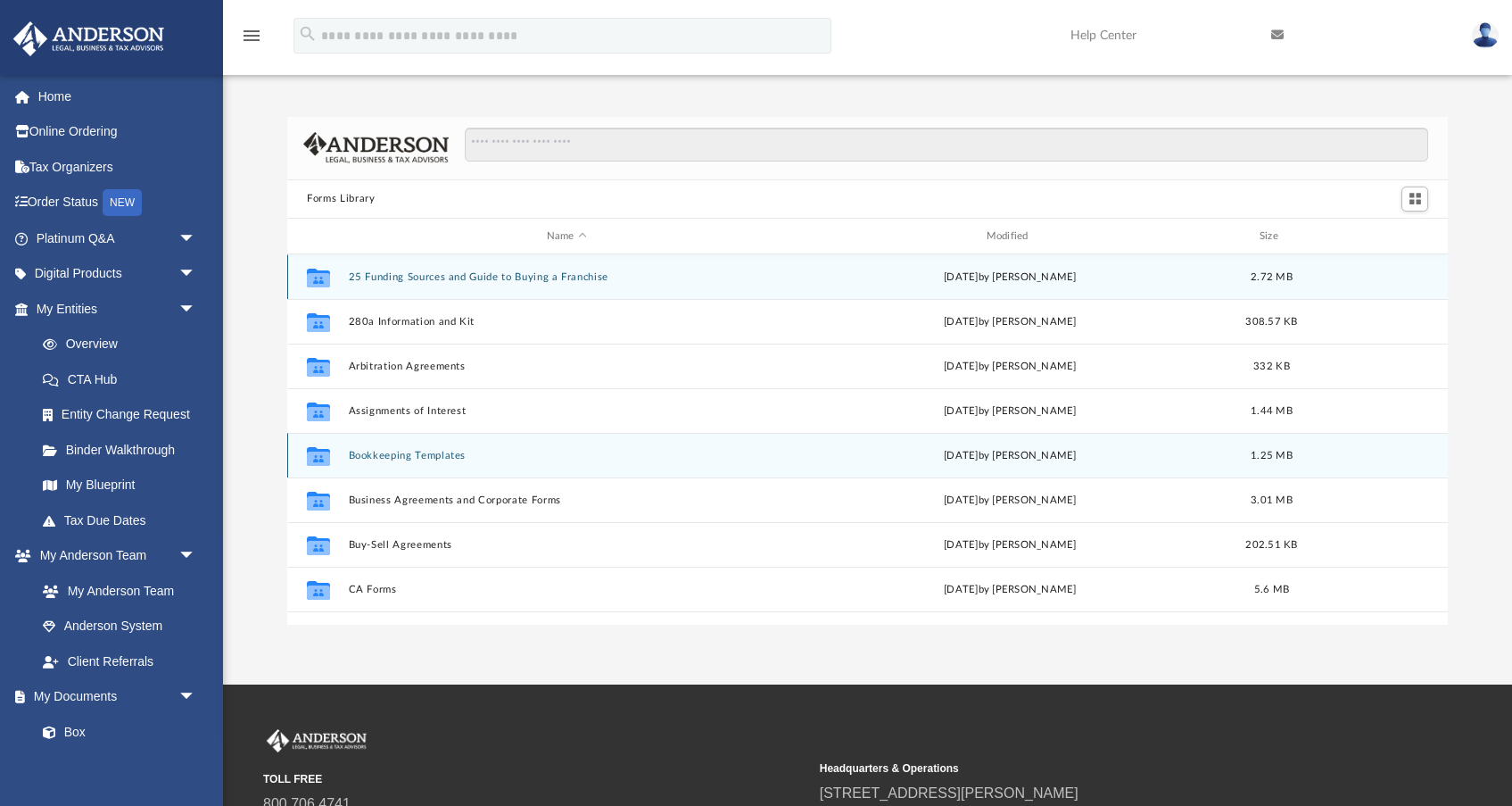
scroll to position [0, 0]
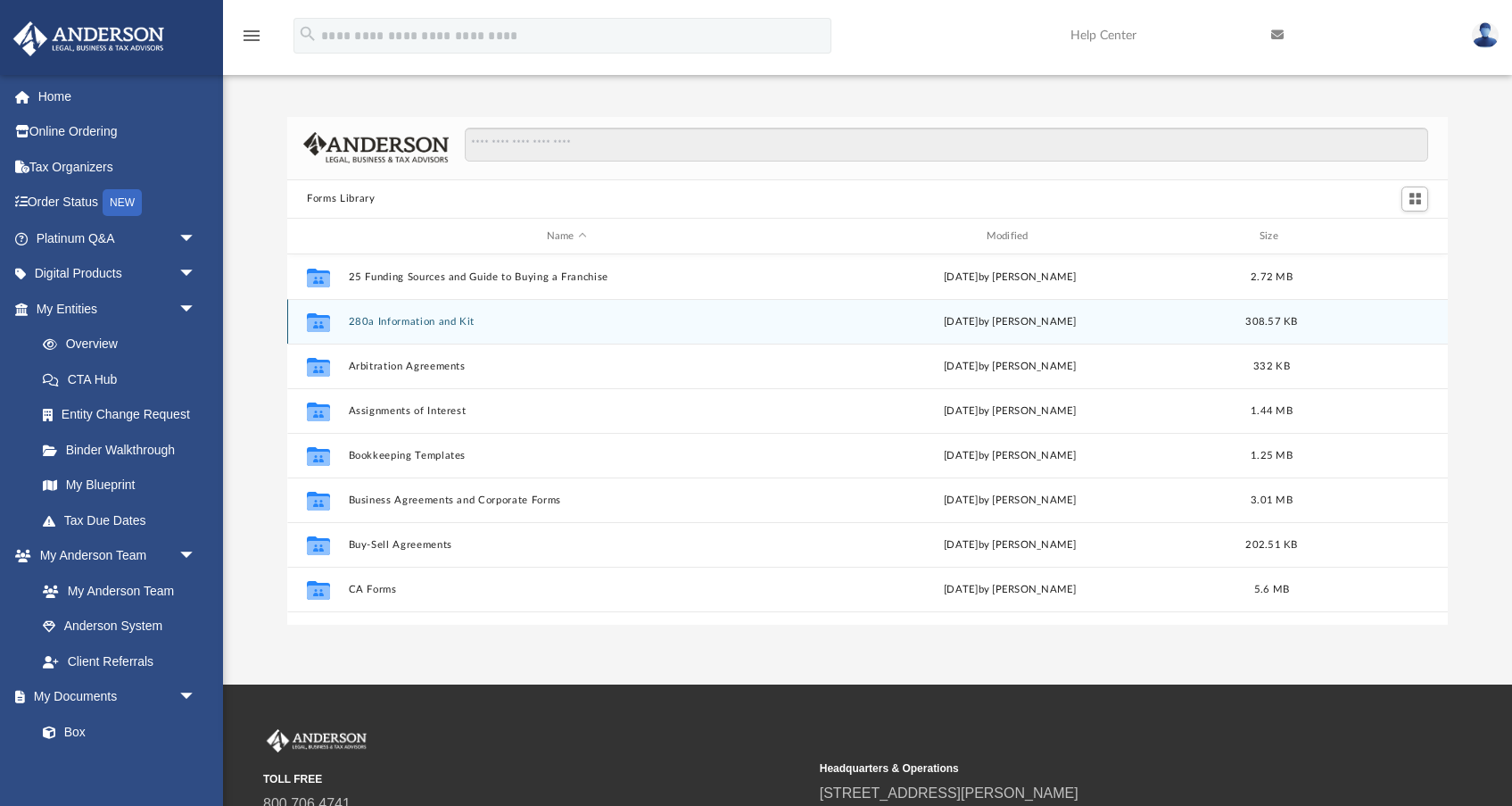
click at [433, 327] on button "280a Information and Kit" at bounding box center [567, 322] width 437 height 12
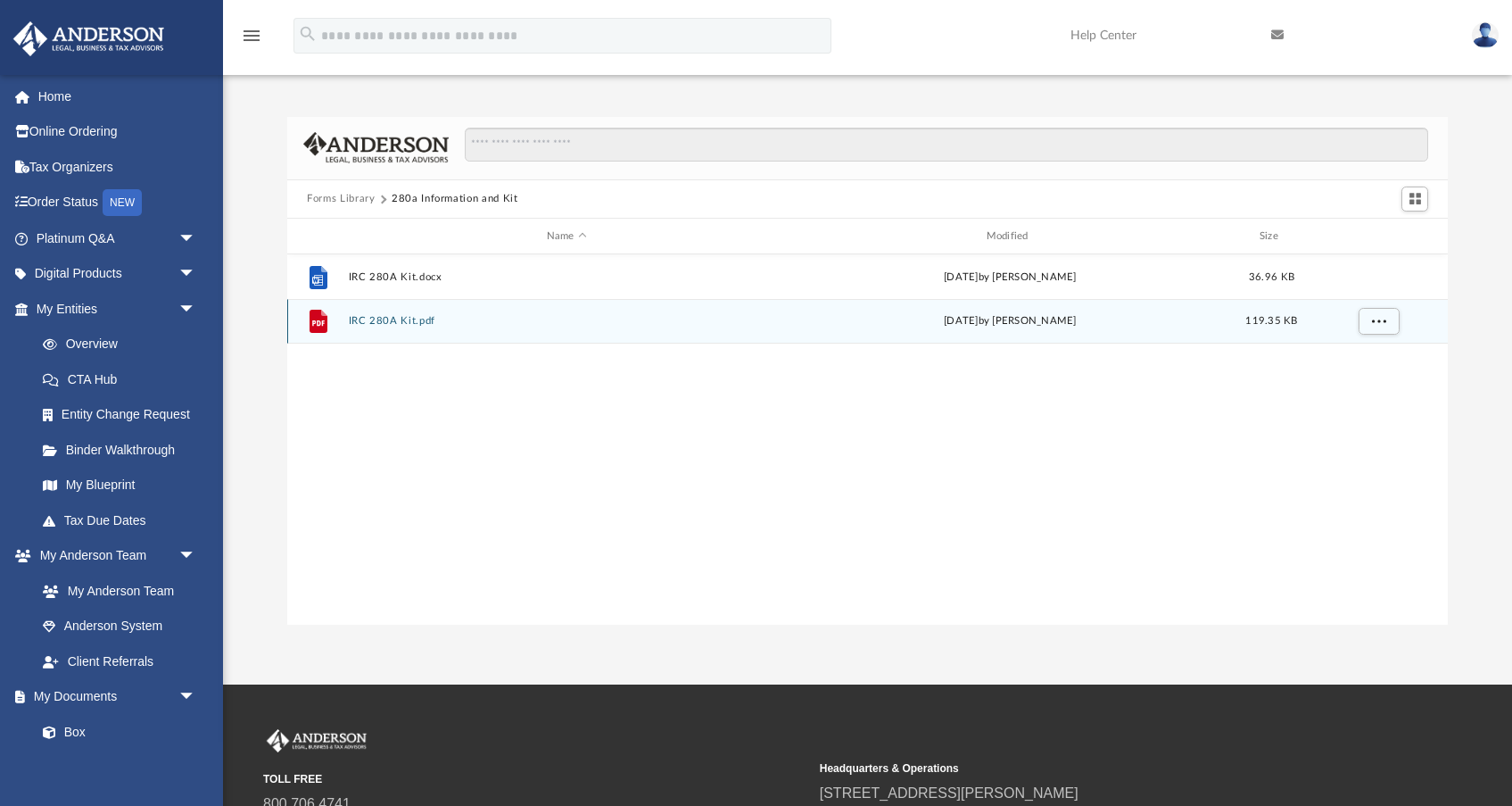
click at [388, 324] on button "IRC 280A Kit.pdf" at bounding box center [567, 322] width 437 height 12
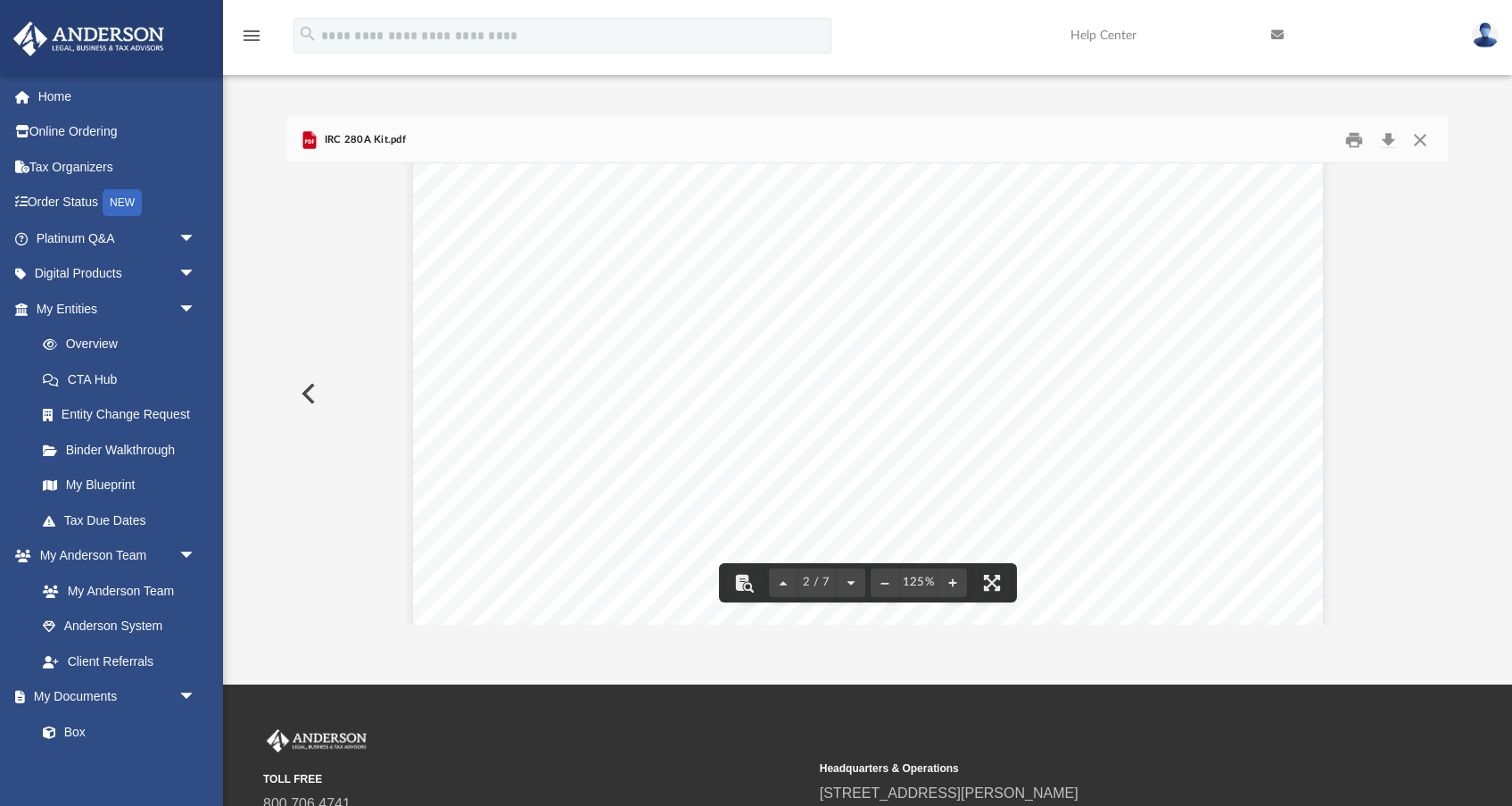
scroll to position [1381, 0]
